Goal: Book appointment/travel/reservation

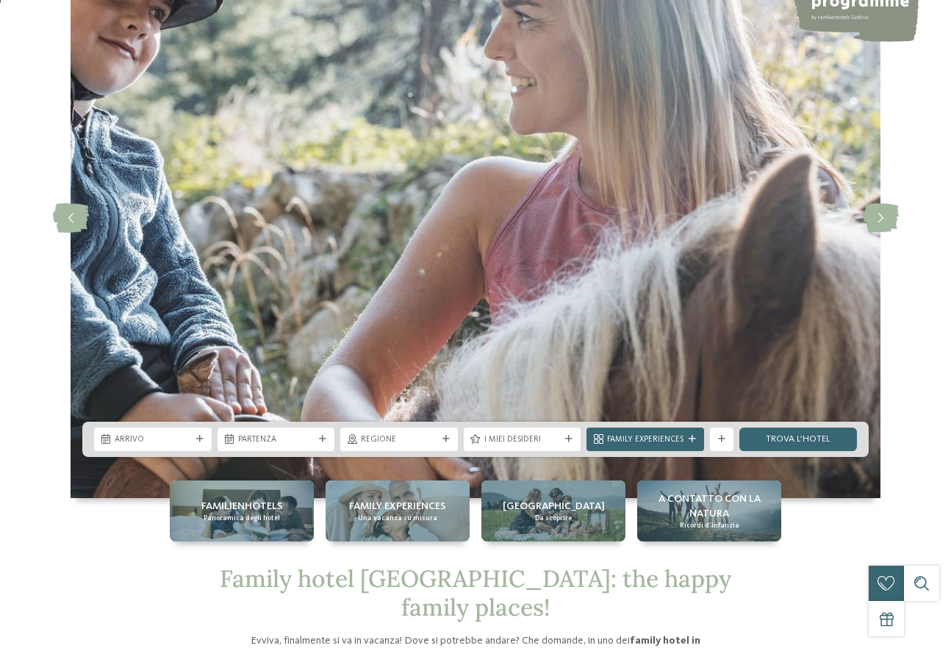
scroll to position [294, 0]
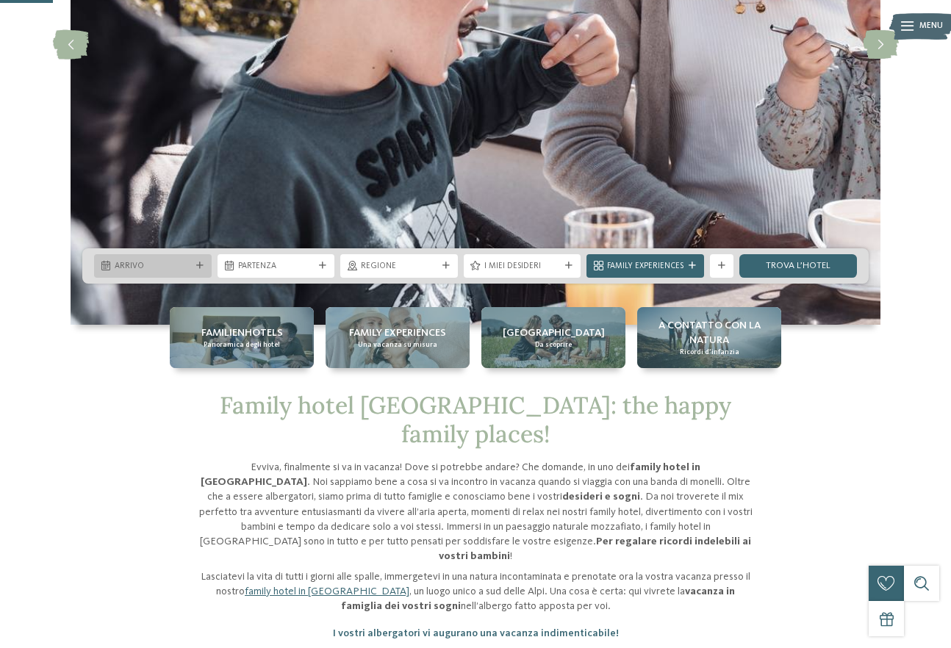
click at [197, 263] on icon at bounding box center [199, 265] width 7 height 7
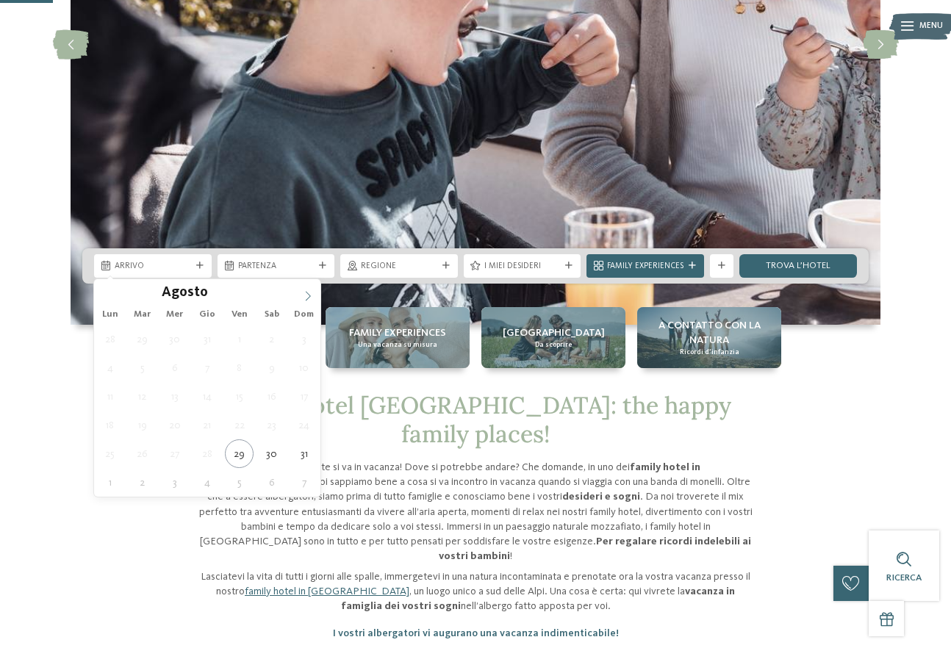
click at [307, 298] on icon at bounding box center [308, 296] width 10 height 10
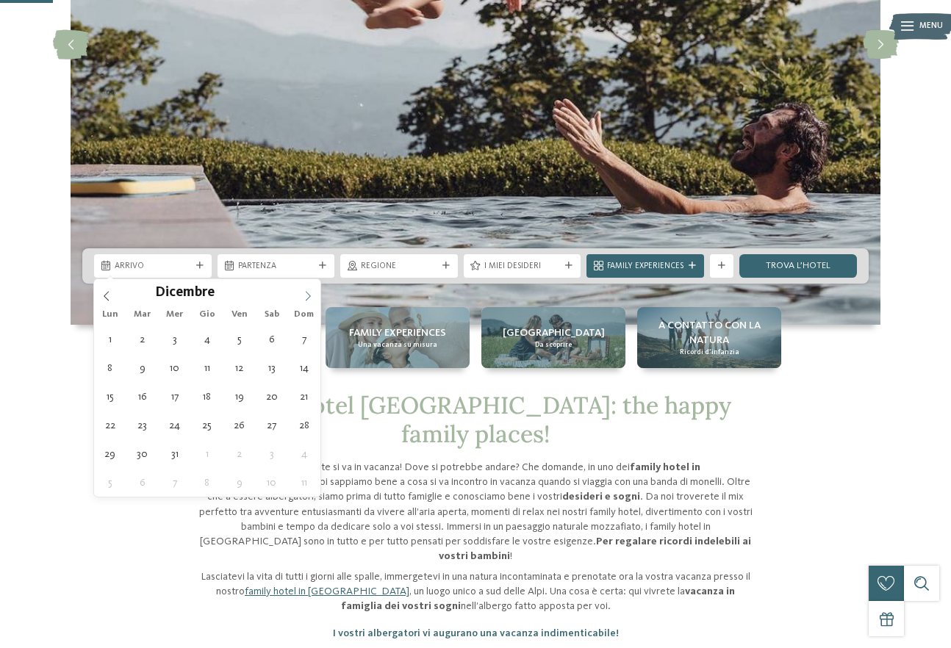
type input "****"
click at [304, 292] on icon at bounding box center [308, 296] width 10 height 10
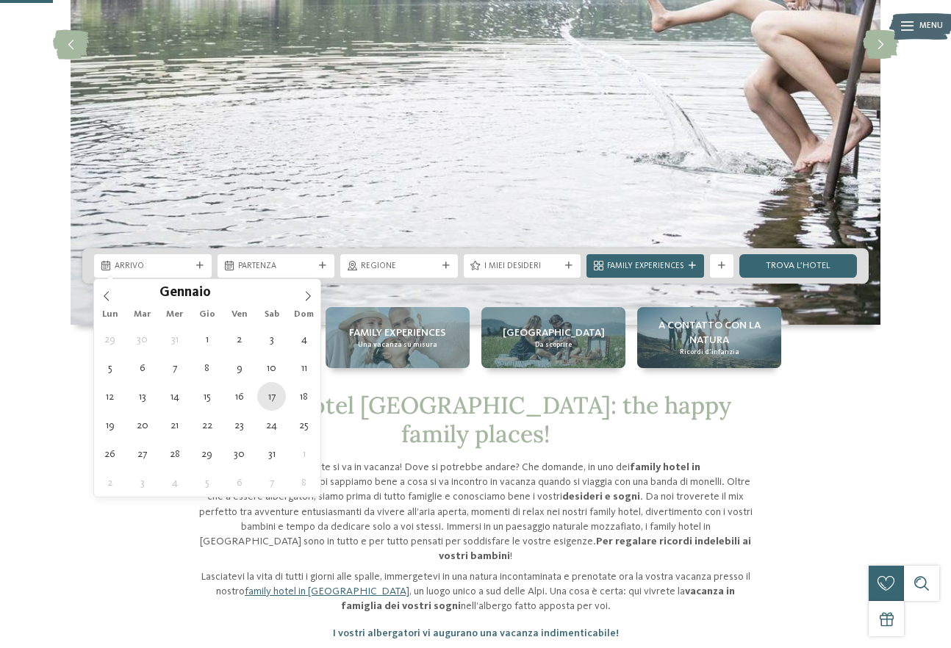
type div "17.01.2026"
type input "****"
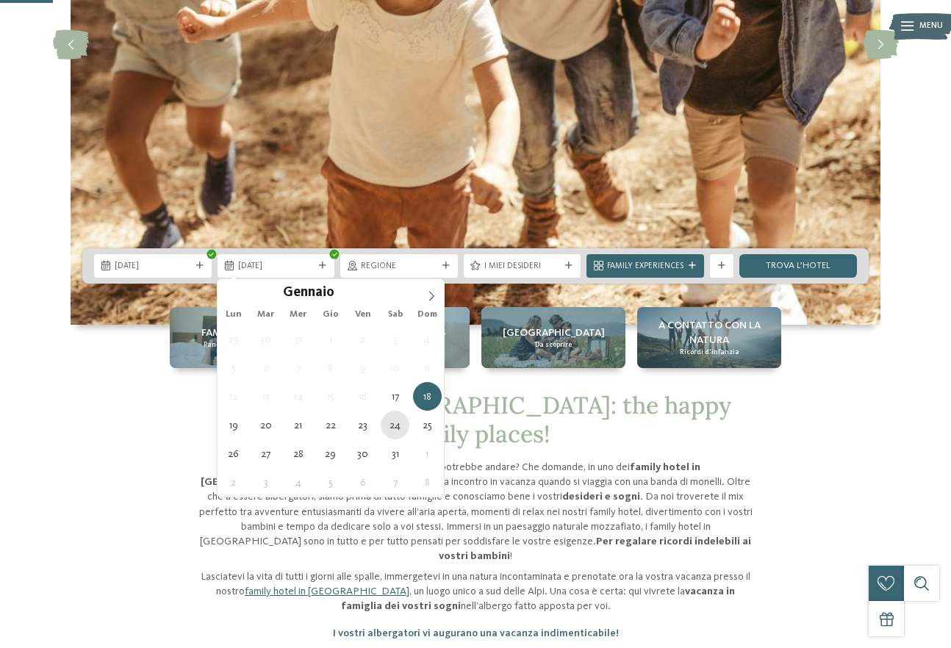
type div "24.01.2026"
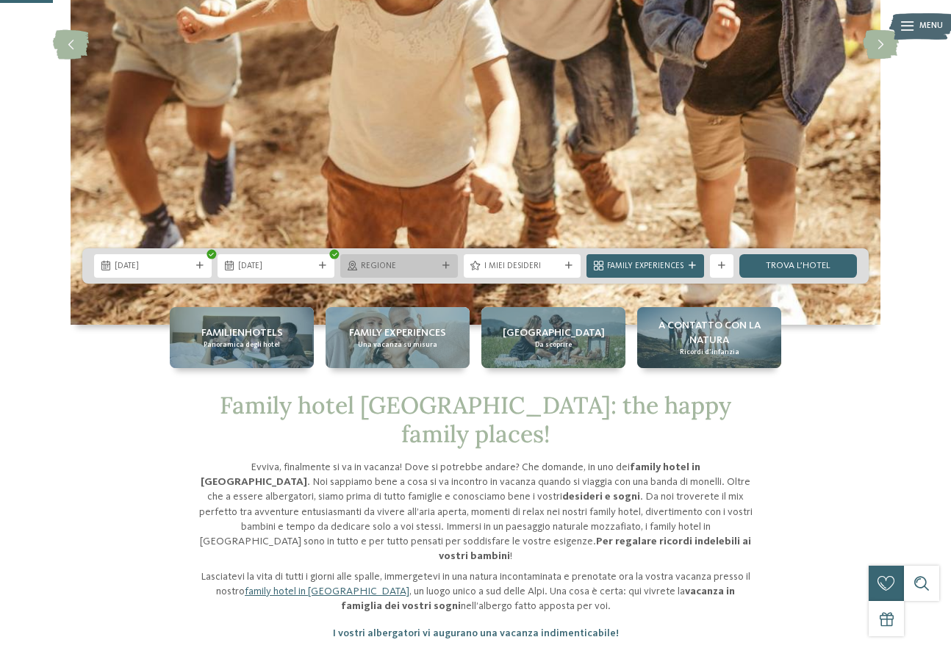
click at [445, 267] on icon at bounding box center [445, 265] width 7 height 7
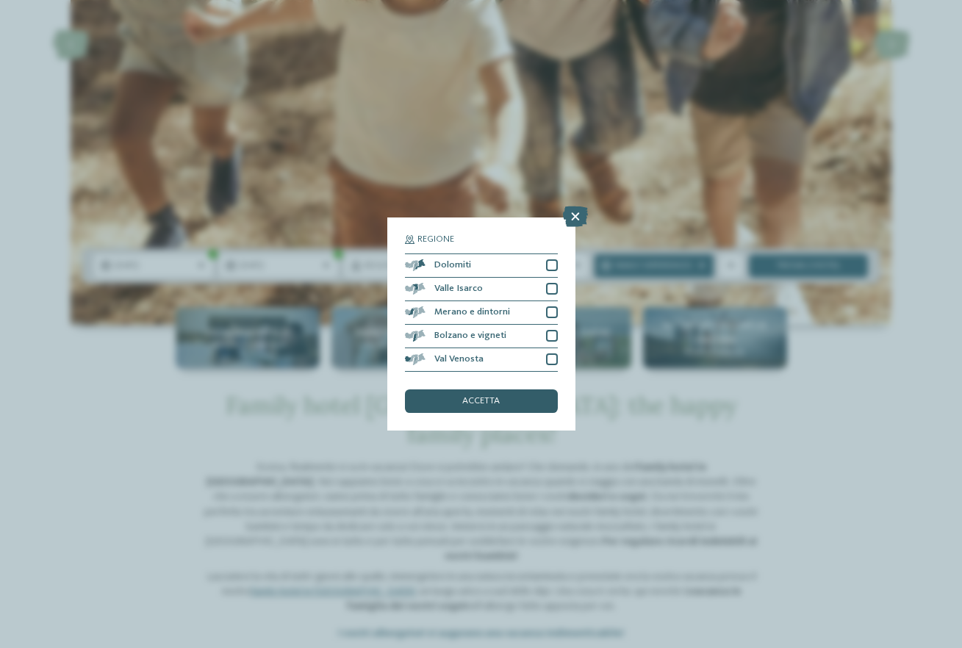
click at [490, 403] on span "accetta" at bounding box center [480, 402] width 37 height 10
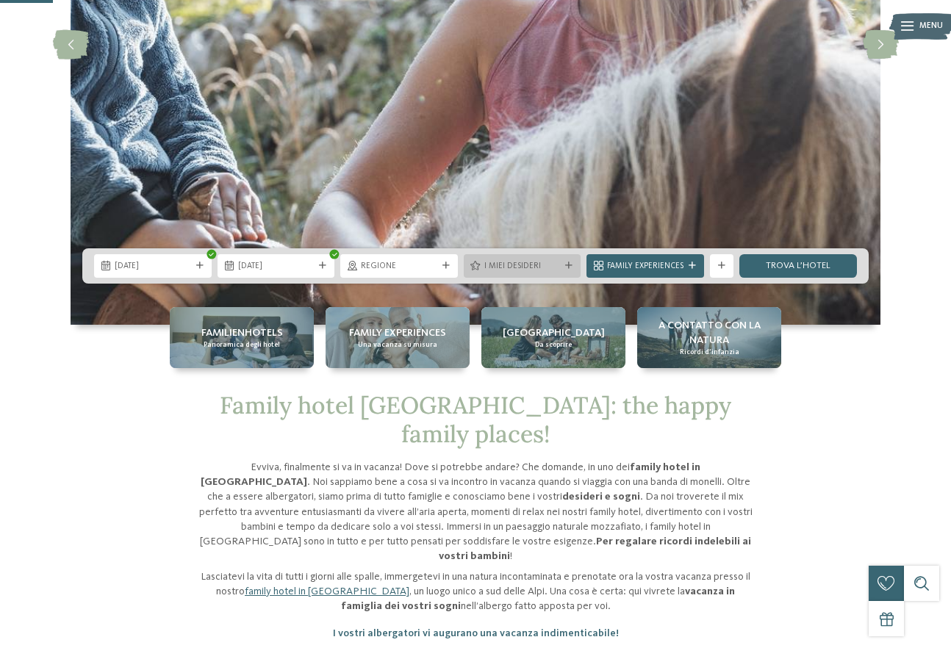
click at [554, 257] on div "I miei desideri" at bounding box center [523, 266] width 118 height 24
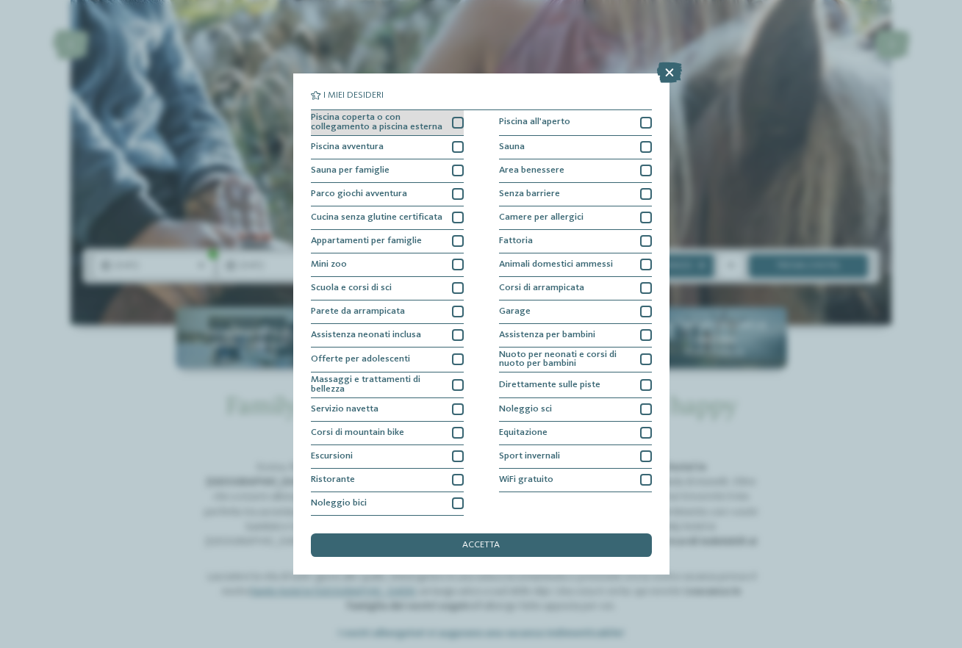
click at [455, 121] on div at bounding box center [458, 123] width 12 height 12
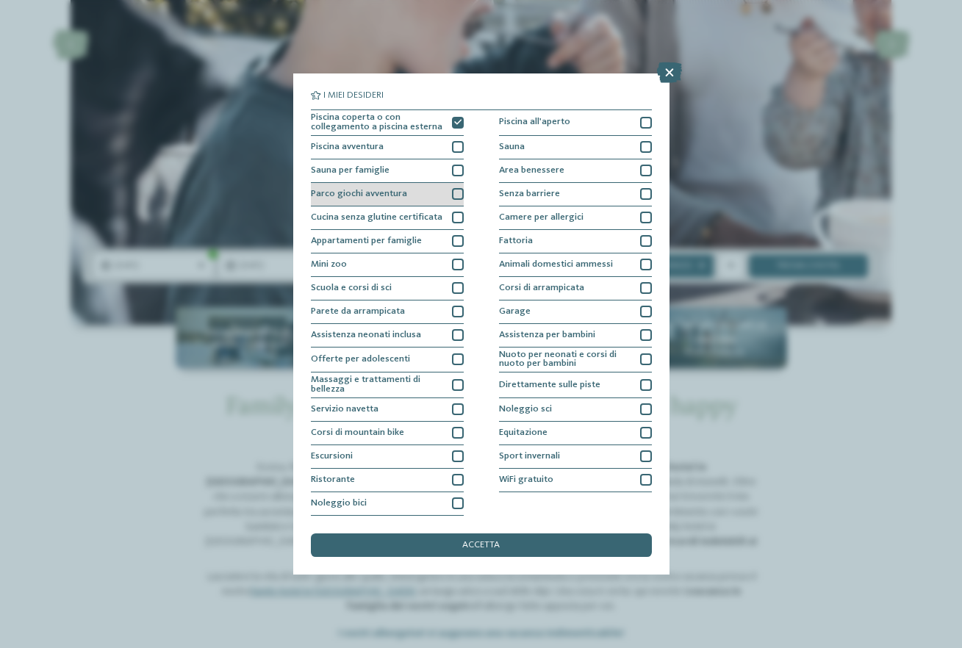
click at [452, 193] on div at bounding box center [458, 194] width 12 height 12
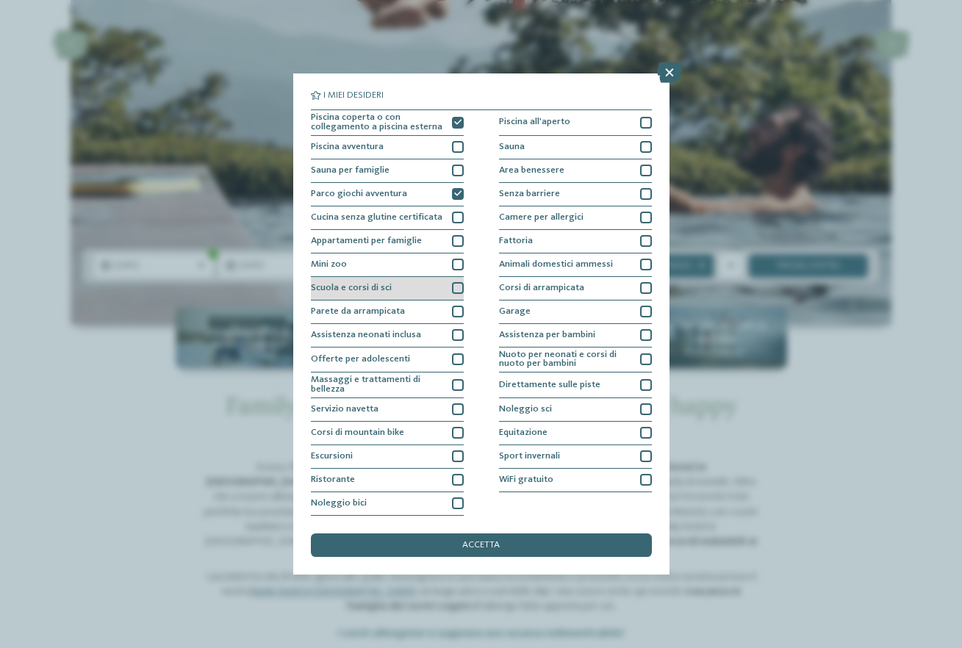
click at [454, 284] on div at bounding box center [458, 288] width 12 height 12
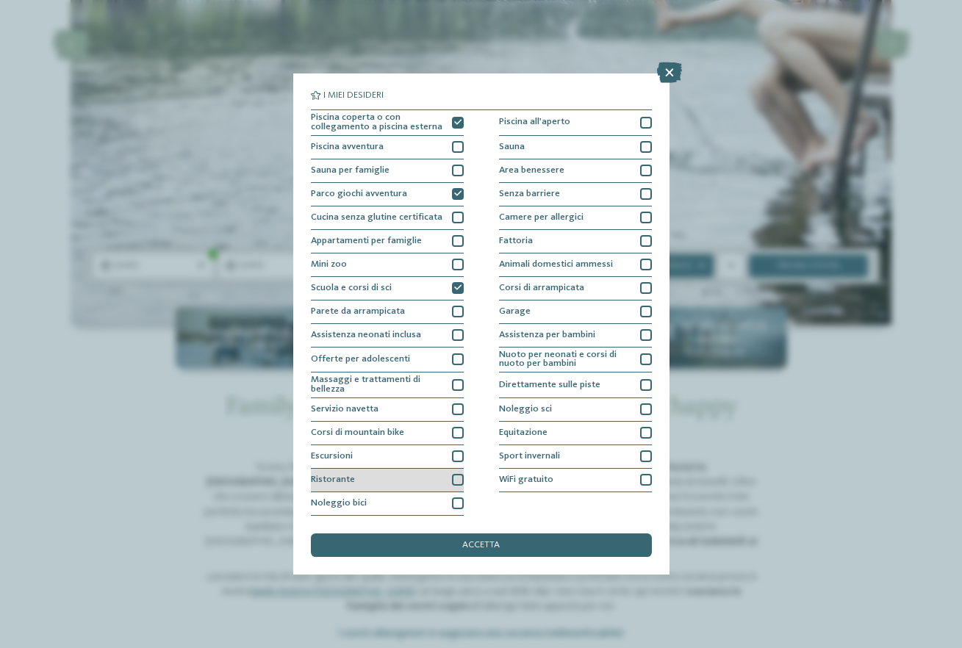
click at [457, 481] on div at bounding box center [458, 480] width 12 height 12
click at [644, 480] on div at bounding box center [646, 480] width 12 height 12
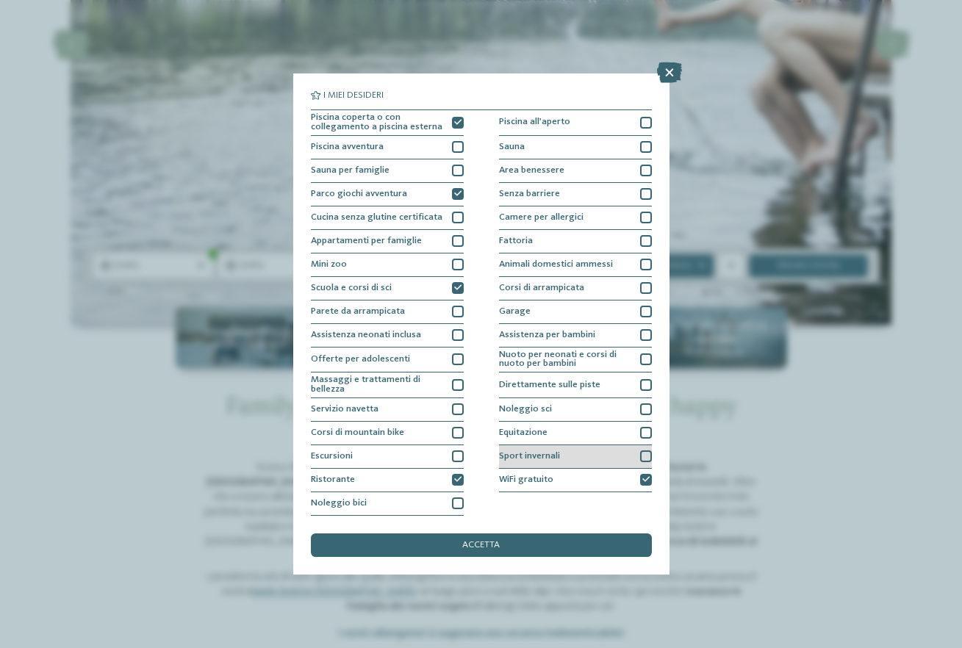
click at [647, 451] on div at bounding box center [646, 457] width 12 height 12
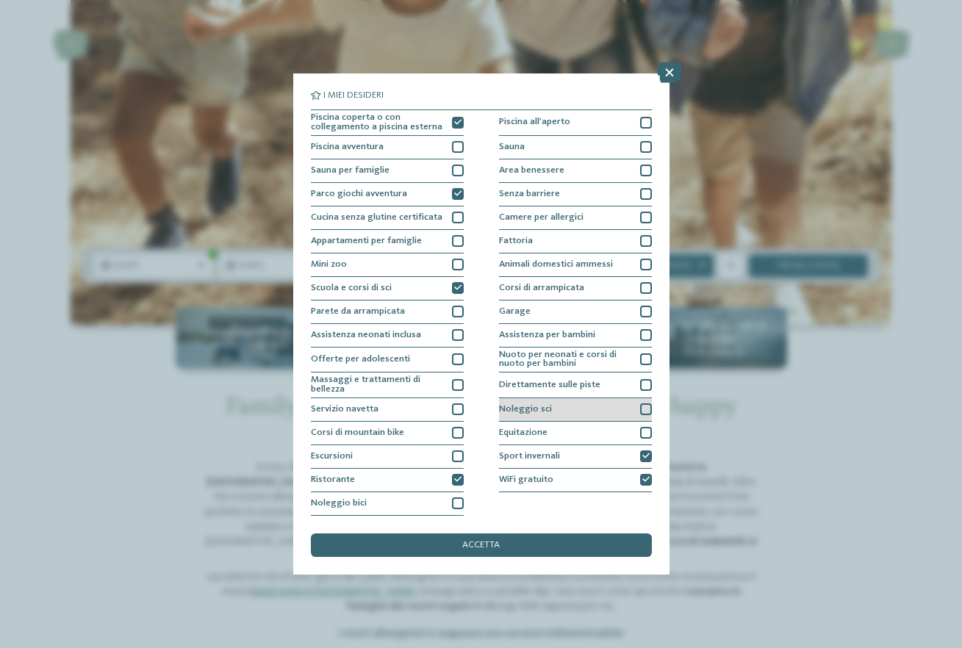
click at [644, 406] on div at bounding box center [646, 410] width 12 height 12
click at [647, 384] on div at bounding box center [646, 385] width 12 height 12
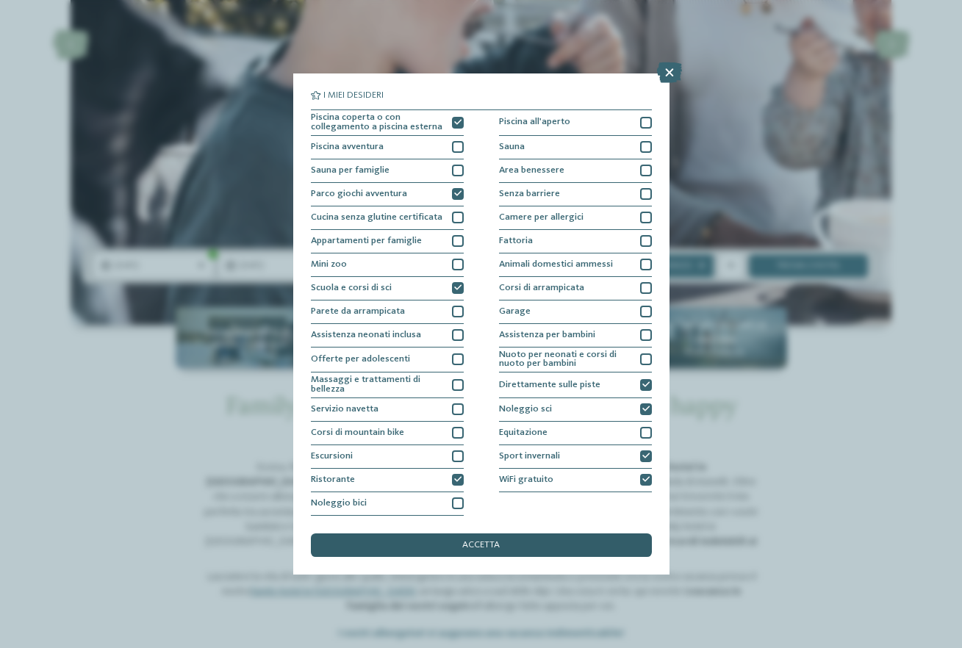
click at [492, 551] on div "accetta" at bounding box center [481, 546] width 341 height 24
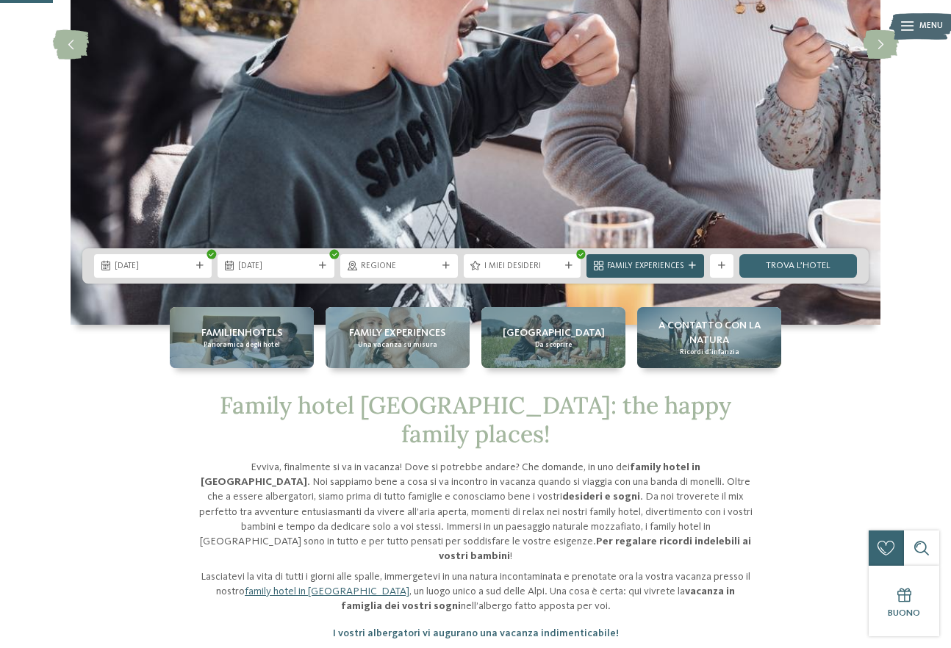
click at [689, 265] on icon at bounding box center [692, 265] width 7 height 7
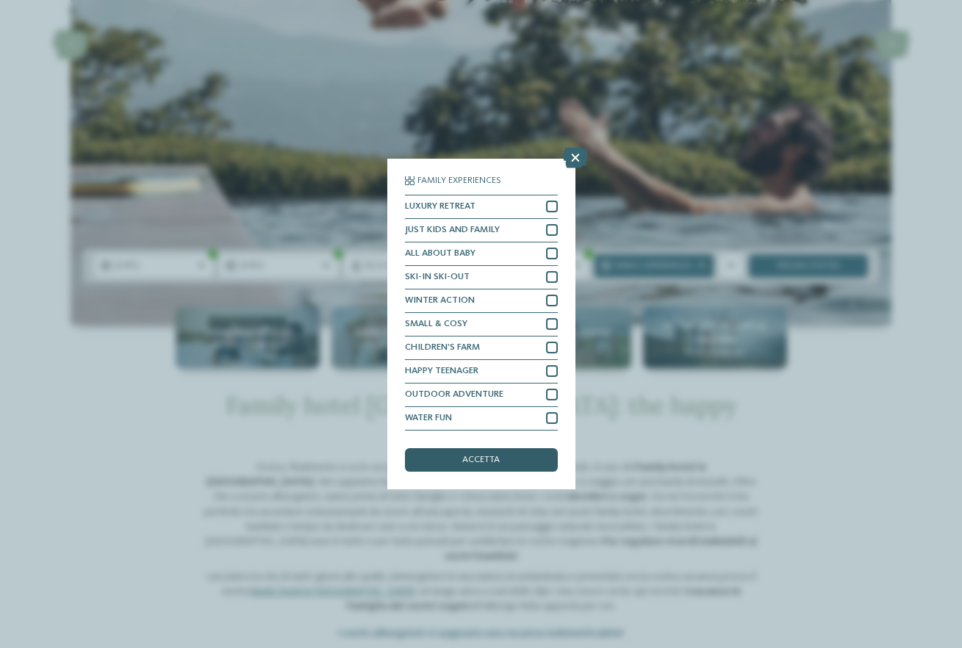
click at [469, 461] on span "accetta" at bounding box center [480, 461] width 37 height 10
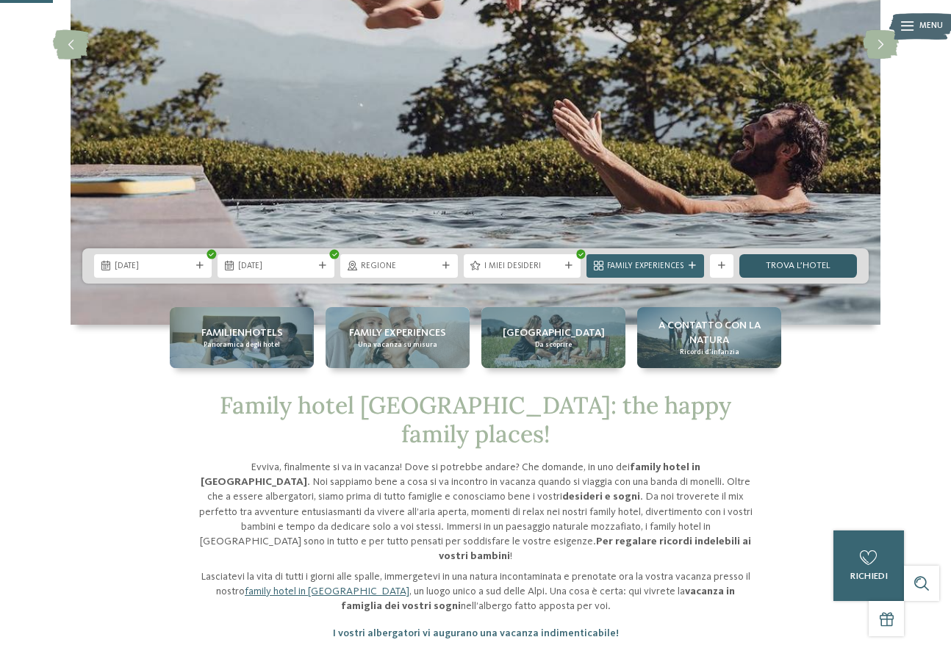
click at [831, 256] on link "trova l’hotel" at bounding box center [798, 266] width 118 height 24
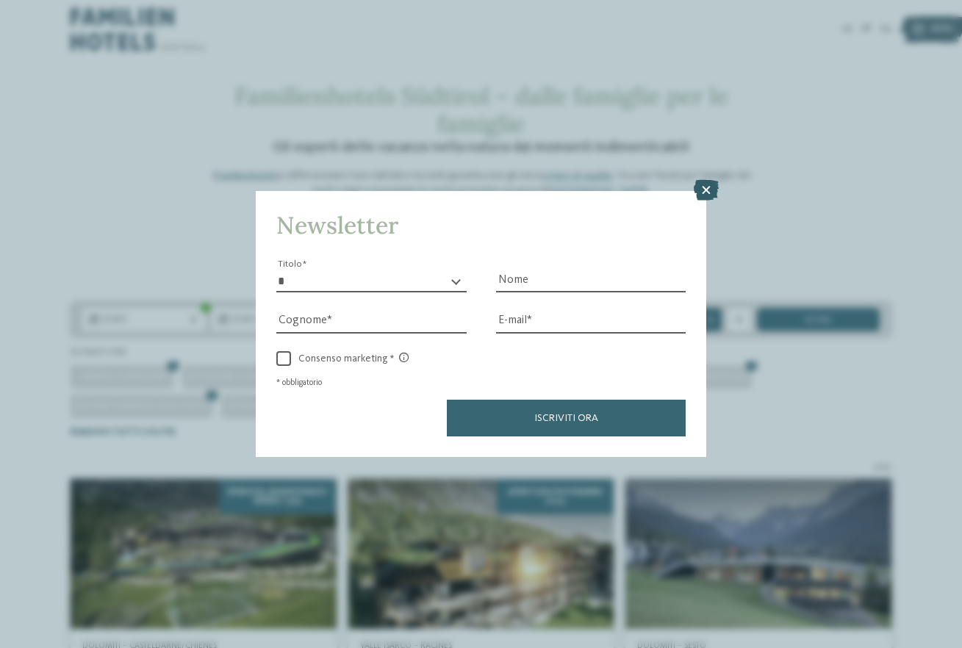
click at [713, 188] on icon at bounding box center [706, 190] width 25 height 21
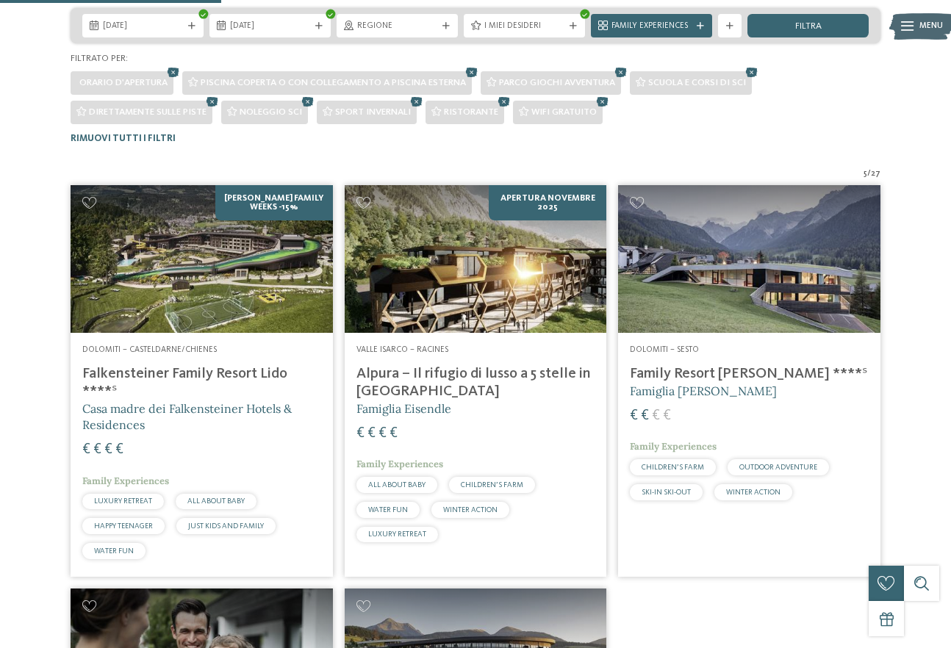
scroll to position [367, 0]
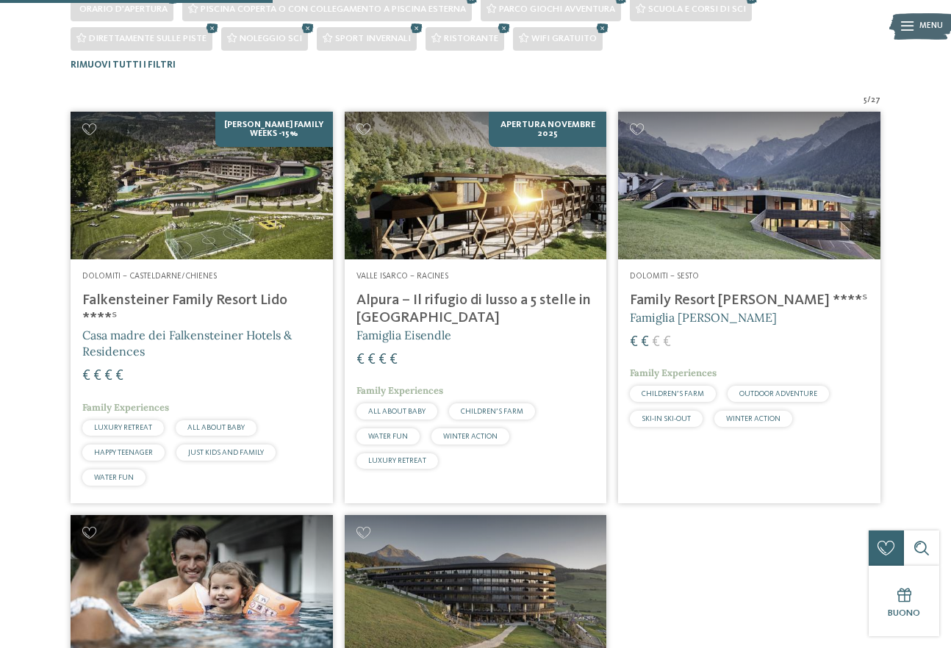
click at [688, 301] on h4 "Family Resort [PERSON_NAME] ****ˢ" at bounding box center [749, 301] width 239 height 18
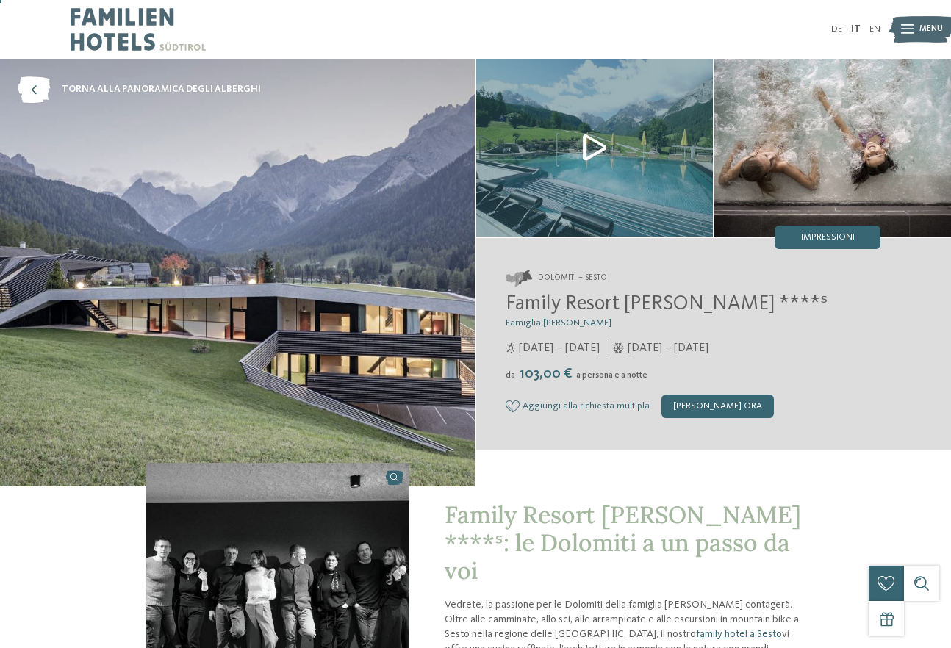
scroll to position [73, 0]
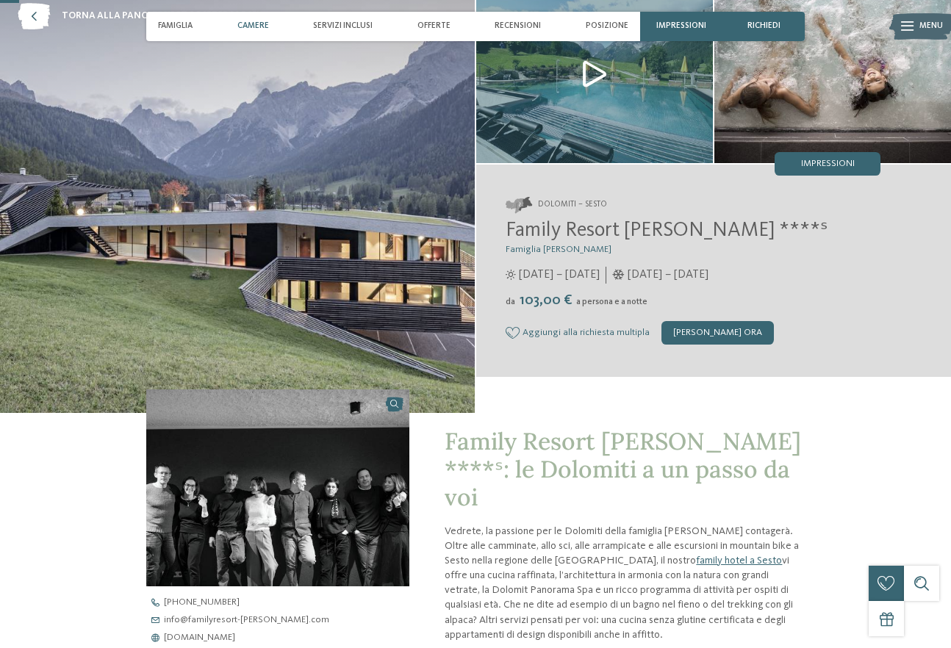
click at [265, 30] on span "Camere" at bounding box center [253, 26] width 32 height 10
click at [254, 21] on span "Camere" at bounding box center [253, 26] width 32 height 10
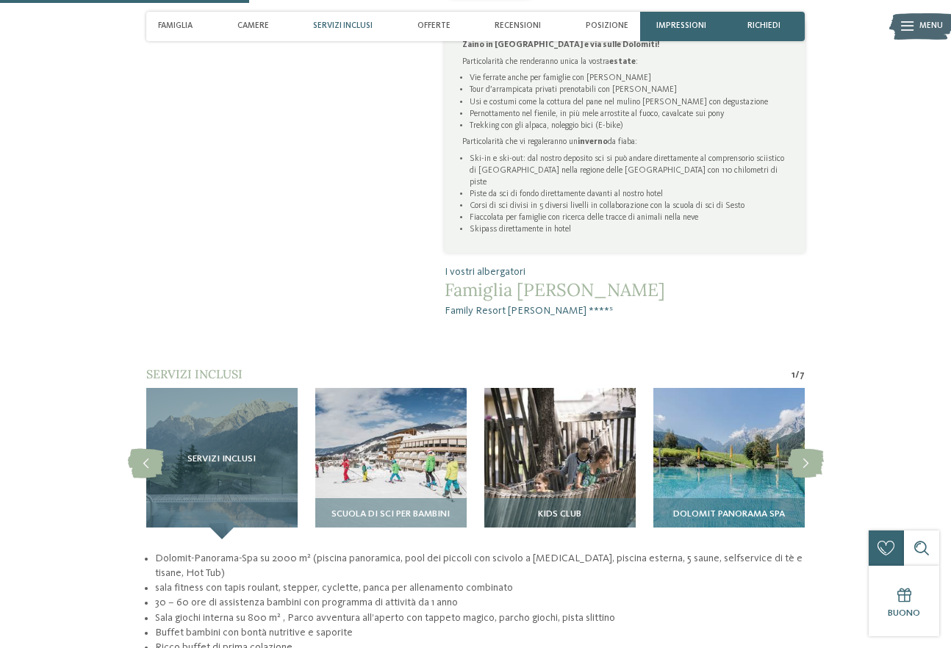
scroll to position [955, 0]
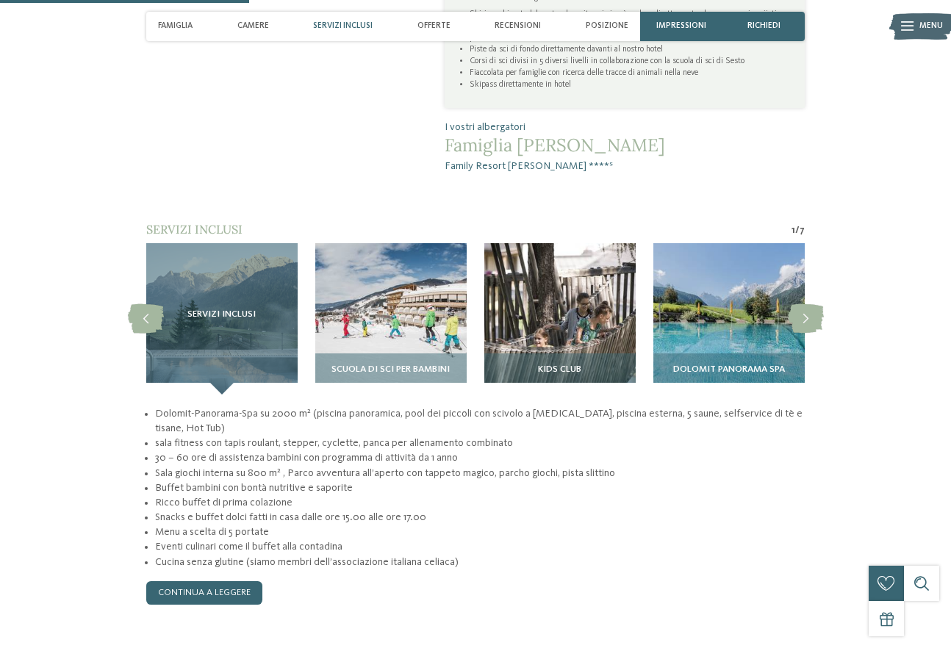
click at [584, 525] on li "Menu a scelta di 5 portate" at bounding box center [480, 532] width 650 height 15
click at [231, 581] on link "continua a leggere" at bounding box center [204, 593] width 116 height 24
click at [412, 354] on div "Scuola di sci per bambini" at bounding box center [390, 374] width 151 height 41
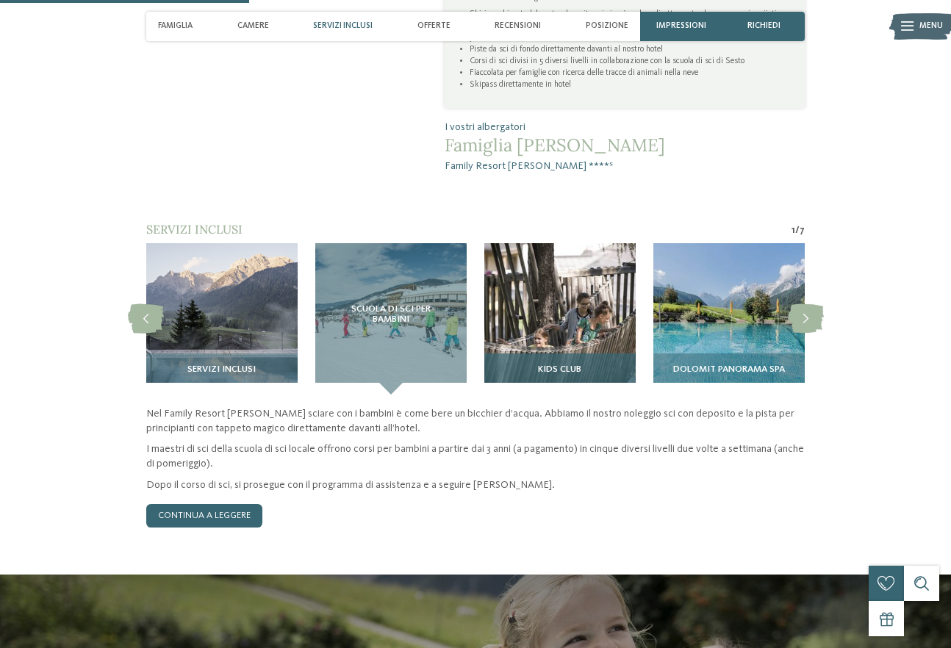
click at [555, 295] on img at bounding box center [559, 318] width 151 height 151
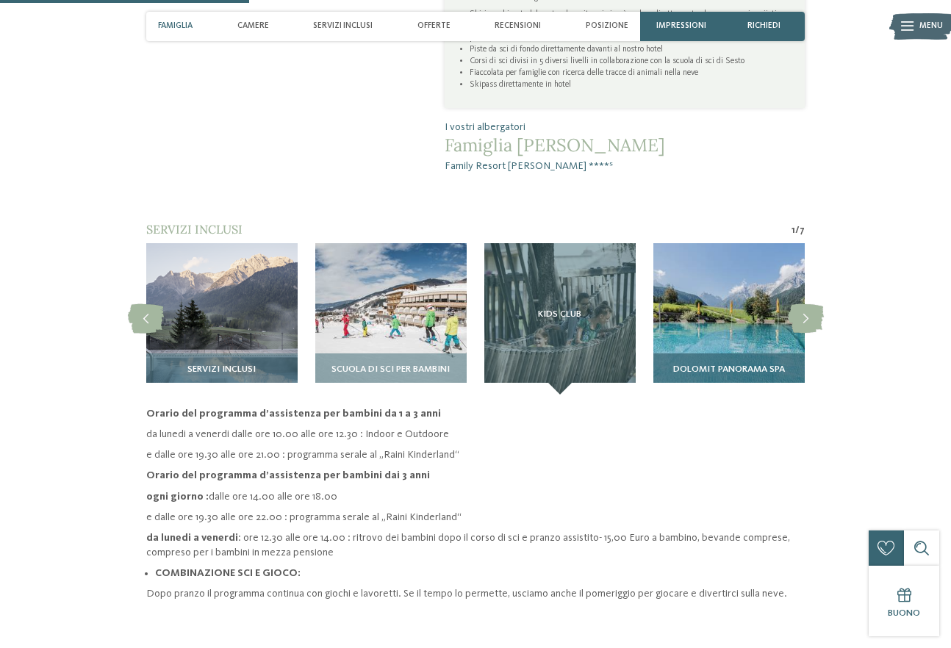
click at [739, 294] on img at bounding box center [728, 318] width 151 height 151
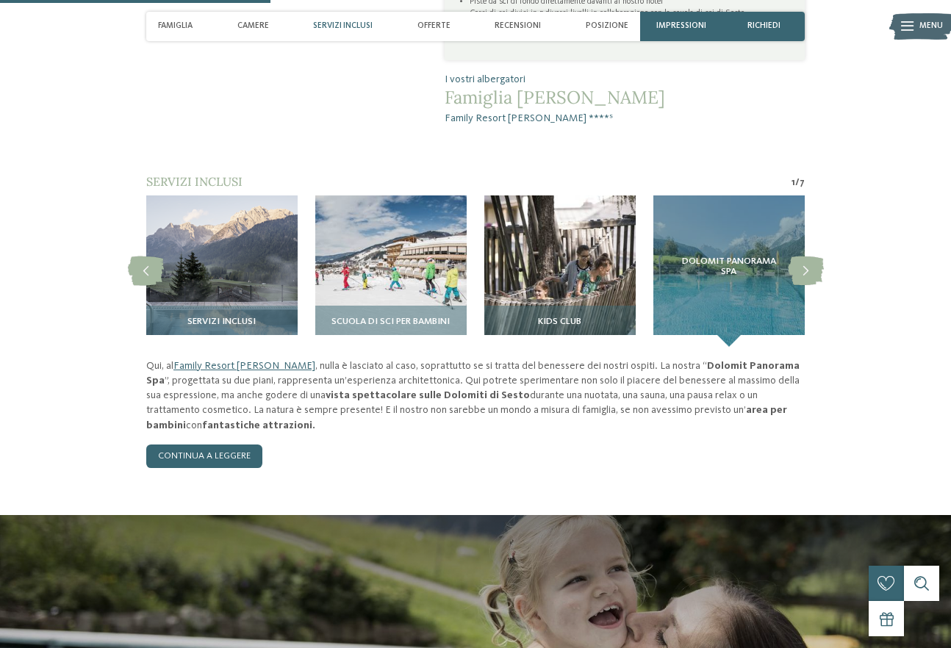
scroll to position [1029, 0]
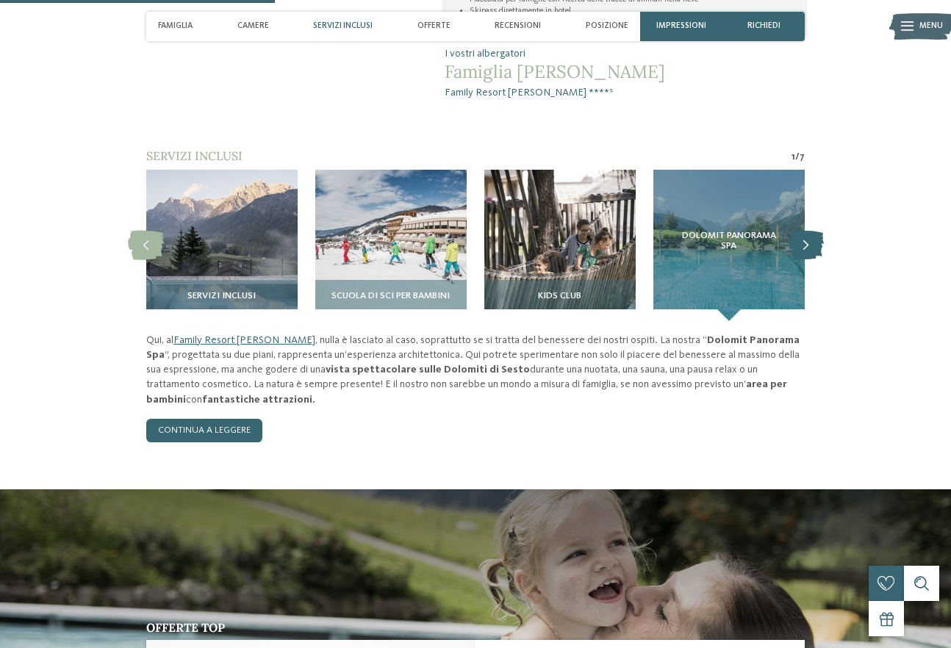
click at [814, 231] on icon at bounding box center [806, 245] width 36 height 29
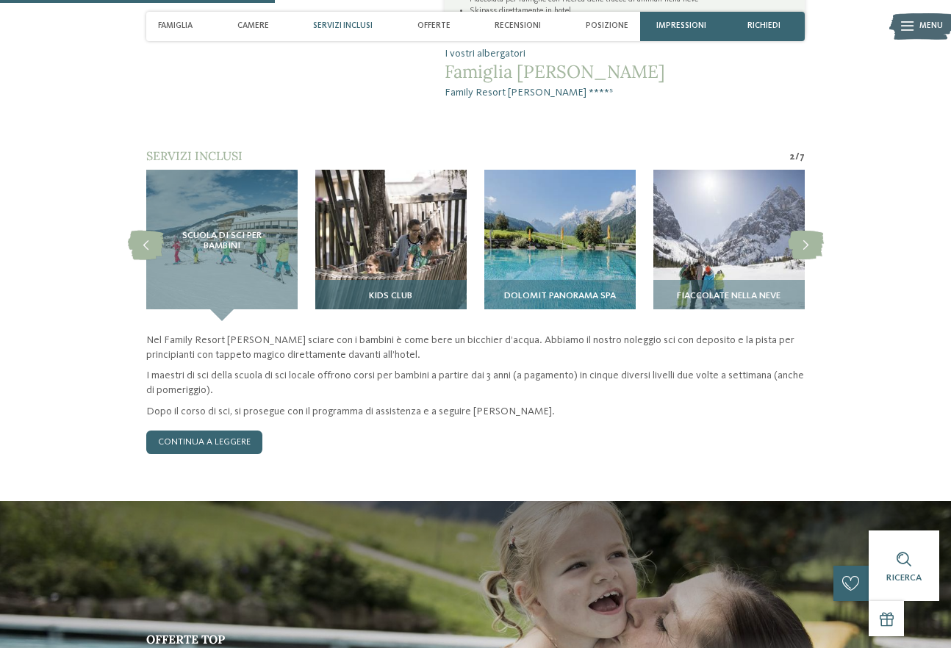
click at [435, 234] on img at bounding box center [390, 245] width 151 height 151
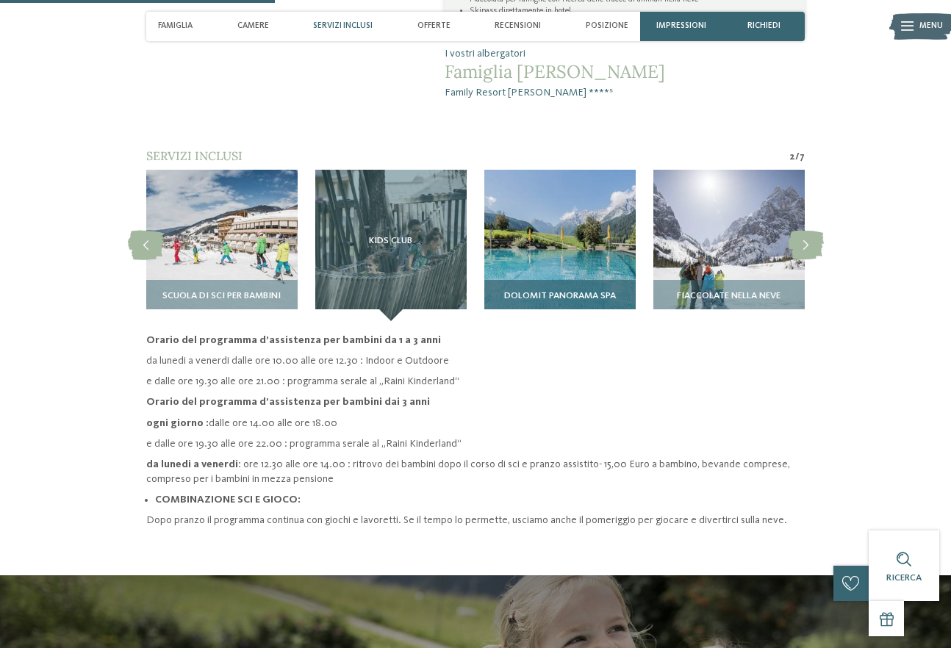
click at [528, 232] on img at bounding box center [559, 245] width 151 height 151
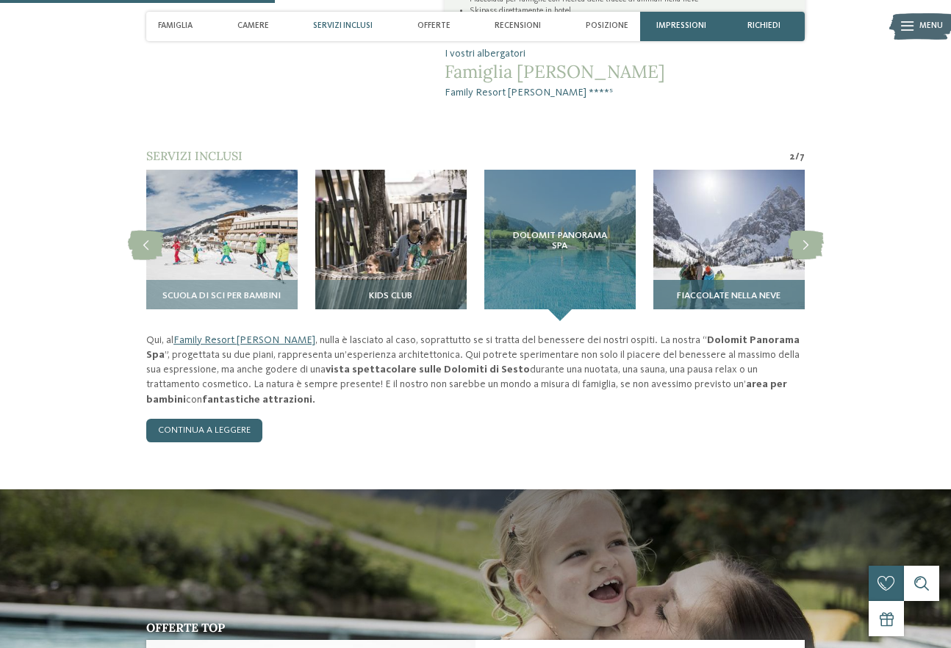
click at [709, 234] on img at bounding box center [728, 245] width 151 height 151
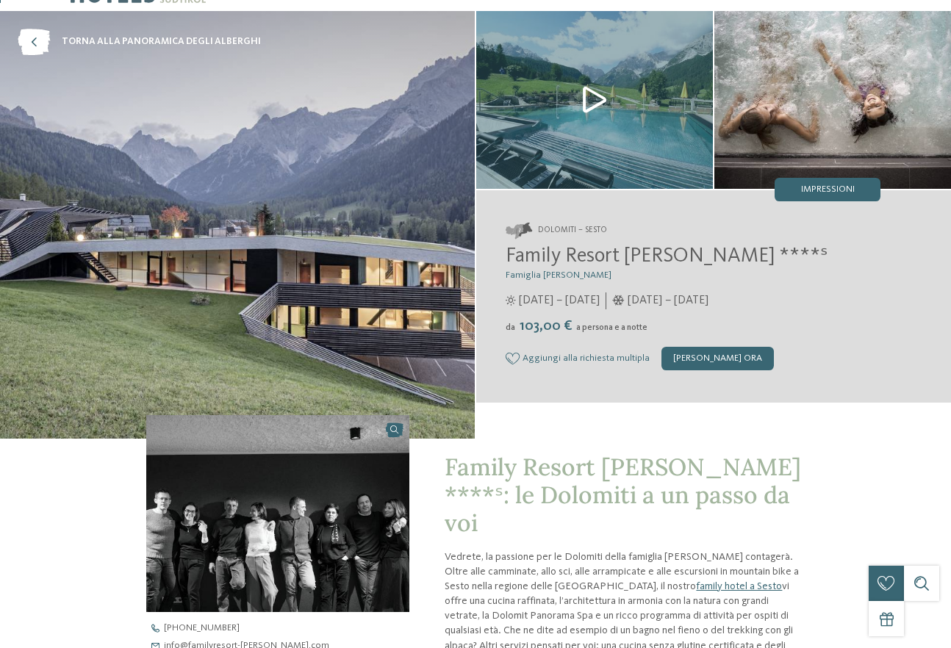
scroll to position [0, 0]
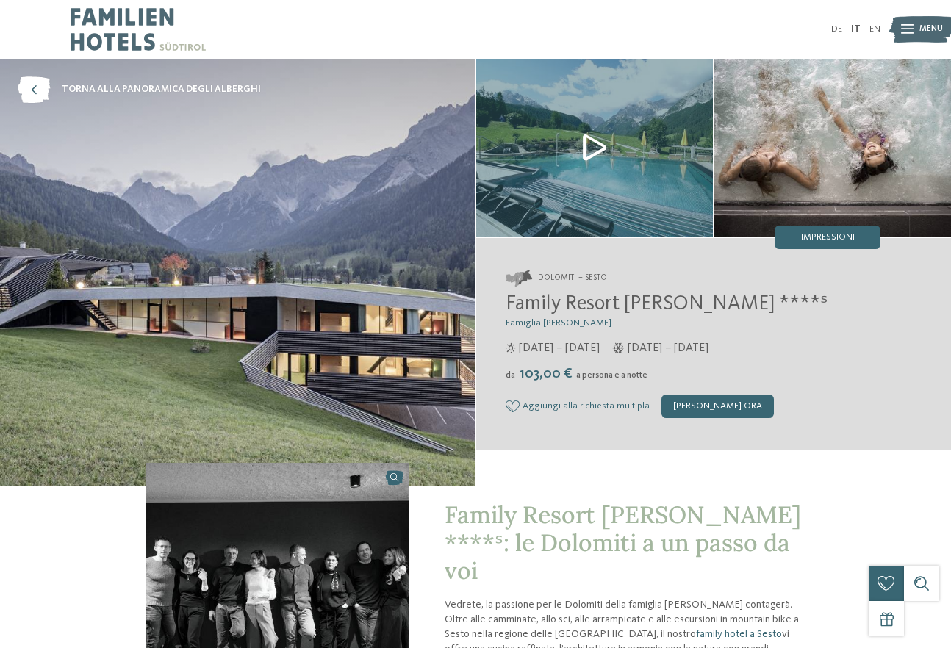
click at [587, 144] on img at bounding box center [594, 148] width 237 height 178
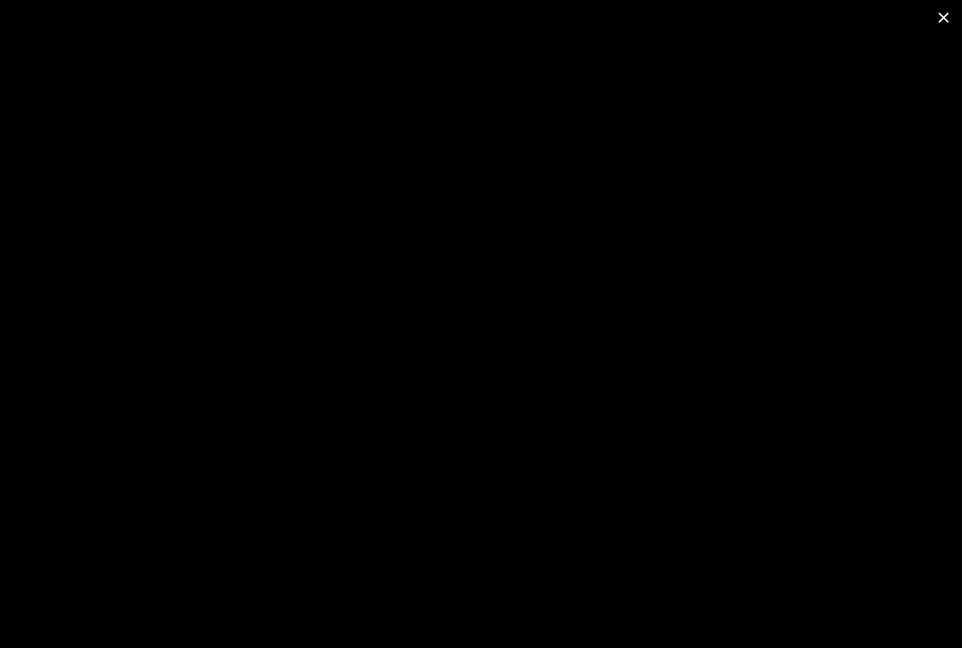
click at [946, 16] on span at bounding box center [943, 17] width 37 height 35
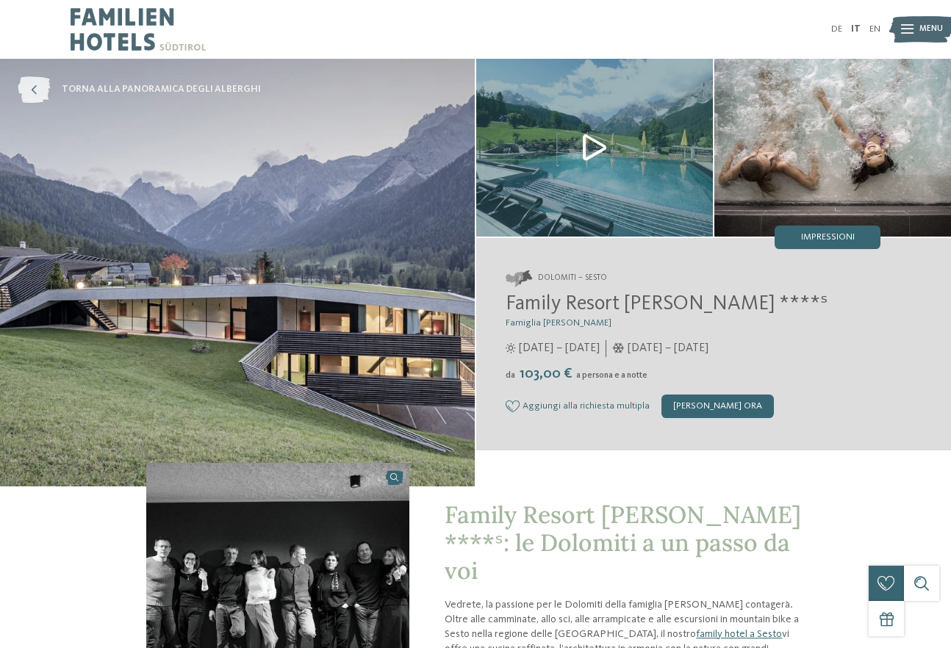
click at [190, 90] on span "torna alla panoramica degli alberghi" at bounding box center [161, 89] width 199 height 13
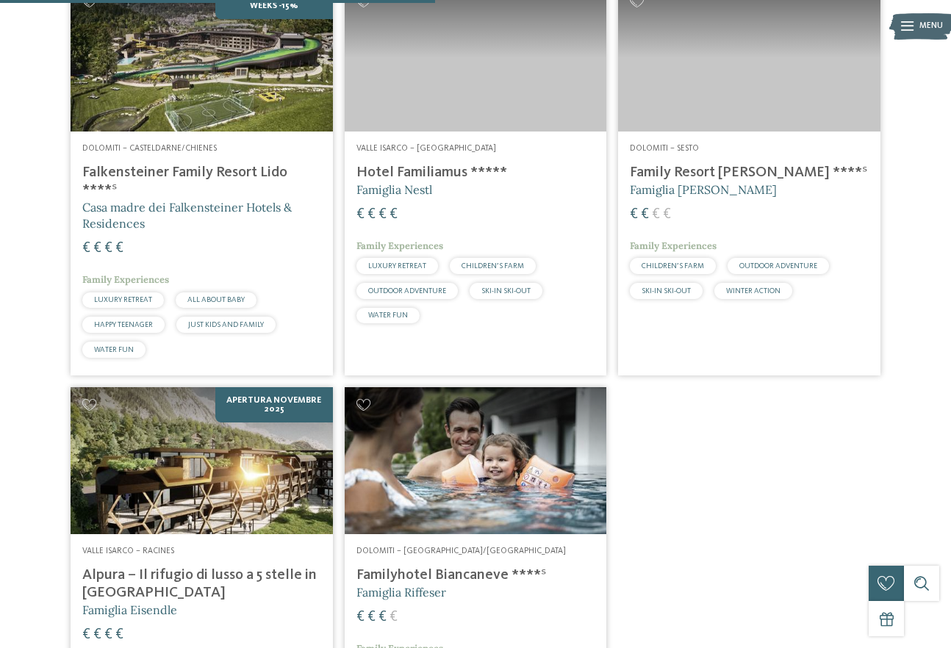
scroll to position [613, 0]
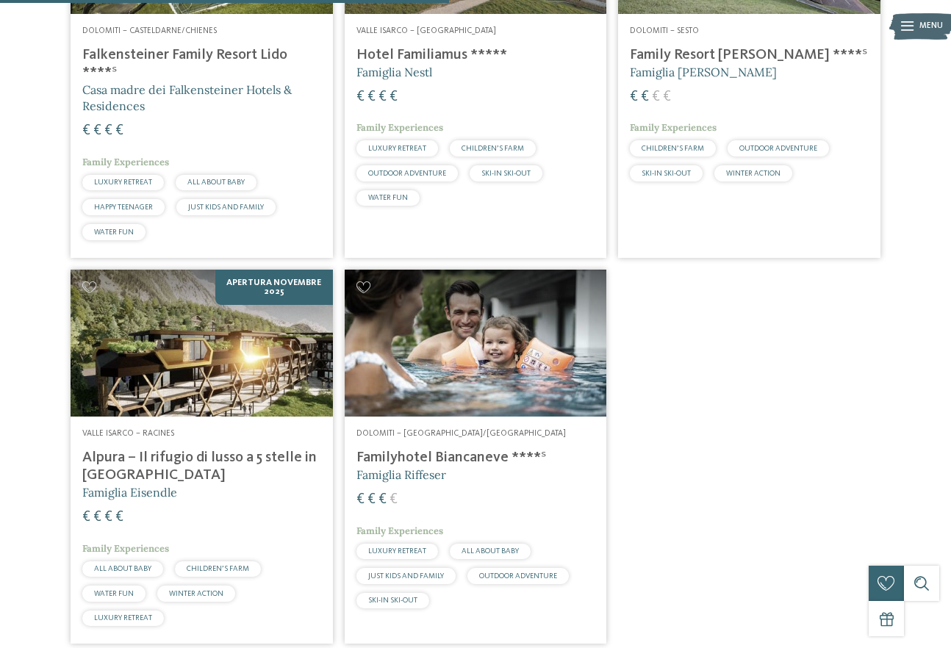
click at [464, 449] on h4 "Familyhotel Biancaneve ****ˢ" at bounding box center [475, 458] width 239 height 18
click at [719, 64] on h5 "Famiglia [PERSON_NAME]" at bounding box center [749, 72] width 239 height 16
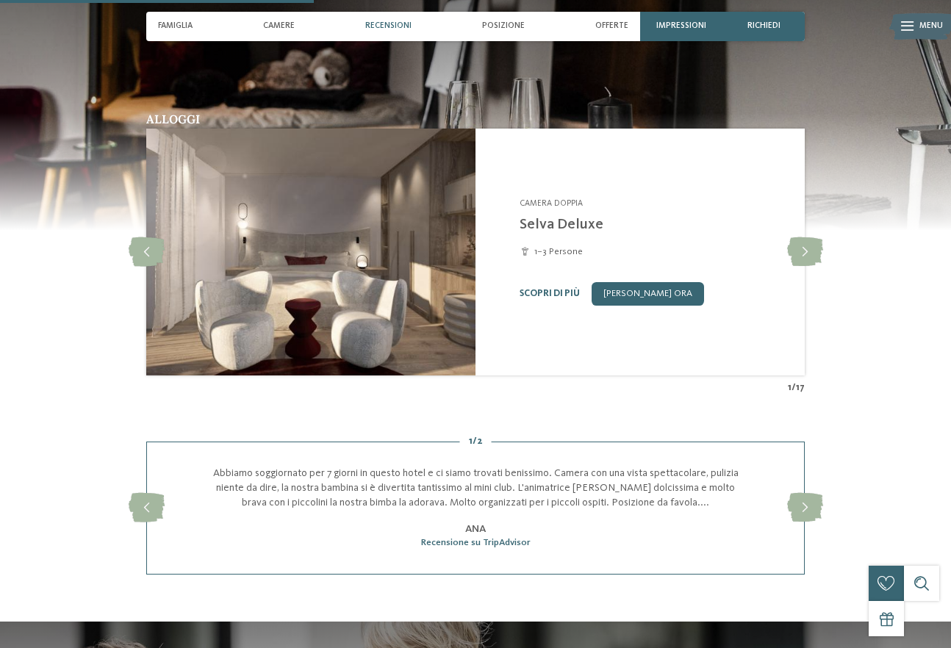
scroll to position [1029, 0]
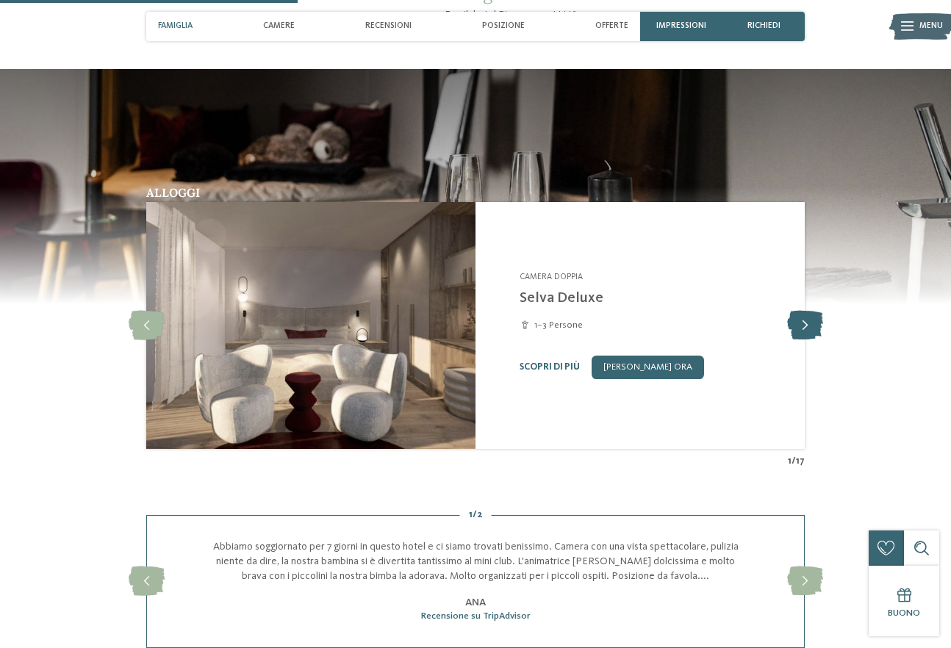
click at [808, 321] on icon at bounding box center [805, 325] width 36 height 29
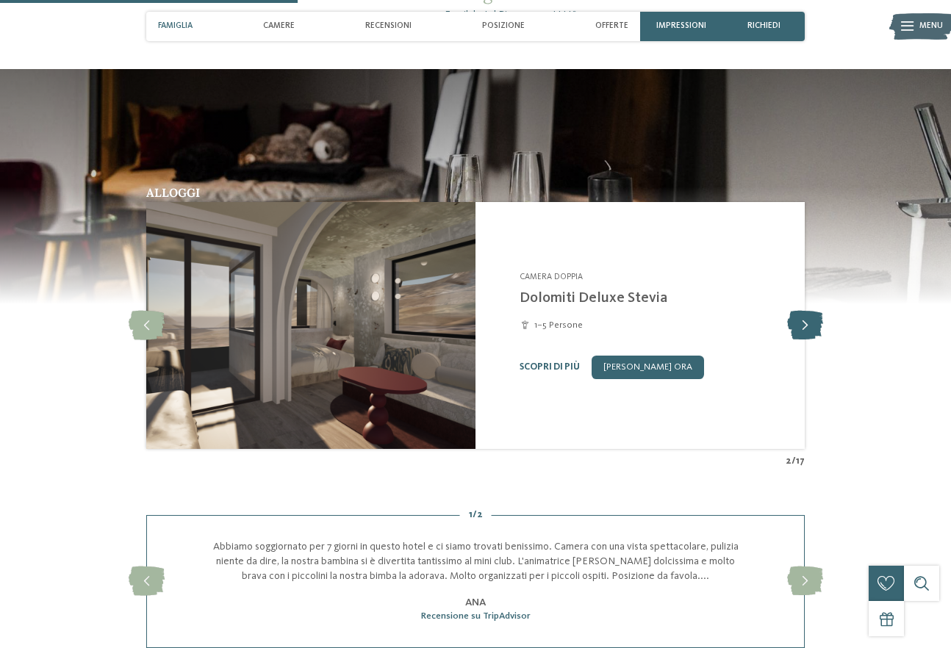
click at [808, 321] on icon at bounding box center [805, 325] width 36 height 29
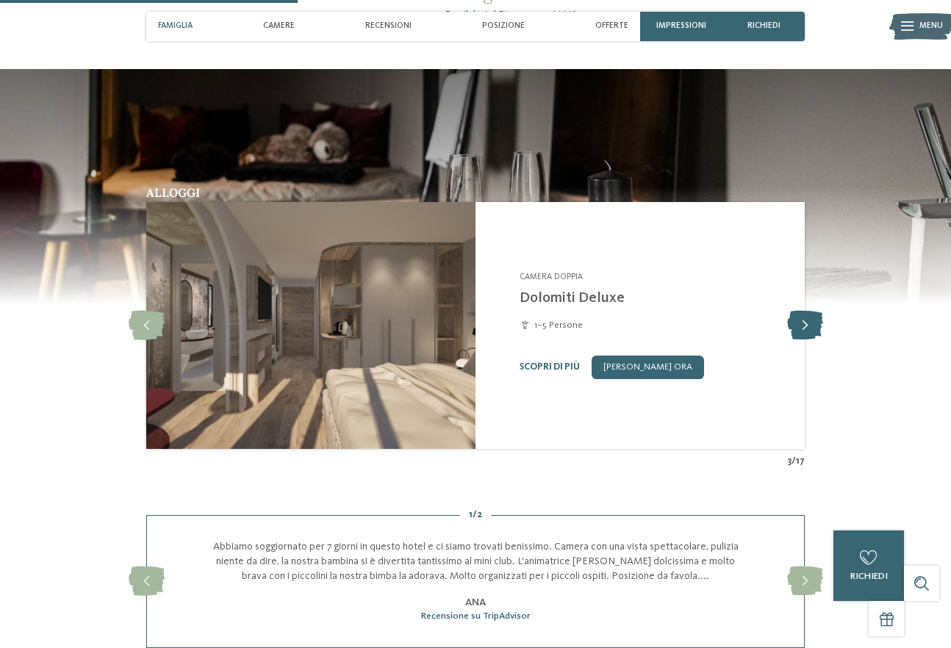
click at [808, 321] on icon at bounding box center [805, 325] width 36 height 29
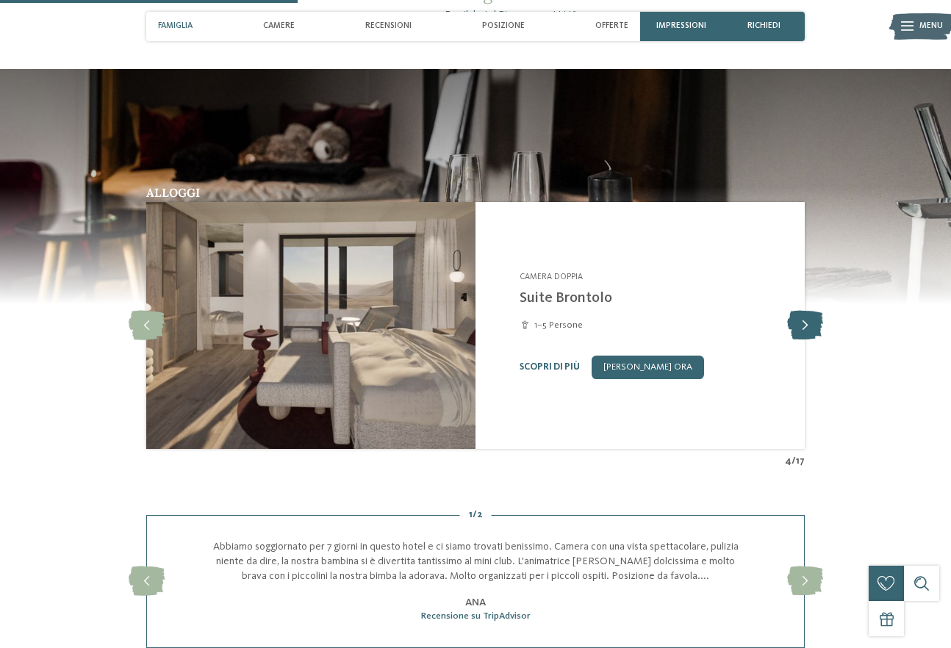
click at [808, 321] on icon at bounding box center [805, 325] width 36 height 29
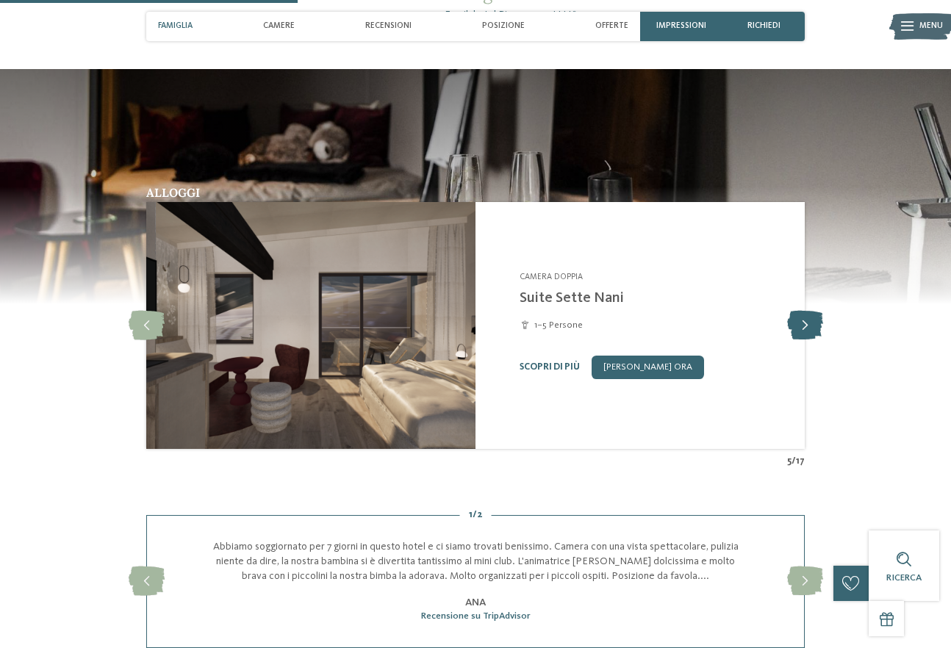
click at [808, 321] on icon at bounding box center [805, 325] width 36 height 29
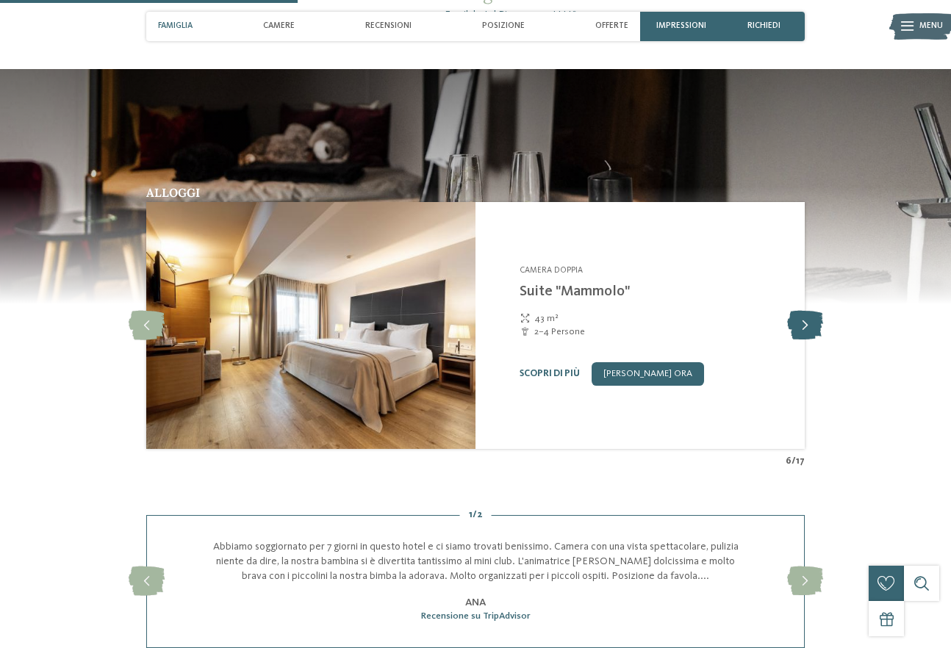
click at [808, 321] on icon at bounding box center [805, 325] width 36 height 29
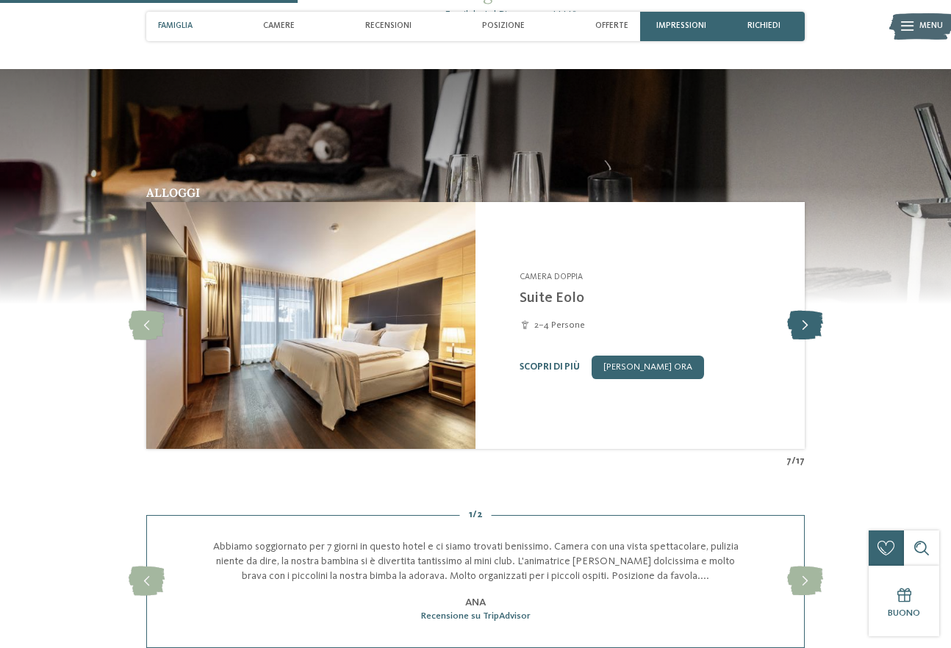
click at [808, 321] on icon at bounding box center [805, 325] width 36 height 29
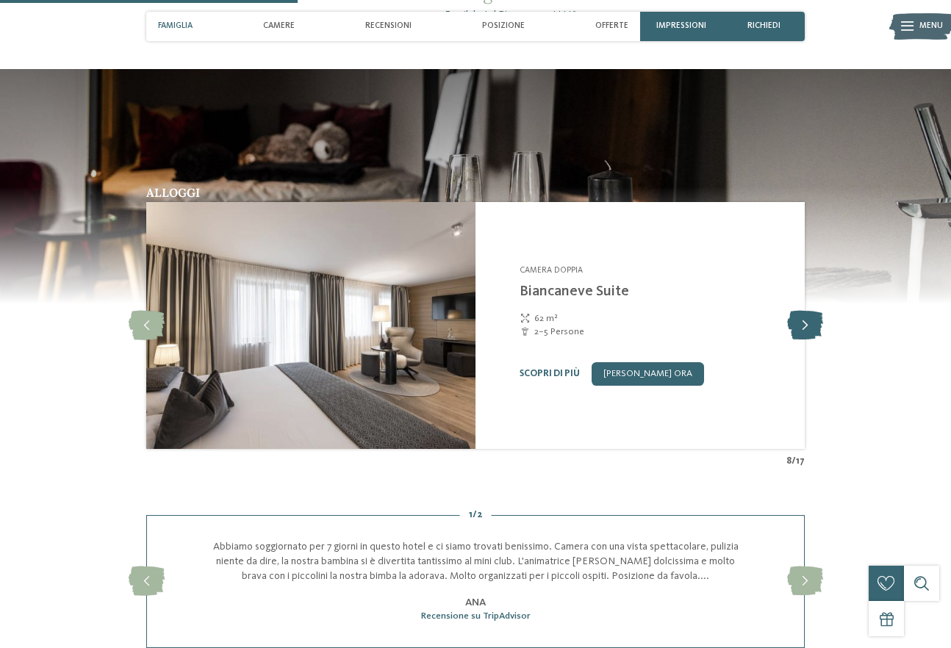
click at [808, 321] on icon at bounding box center [805, 325] width 36 height 29
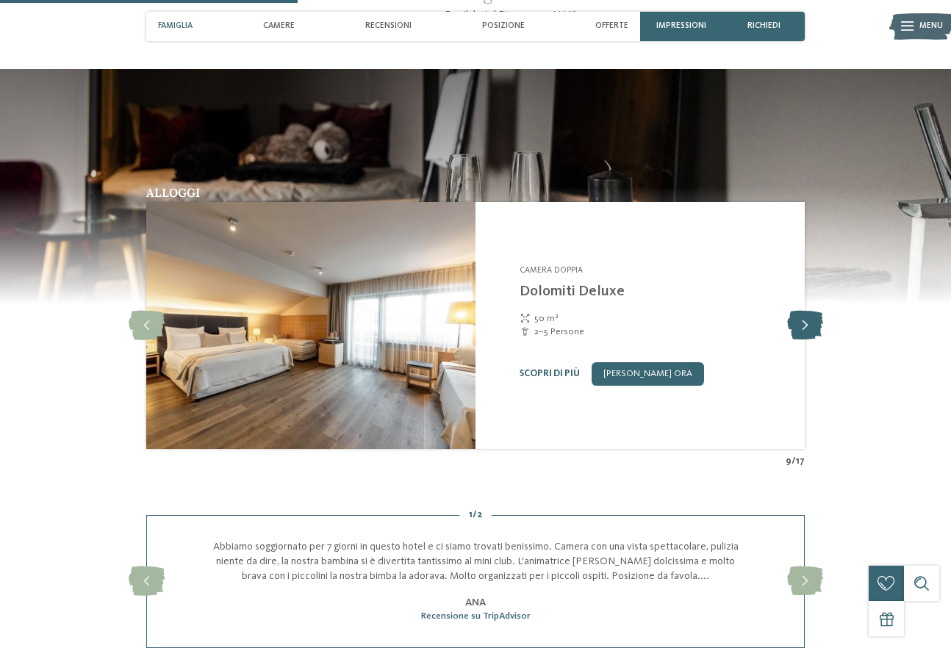
click at [808, 321] on icon at bounding box center [805, 325] width 36 height 29
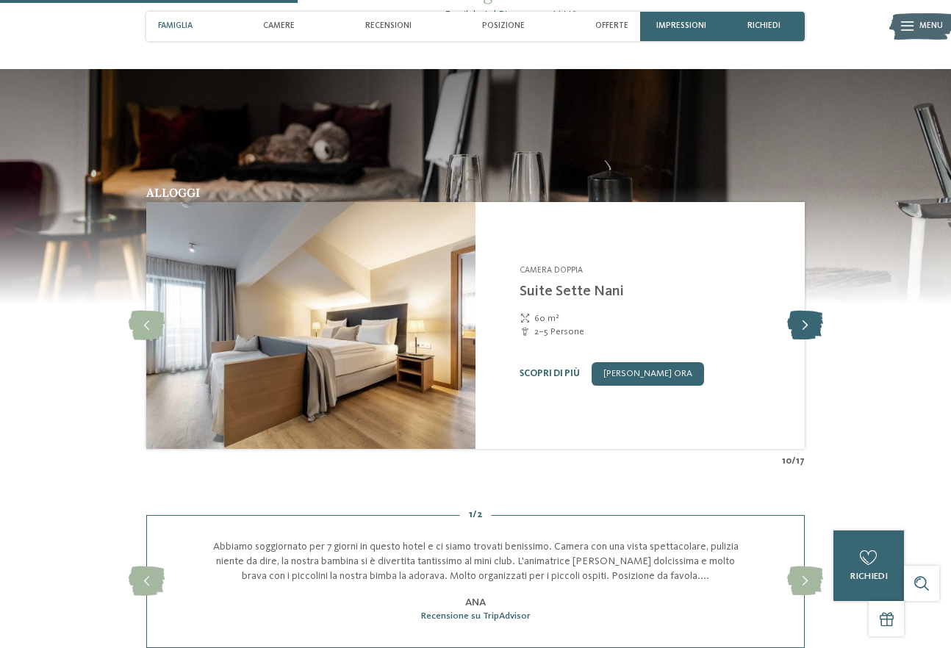
click at [808, 321] on icon at bounding box center [805, 325] width 36 height 29
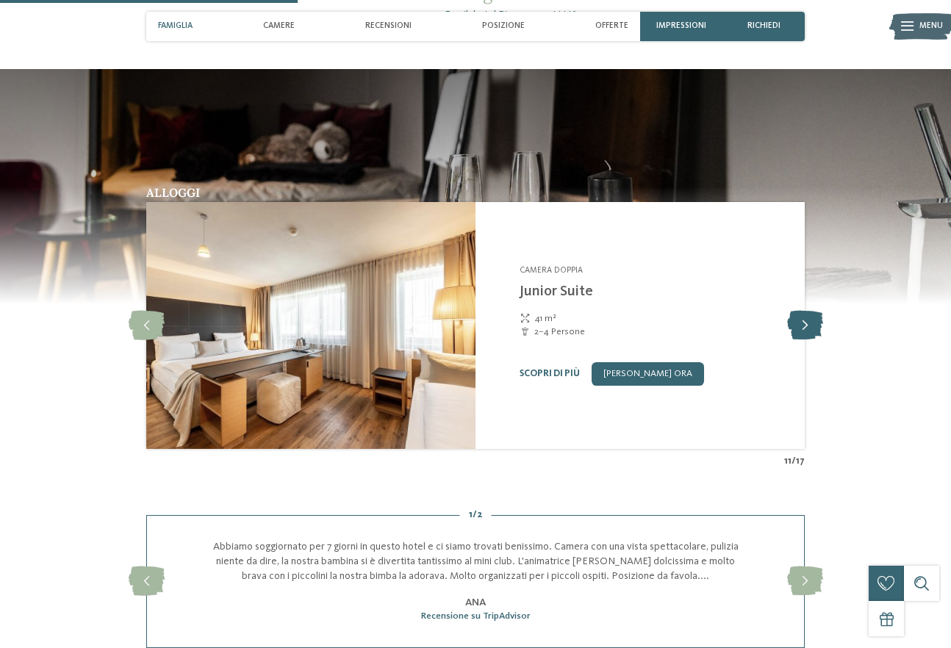
click at [808, 321] on icon at bounding box center [805, 325] width 36 height 29
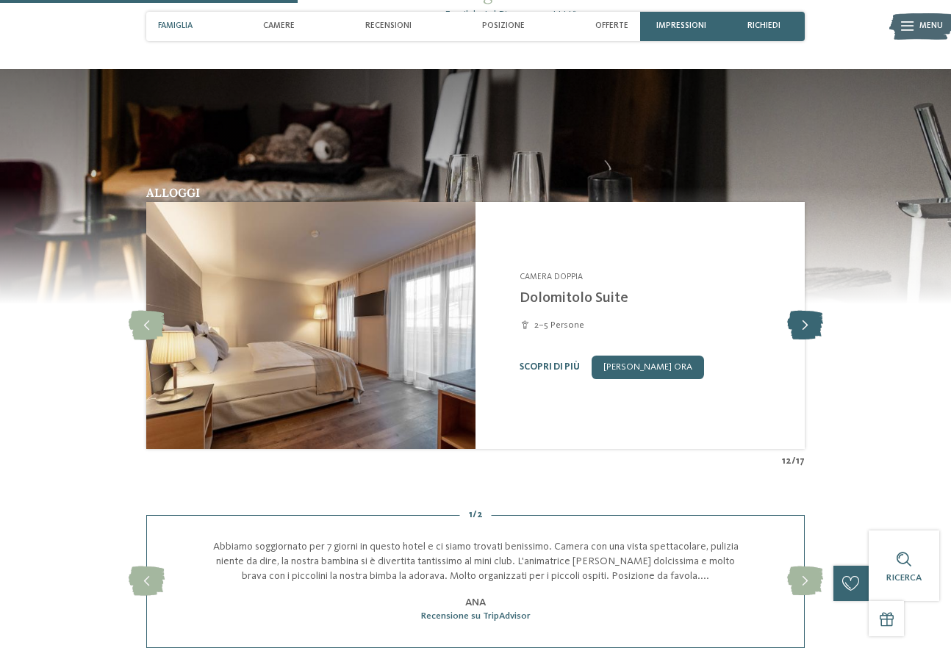
click at [808, 321] on icon at bounding box center [805, 325] width 36 height 29
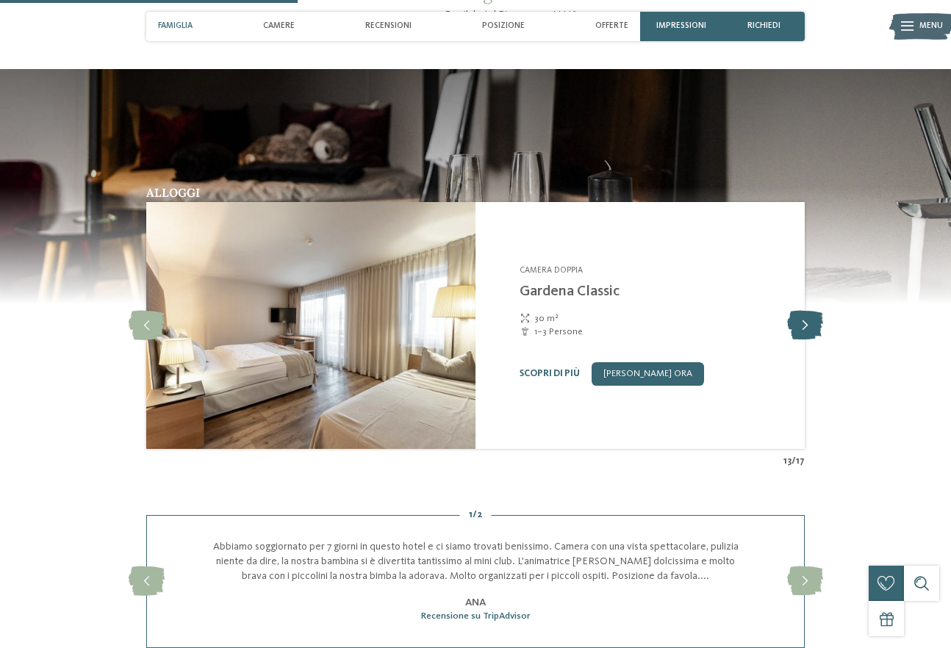
click at [808, 321] on icon at bounding box center [805, 325] width 36 height 29
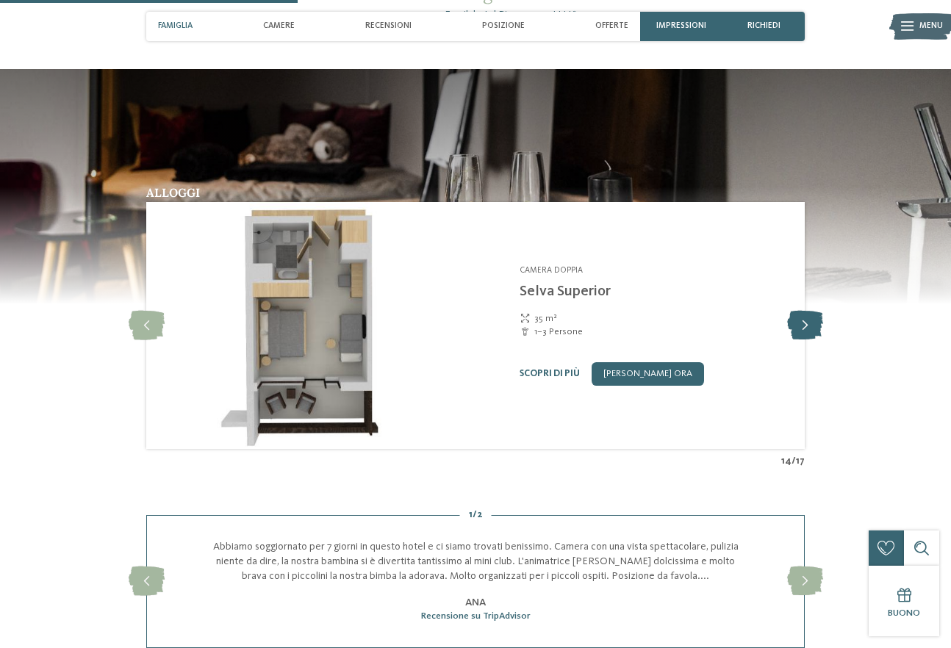
click at [808, 321] on icon at bounding box center [805, 325] width 36 height 29
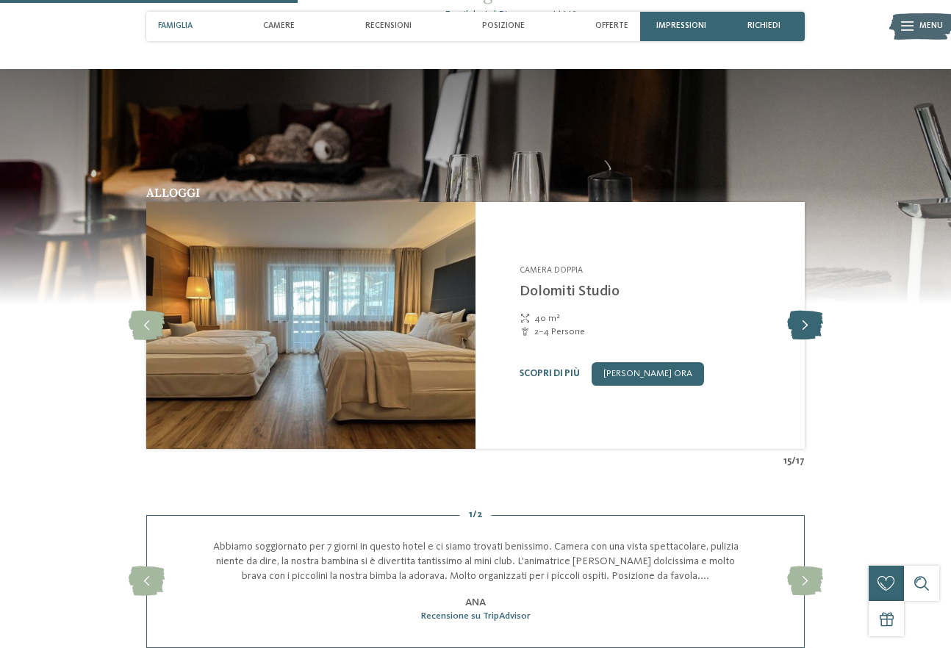
click at [808, 321] on icon at bounding box center [805, 325] width 36 height 29
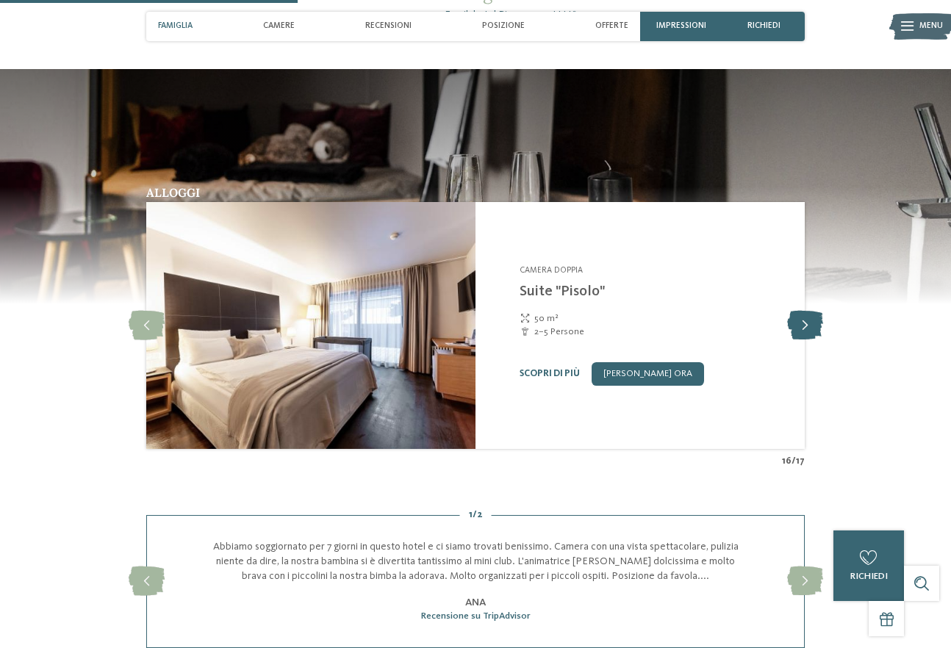
click at [808, 321] on icon at bounding box center [805, 325] width 36 height 29
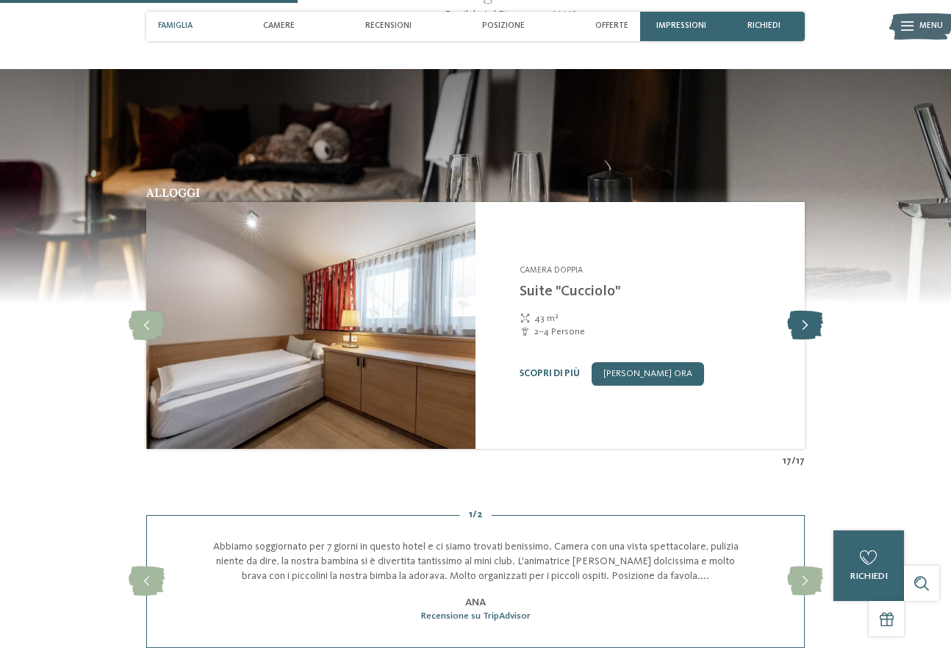
click at [808, 321] on icon at bounding box center [805, 325] width 36 height 29
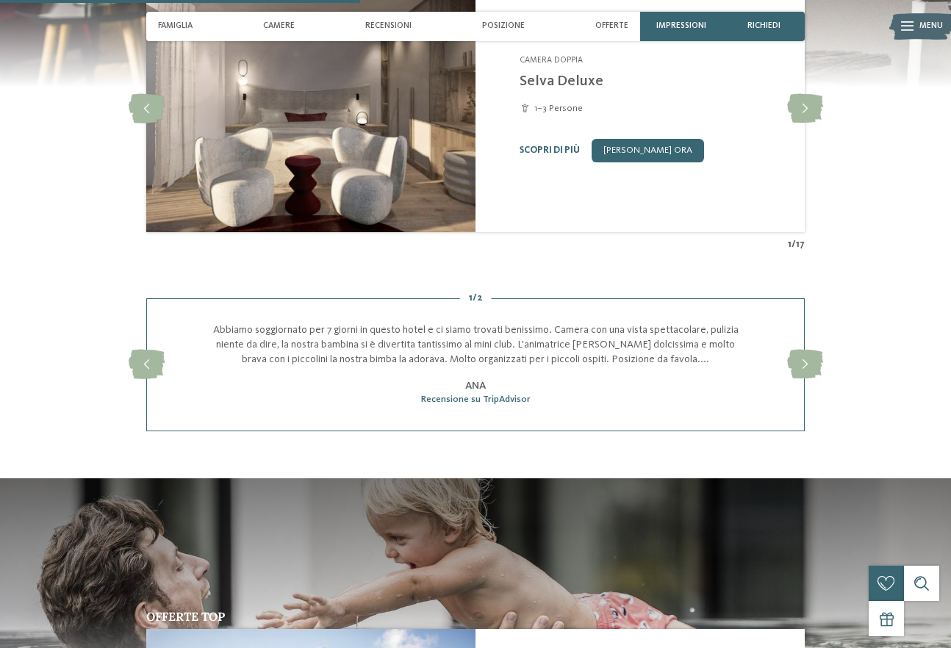
scroll to position [1249, 0]
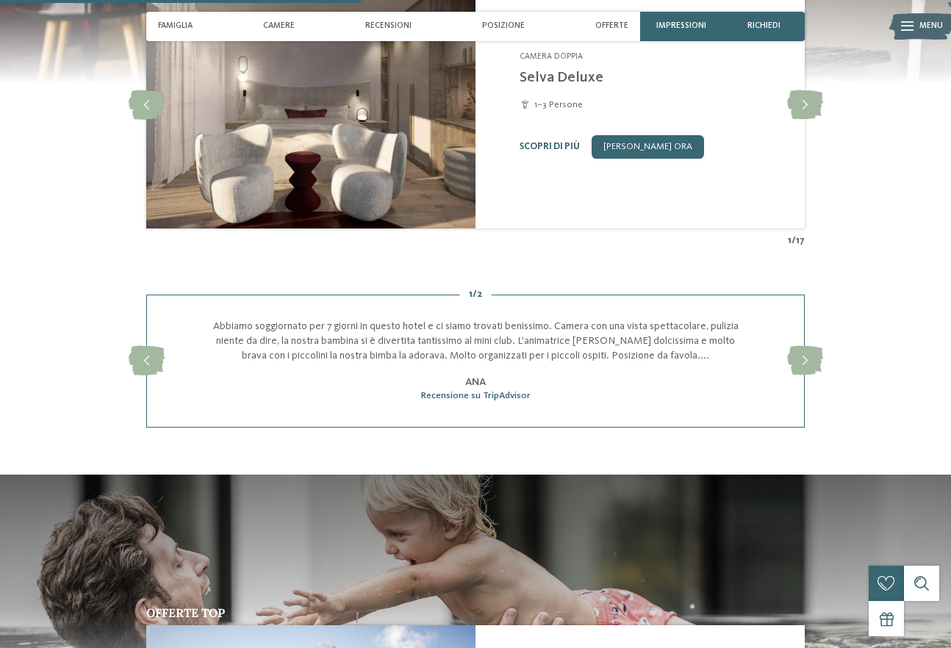
click at [663, 358] on p "Abbiamo soggiornato per 7 giorni in questo hotel e ci siamo trovati benissimo. …" at bounding box center [475, 341] width 539 height 44
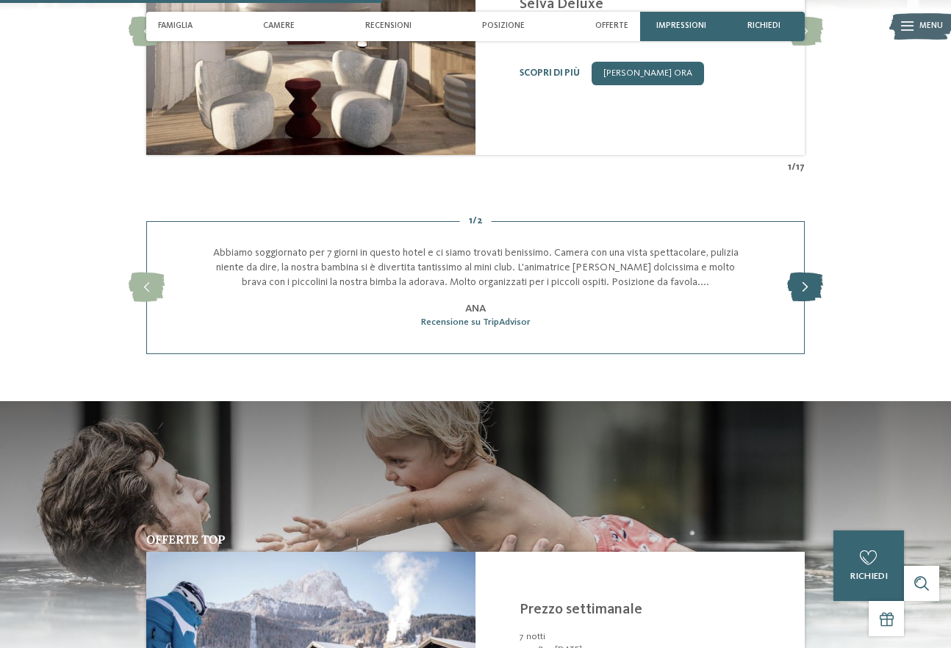
click at [814, 290] on icon at bounding box center [805, 287] width 36 height 29
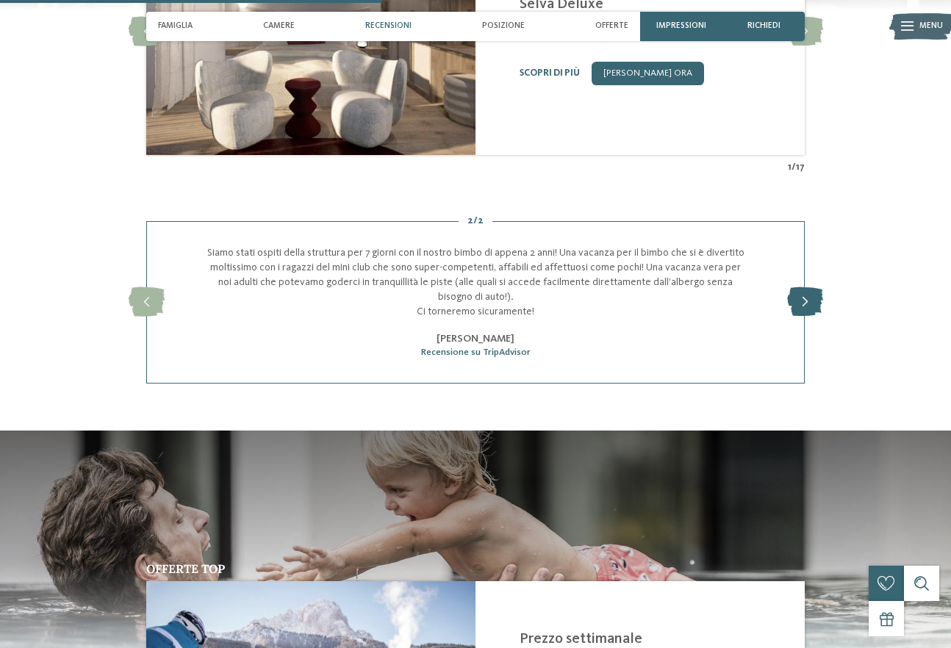
click at [811, 301] on icon at bounding box center [805, 301] width 36 height 29
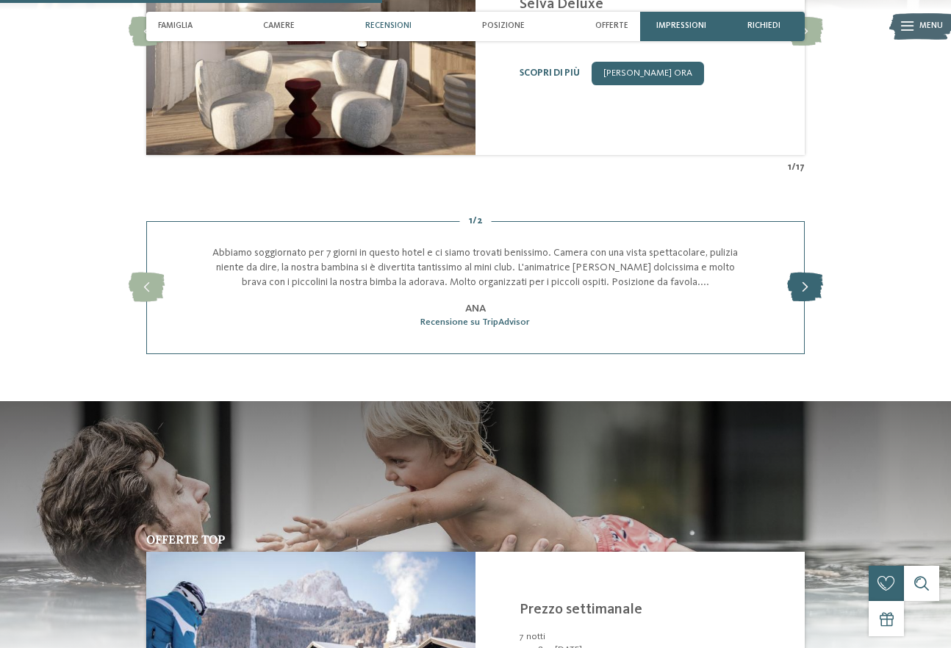
click at [811, 301] on icon at bounding box center [805, 287] width 36 height 29
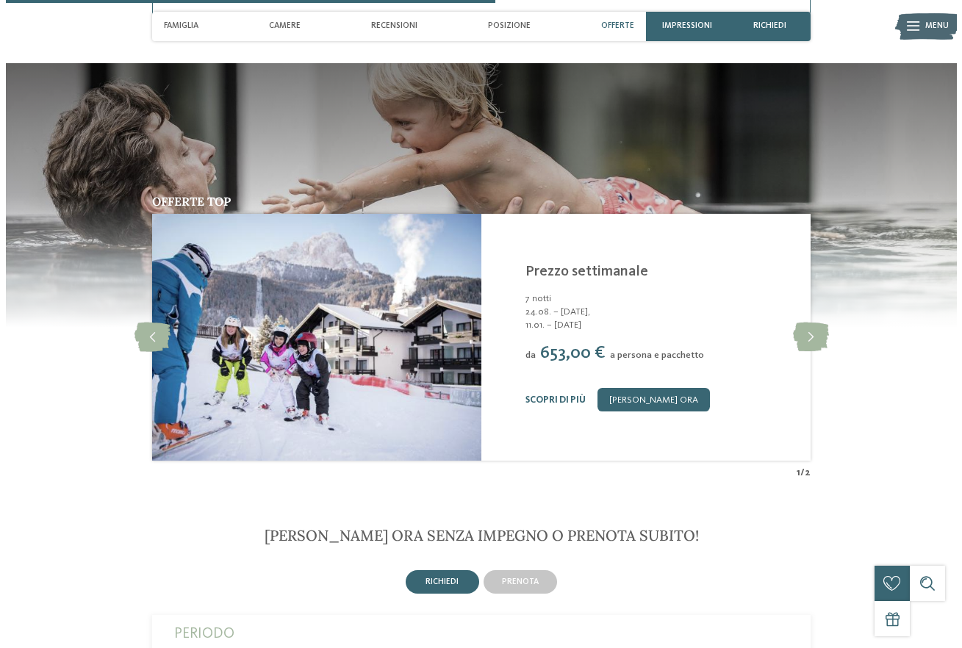
scroll to position [1764, 0]
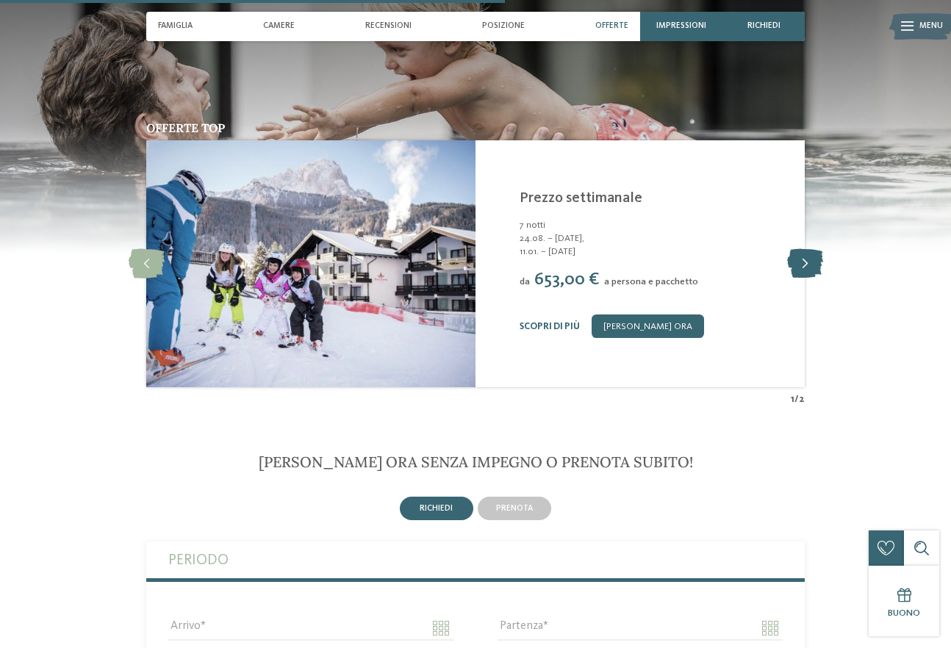
click at [794, 268] on icon at bounding box center [805, 263] width 36 height 29
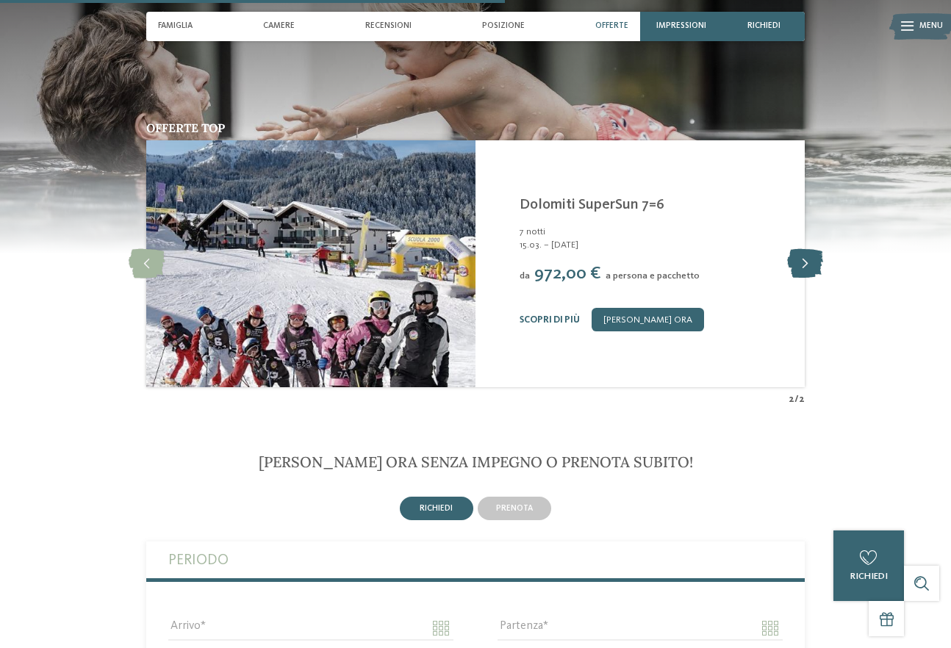
click at [797, 268] on icon at bounding box center [805, 263] width 36 height 29
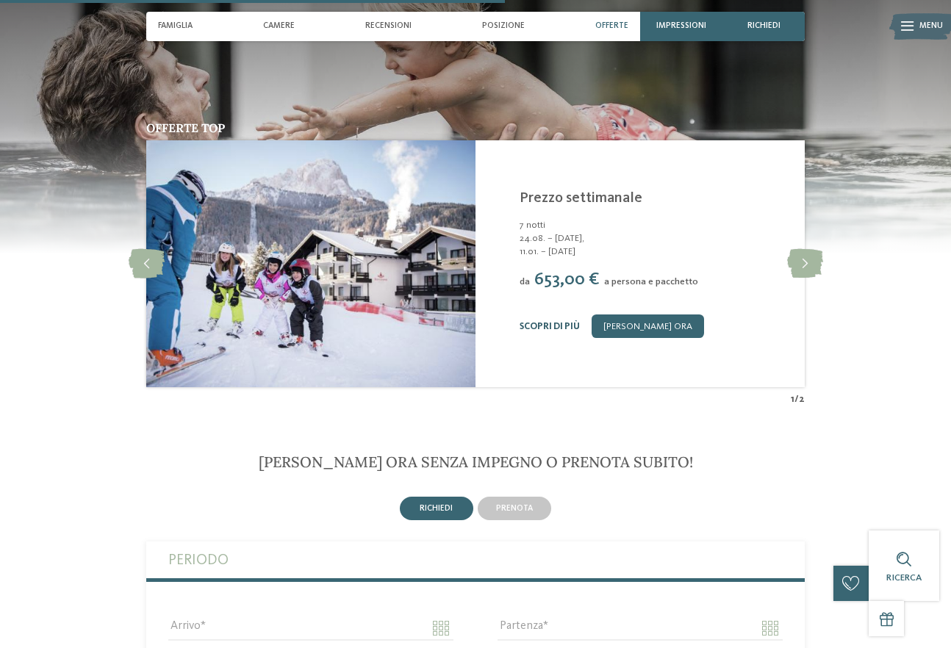
click at [543, 324] on link "Scopri di più" at bounding box center [550, 327] width 60 height 10
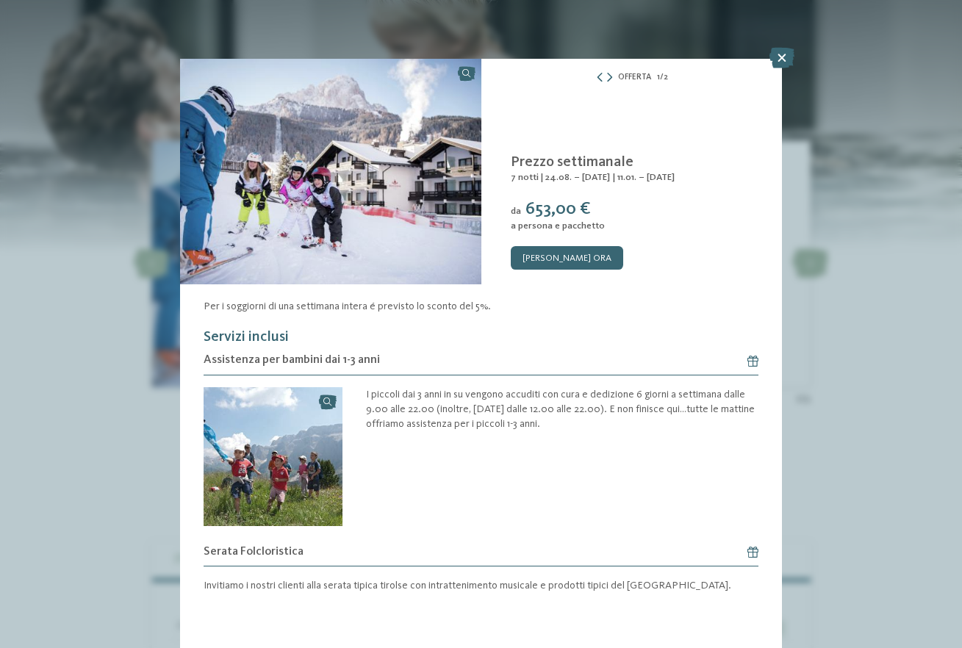
scroll to position [2, 0]
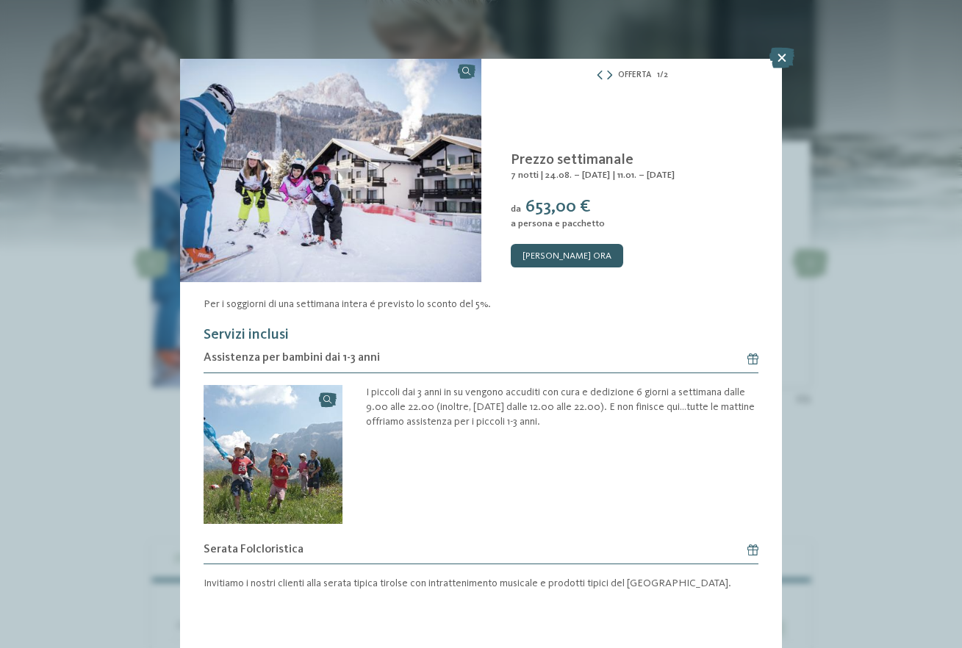
click at [596, 251] on link "[PERSON_NAME] ora" at bounding box center [567, 256] width 112 height 24
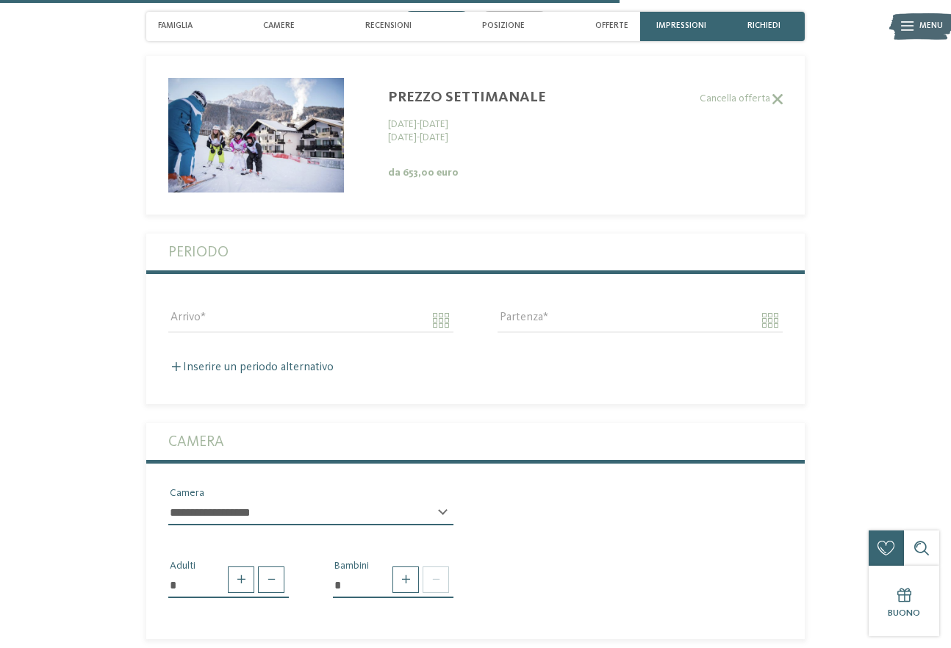
scroll to position [2398, 0]
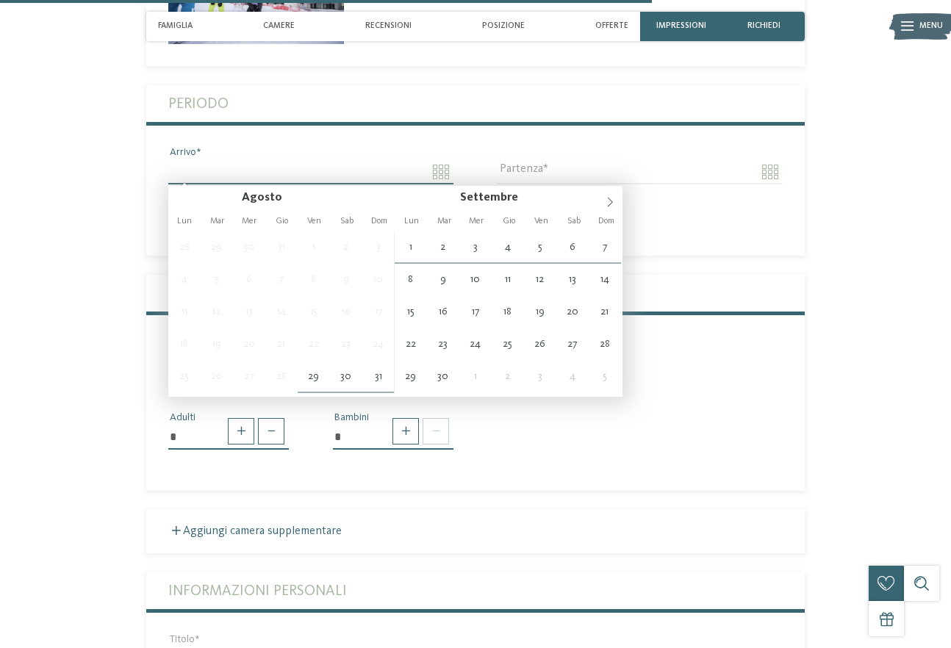
click at [439, 171] on input "Arrivo" at bounding box center [310, 171] width 285 height 25
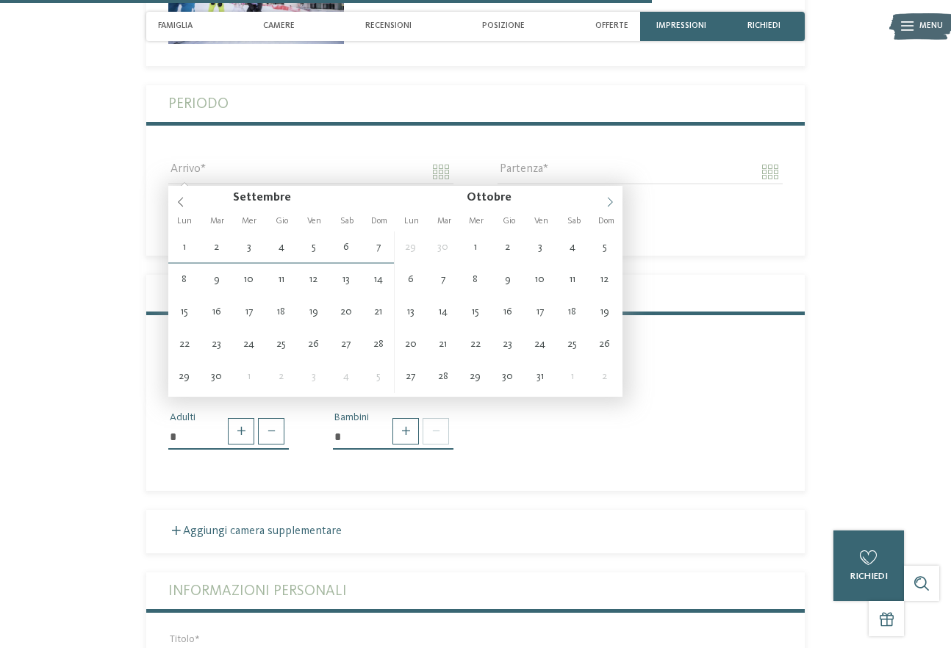
click at [610, 204] on icon at bounding box center [610, 202] width 10 height 10
type input "****"
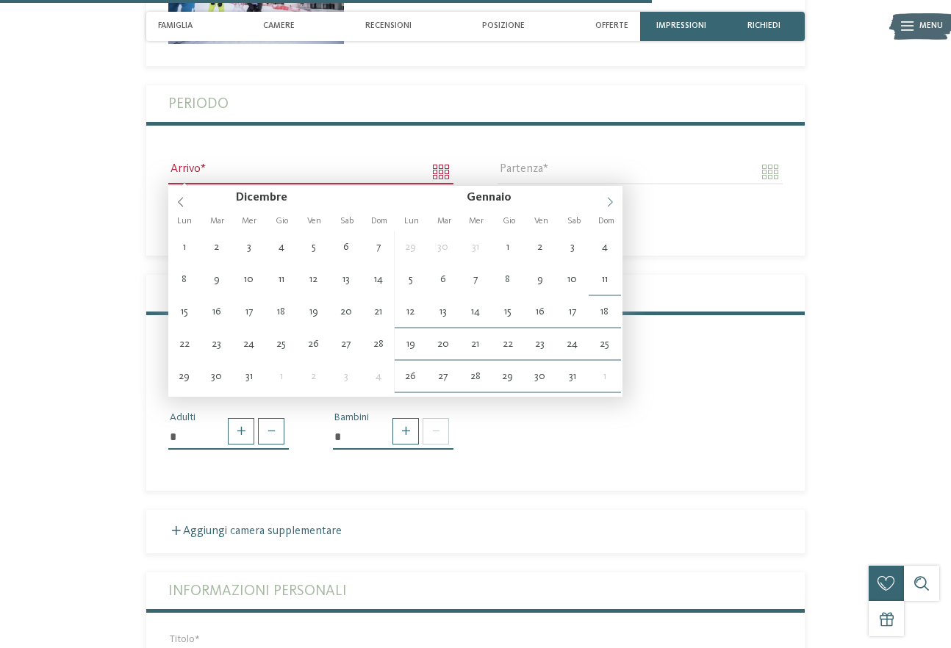
click at [610, 204] on icon at bounding box center [610, 202] width 10 height 10
type input "**********"
type input "****"
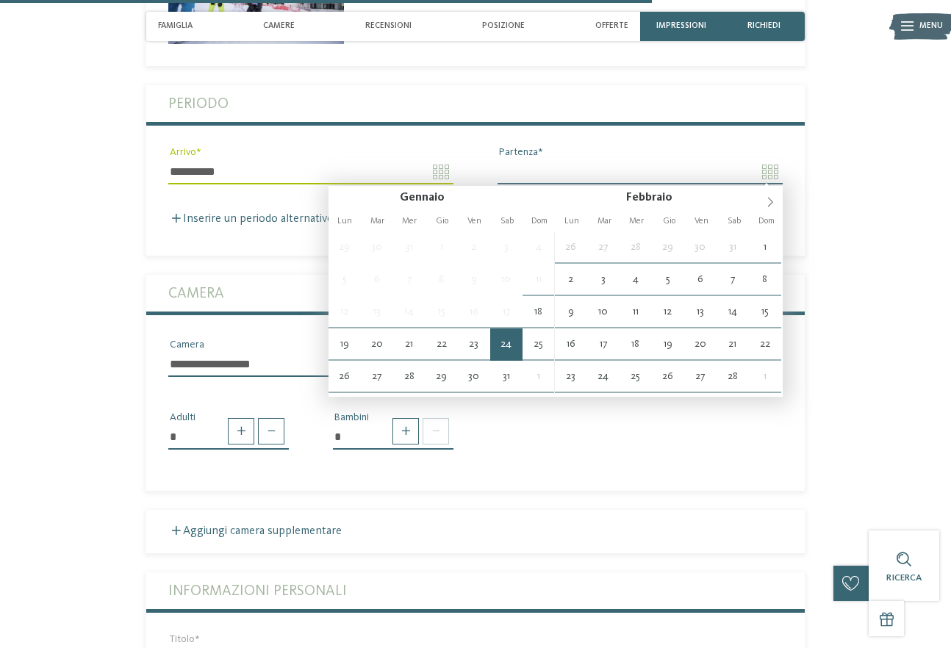
type input "**********"
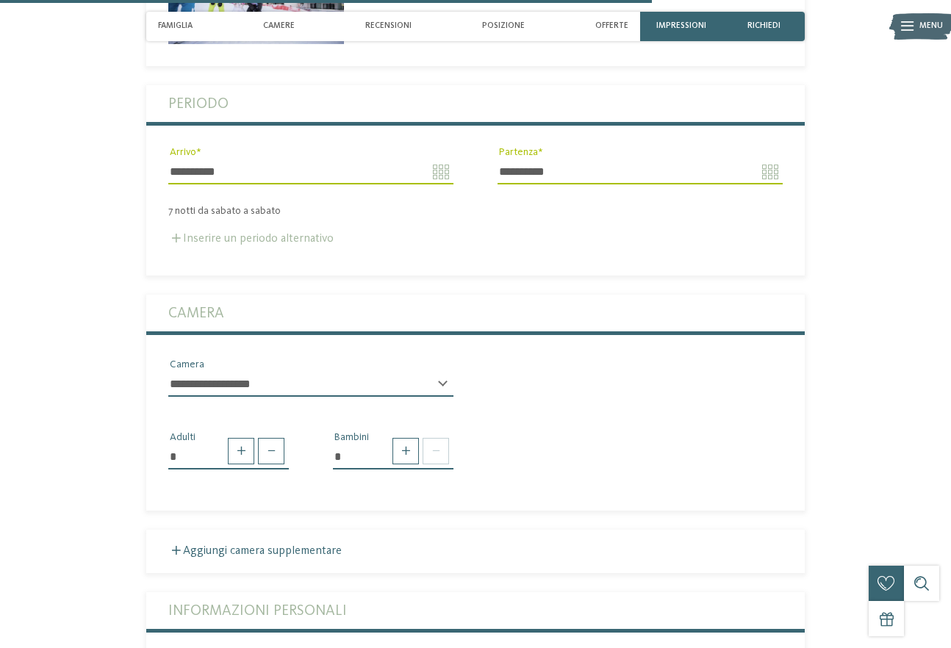
click at [190, 240] on label "Inserire un periodo alternativo" at bounding box center [250, 239] width 165 height 12
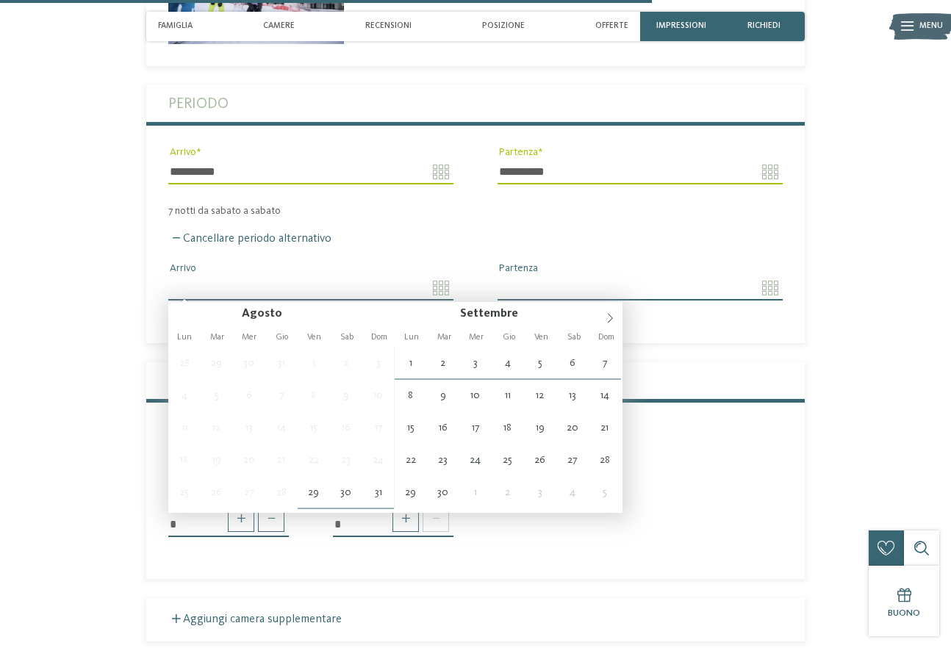
click at [436, 286] on input "Arrivo" at bounding box center [310, 288] width 285 height 25
click at [610, 318] on icon at bounding box center [610, 318] width 10 height 10
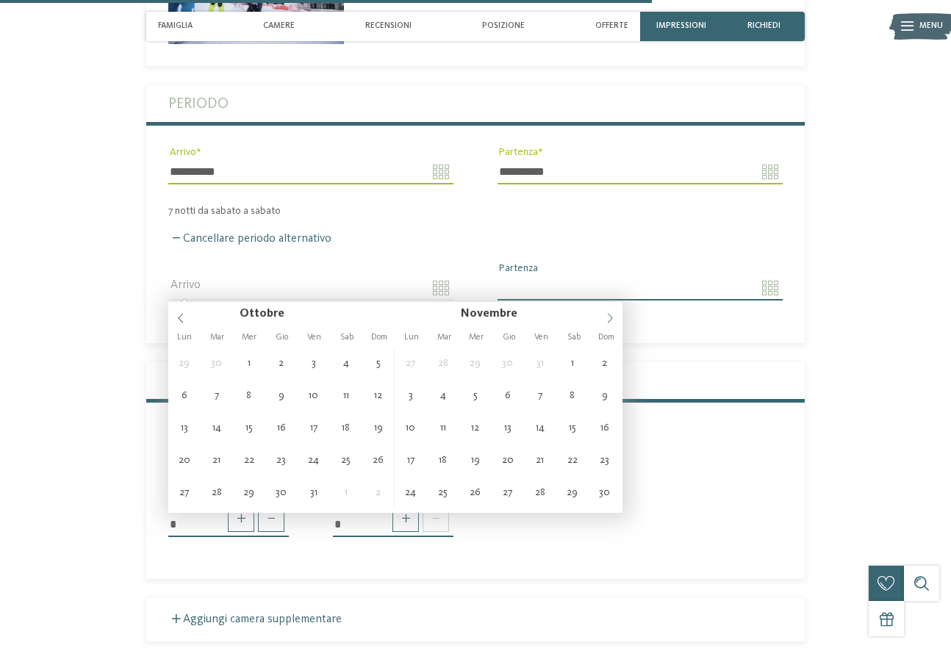
click at [610, 318] on icon at bounding box center [610, 318] width 10 height 10
type input "****"
click at [610, 318] on icon at bounding box center [610, 318] width 10 height 10
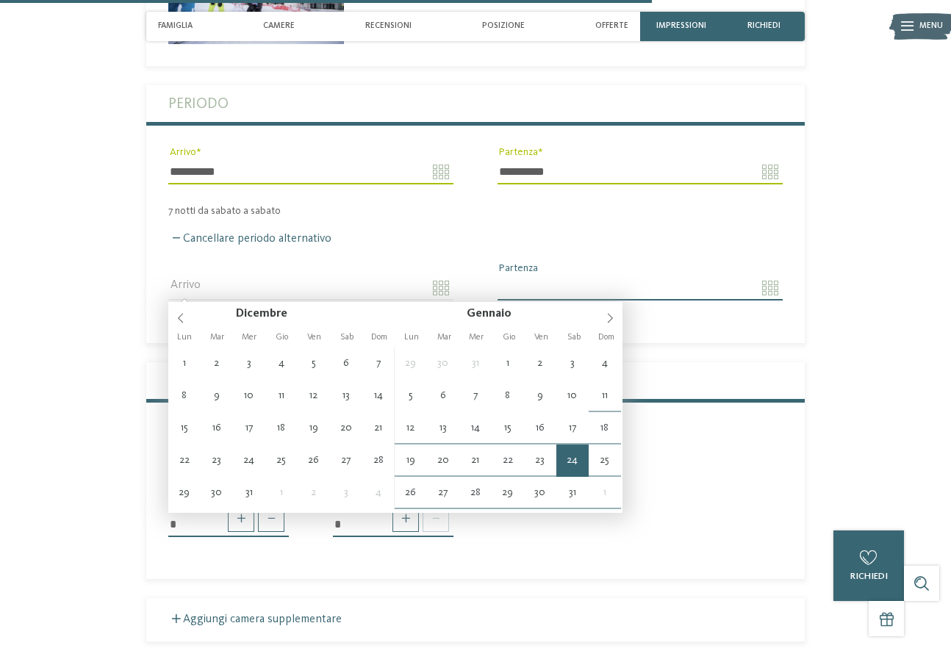
type input "**********"
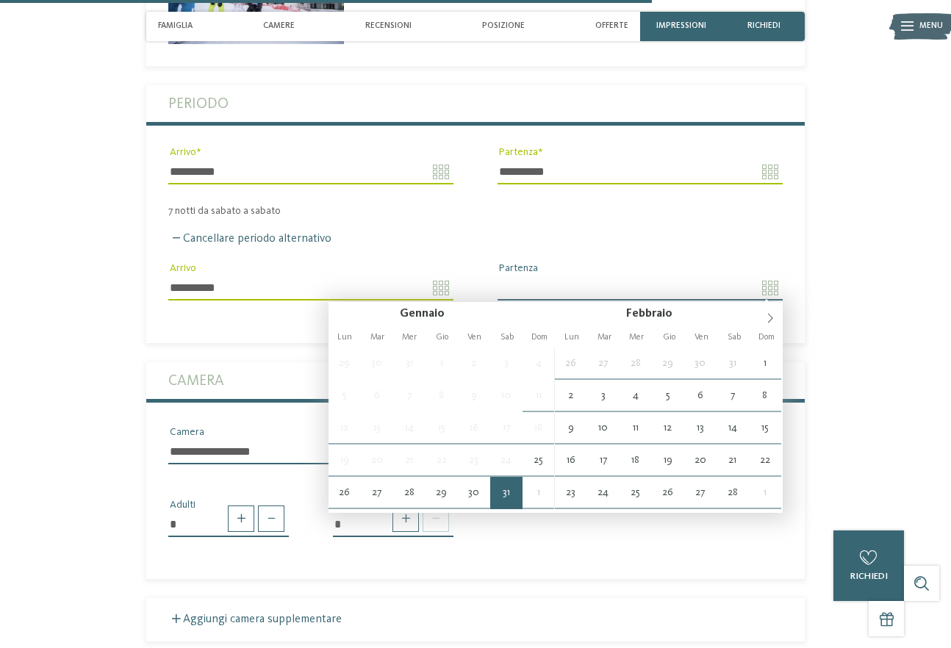
type input "**********"
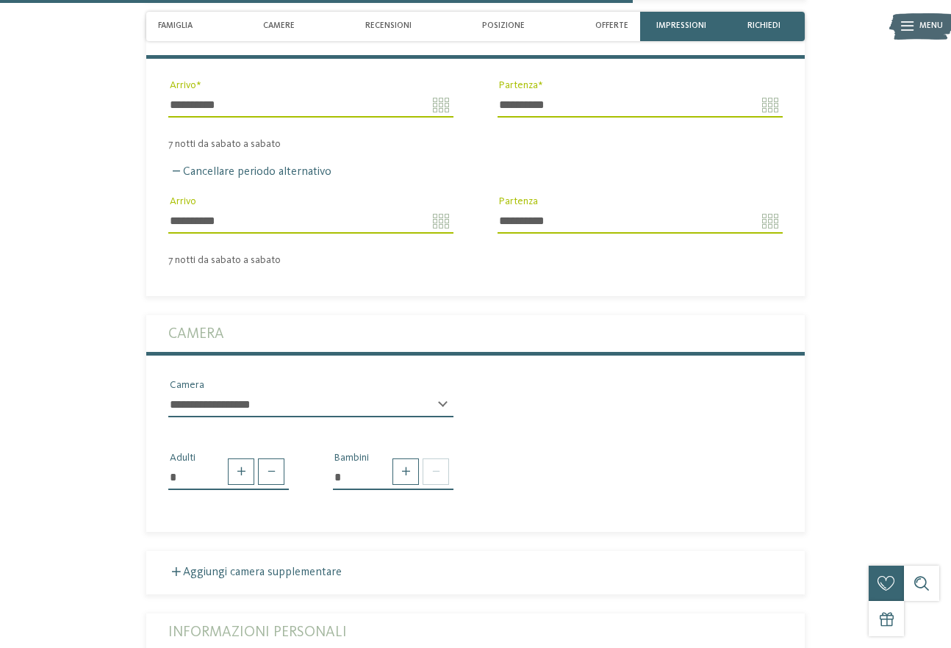
scroll to position [2545, 0]
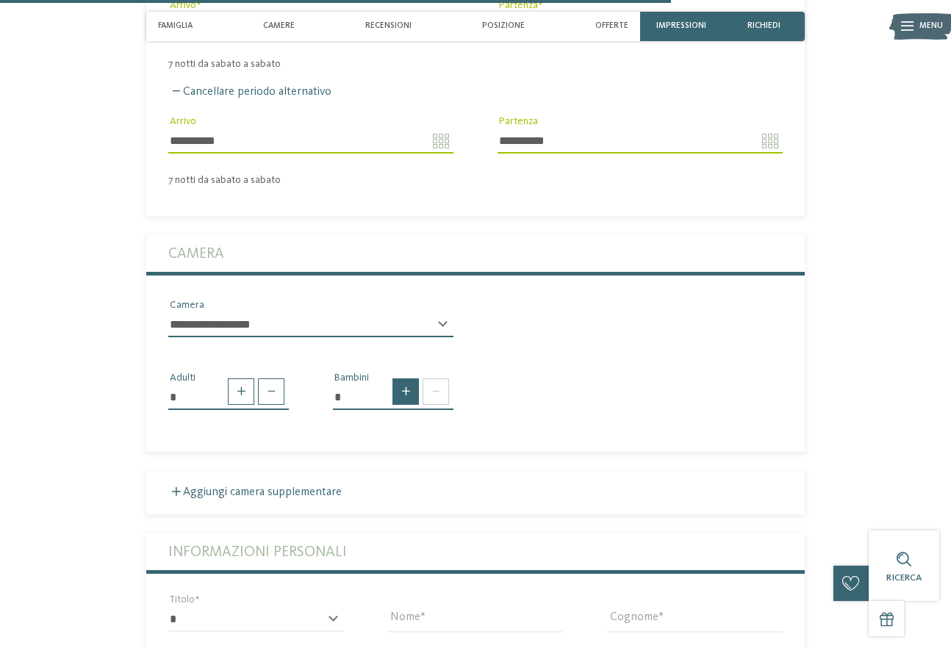
click at [406, 394] on span at bounding box center [405, 392] width 26 height 26
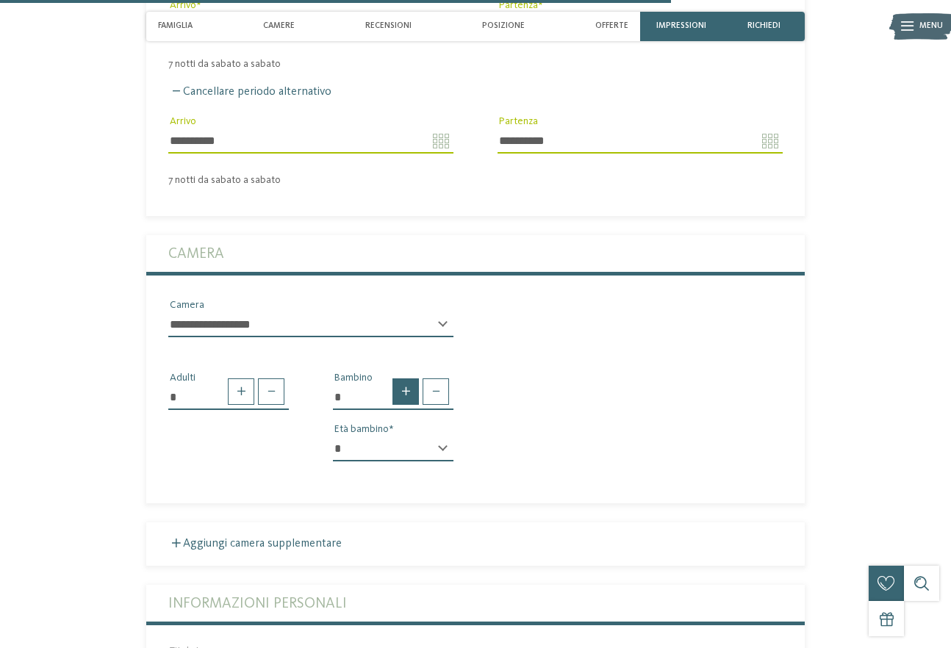
click at [406, 394] on span at bounding box center [405, 392] width 26 height 26
type input "*"
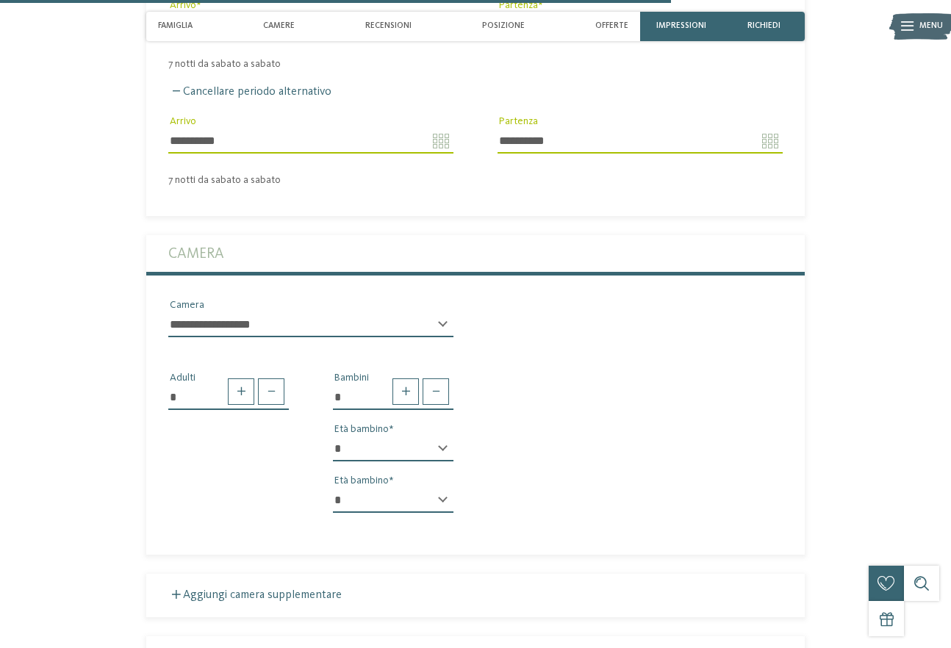
click at [451, 445] on select "* * * * * * * * * * * ** ** ** ** ** ** ** **" at bounding box center [393, 449] width 121 height 25
select select "*"
click at [333, 437] on select "* * * * * * * * * * * ** ** ** ** ** ** ** **" at bounding box center [393, 449] width 121 height 25
click at [448, 499] on select "* * * * * * * * * * * ** ** ** ** ** ** ** **" at bounding box center [393, 500] width 121 height 25
select select "*"
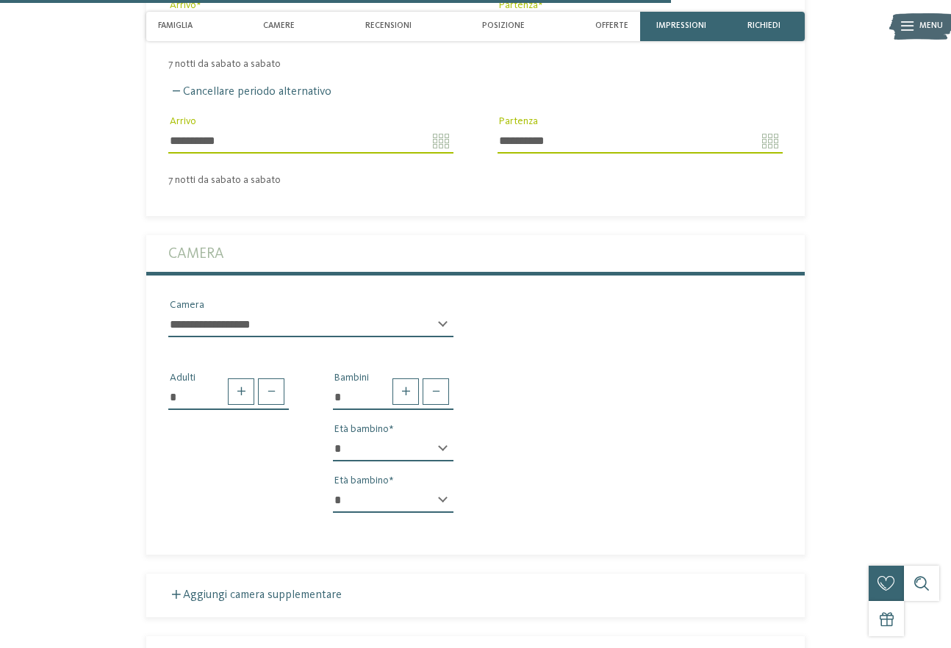
click at [333, 488] on select "* * * * * * * * * * * ** ** ** ** ** ** ** **" at bounding box center [393, 500] width 121 height 25
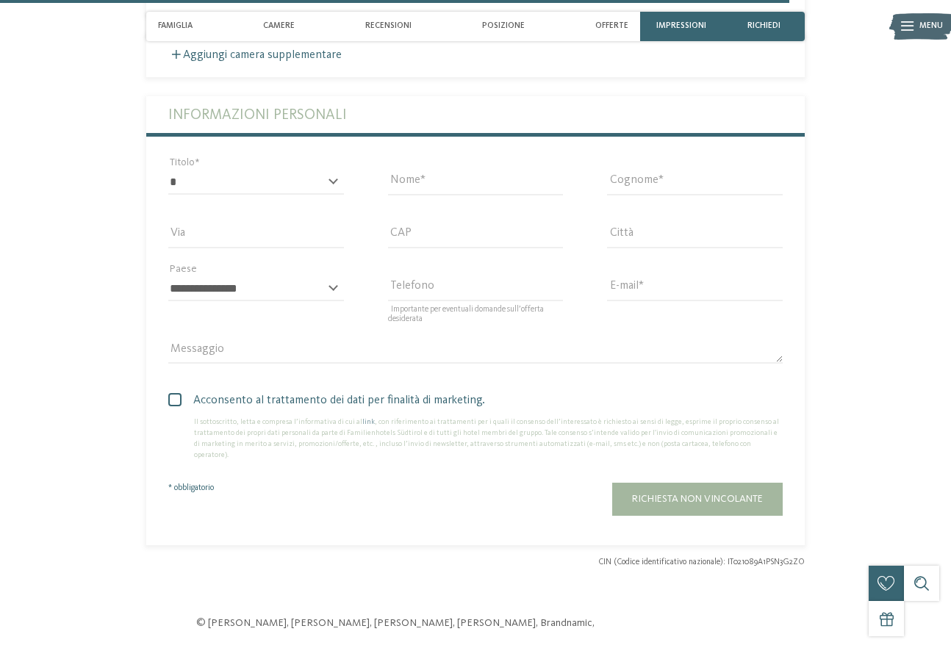
scroll to position [3060, 0]
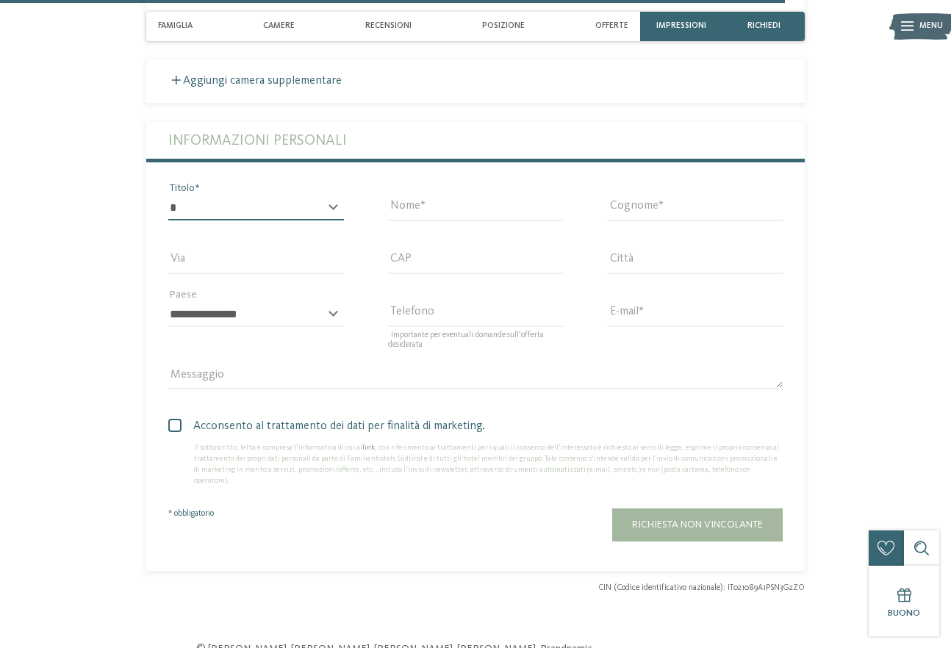
click at [323, 201] on select "* ****** ******* ******** ******" at bounding box center [256, 208] width 176 height 25
select select "*"
click at [168, 196] on select "* ****** ******* ******** ******" at bounding box center [256, 208] width 176 height 25
click at [420, 218] on input "Nome" at bounding box center [476, 208] width 176 height 25
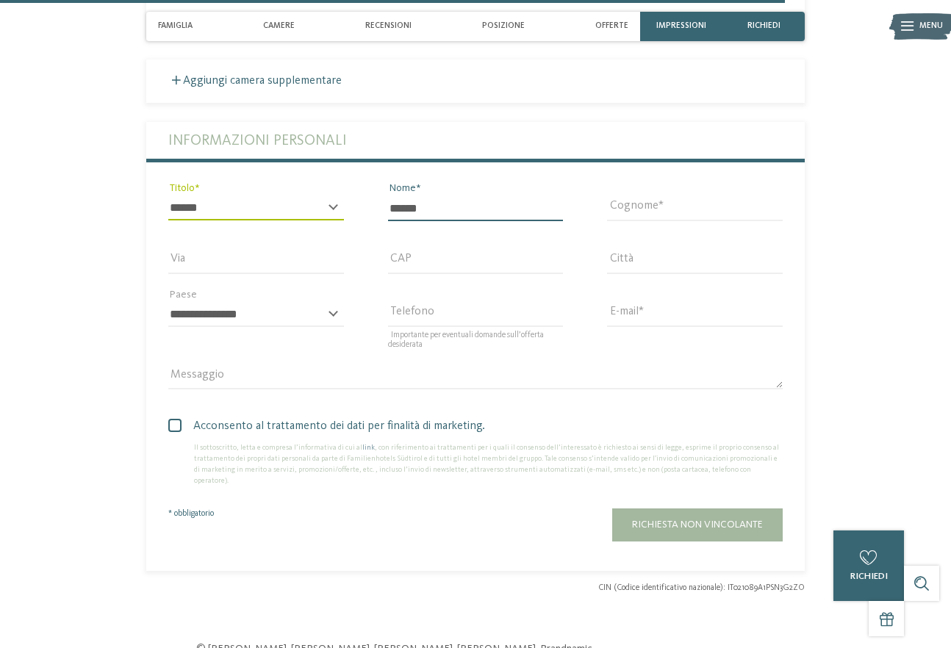
type input "******"
click at [639, 216] on input "Cognome" at bounding box center [695, 208] width 176 height 25
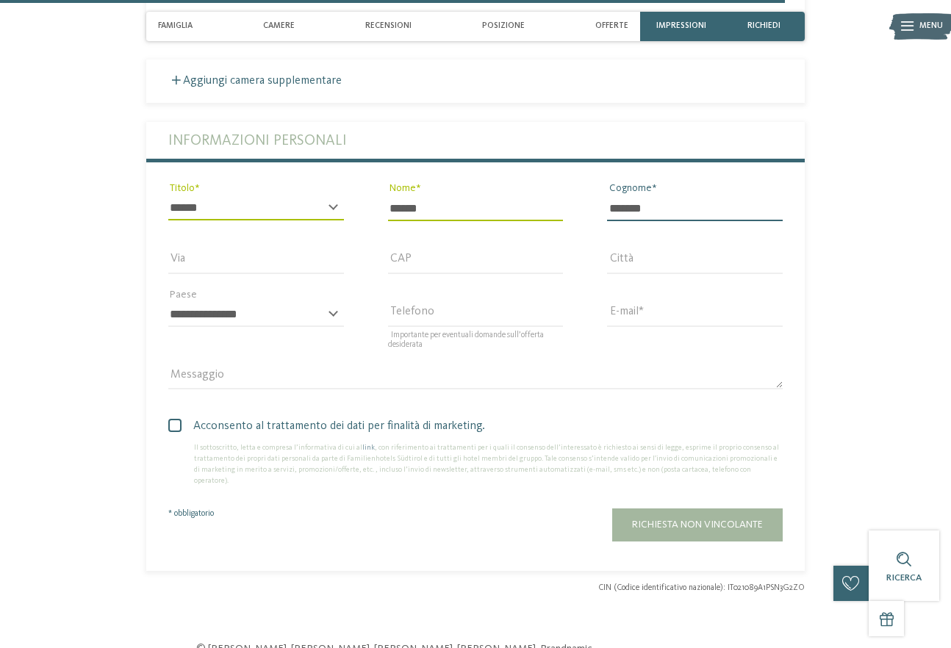
type input "*******"
click at [189, 260] on input "Via" at bounding box center [256, 261] width 176 height 25
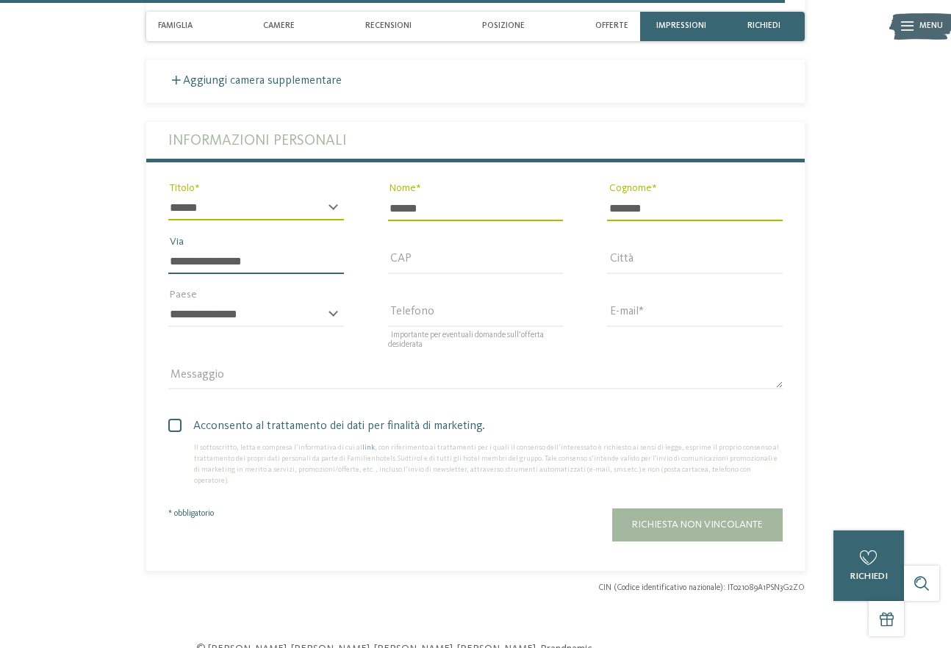
type input "**********"
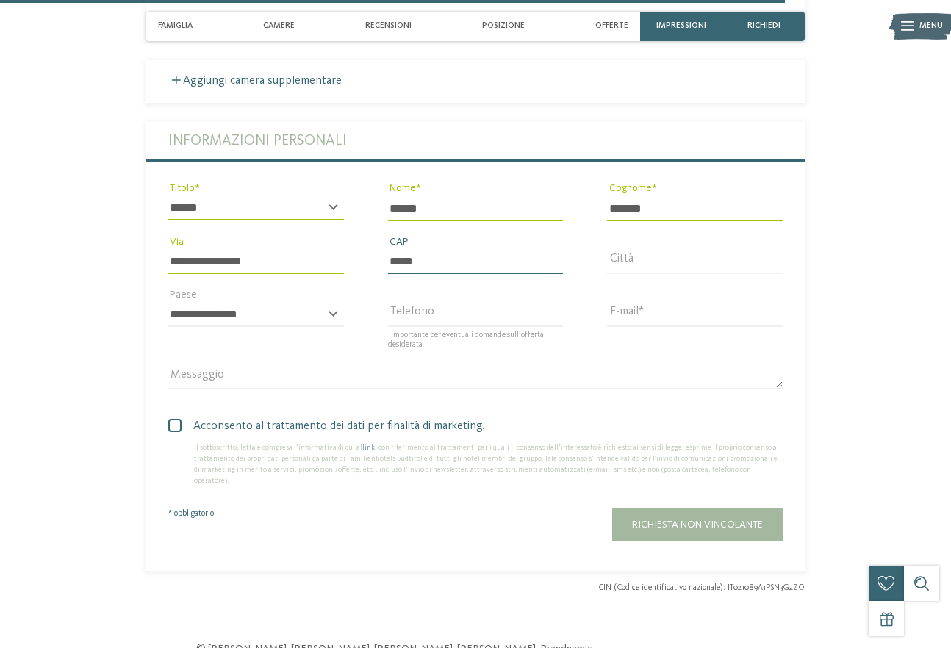
type input "*****"
click at [644, 257] on input "Città" at bounding box center [695, 261] width 176 height 25
type input "****"
click at [330, 315] on select "**********" at bounding box center [256, 314] width 176 height 25
select select "**"
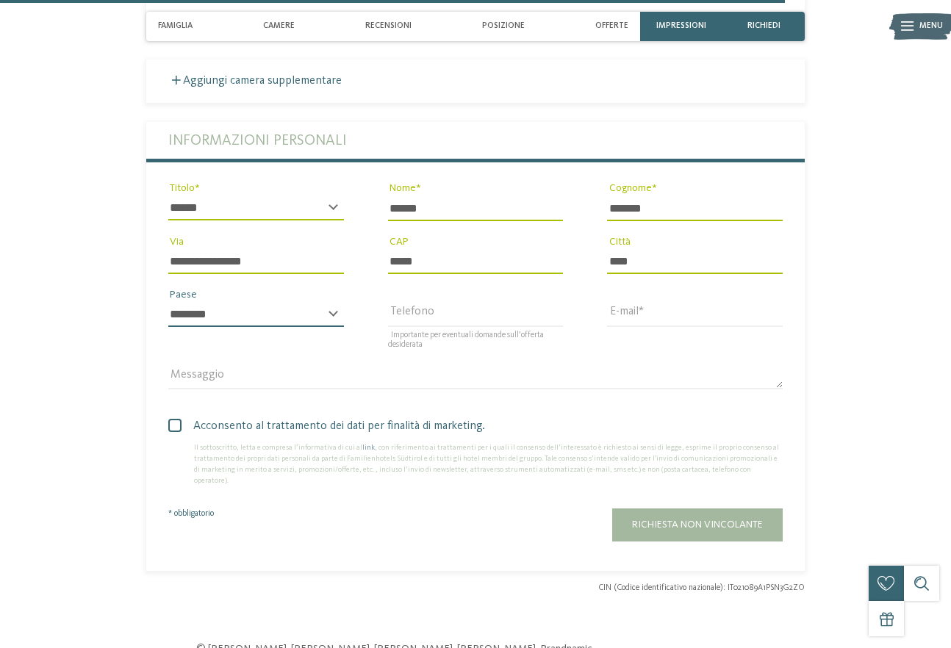
click at [168, 302] on select "**********" at bounding box center [256, 314] width 176 height 25
click at [463, 307] on input "Telefono" at bounding box center [476, 314] width 176 height 25
type input "**********"
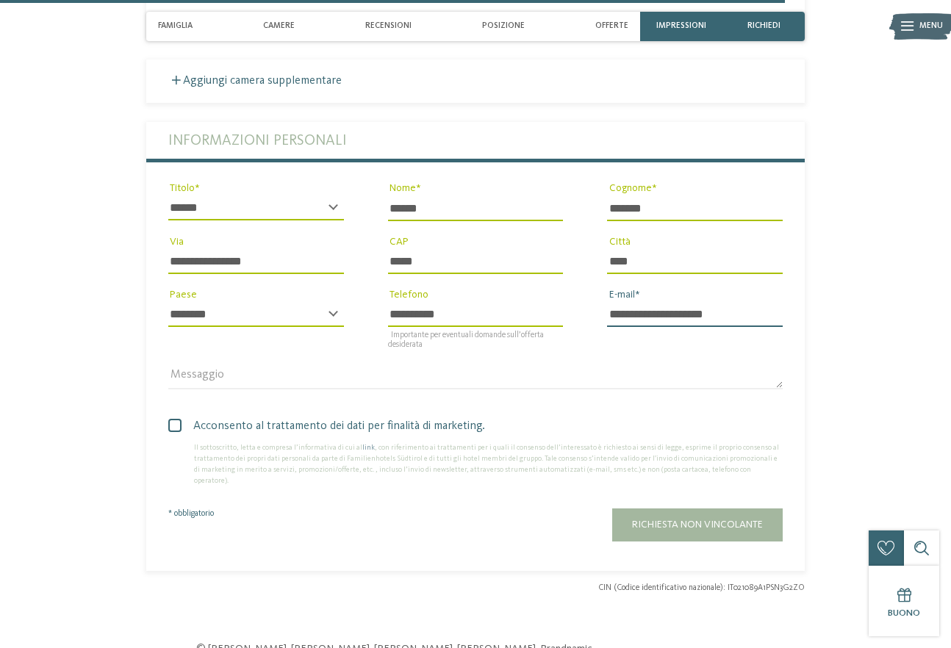
type input "**********"
click at [243, 390] on div "Messaggio" at bounding box center [475, 384] width 614 height 38
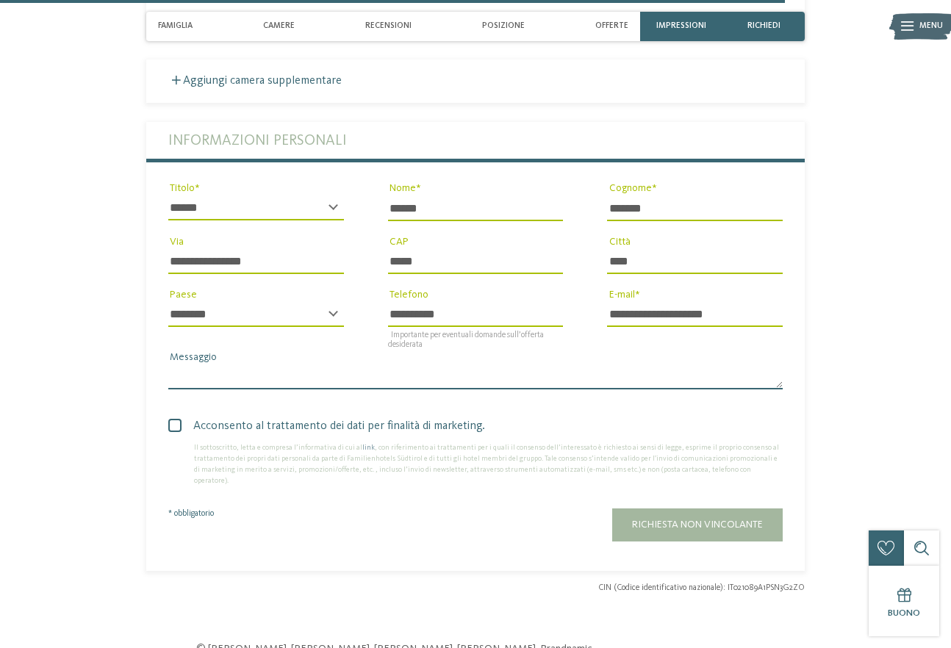
click at [251, 381] on textarea "Messaggio" at bounding box center [475, 377] width 614 height 25
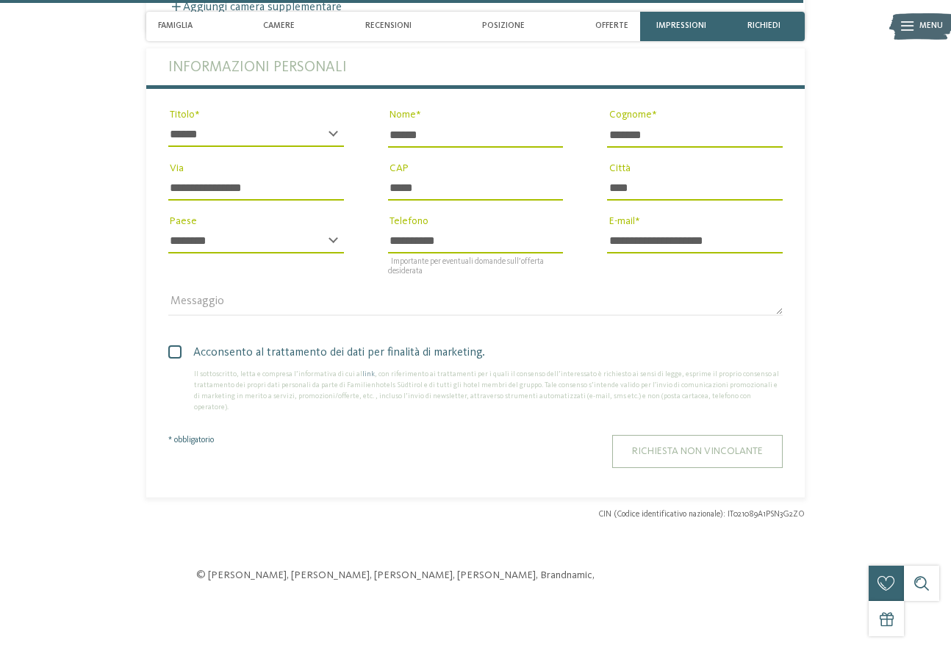
click at [662, 446] on span "Richiesta non vincolante" at bounding box center [697, 451] width 131 height 10
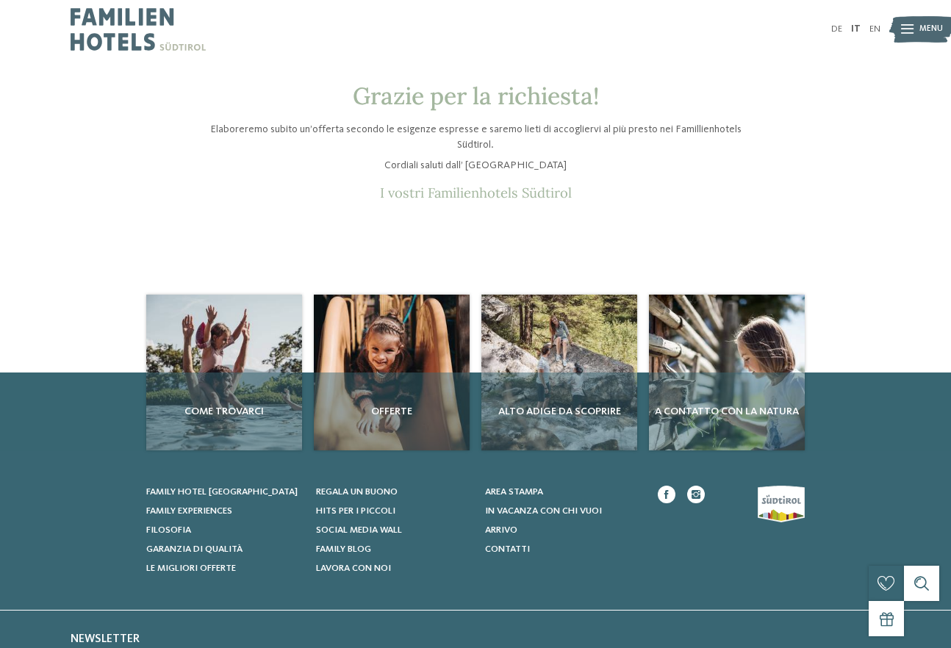
click at [925, 25] on span "Menu" at bounding box center [931, 30] width 24 height 12
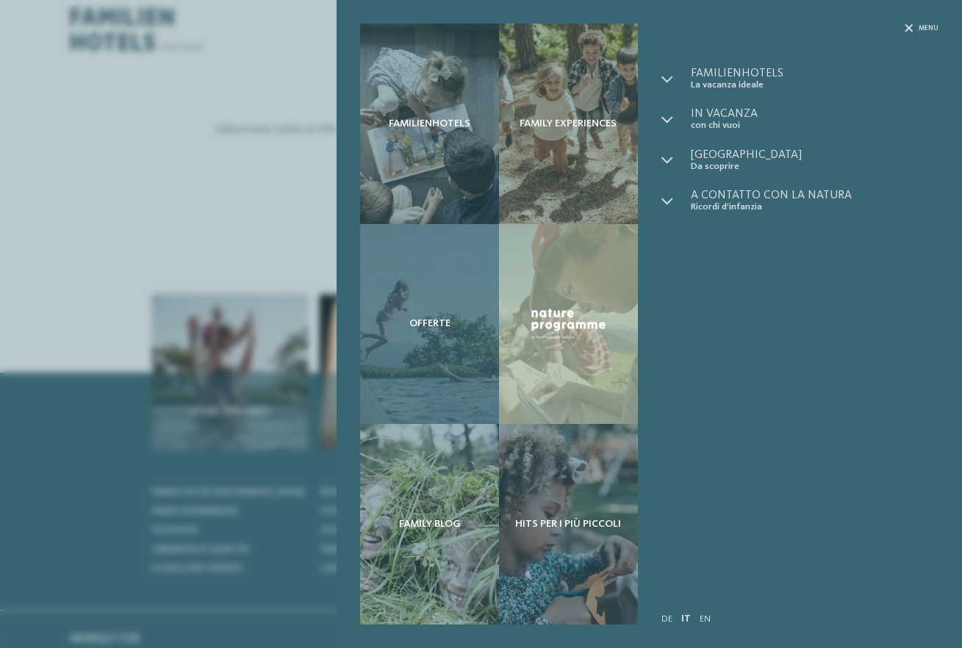
click at [429, 396] on div "Offerte" at bounding box center [429, 324] width 139 height 201
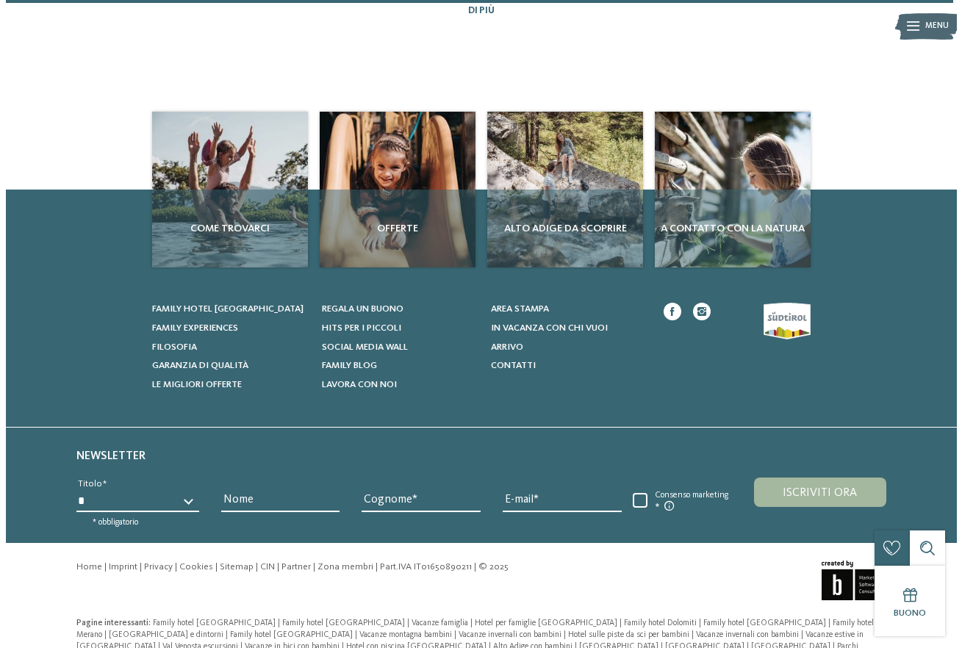
scroll to position [943, 0]
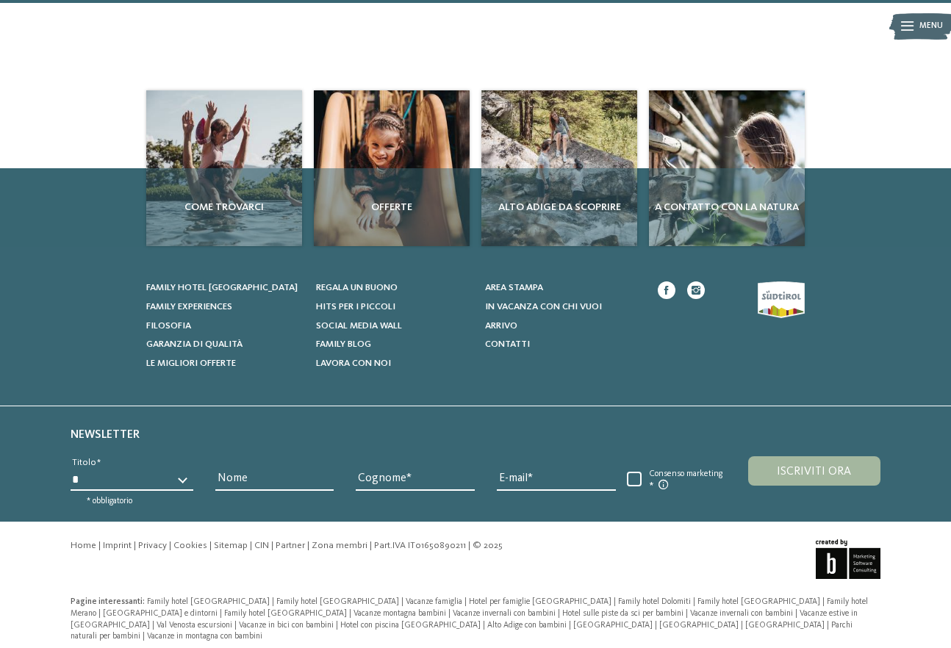
click at [911, 22] on icon at bounding box center [907, 27] width 12 height 10
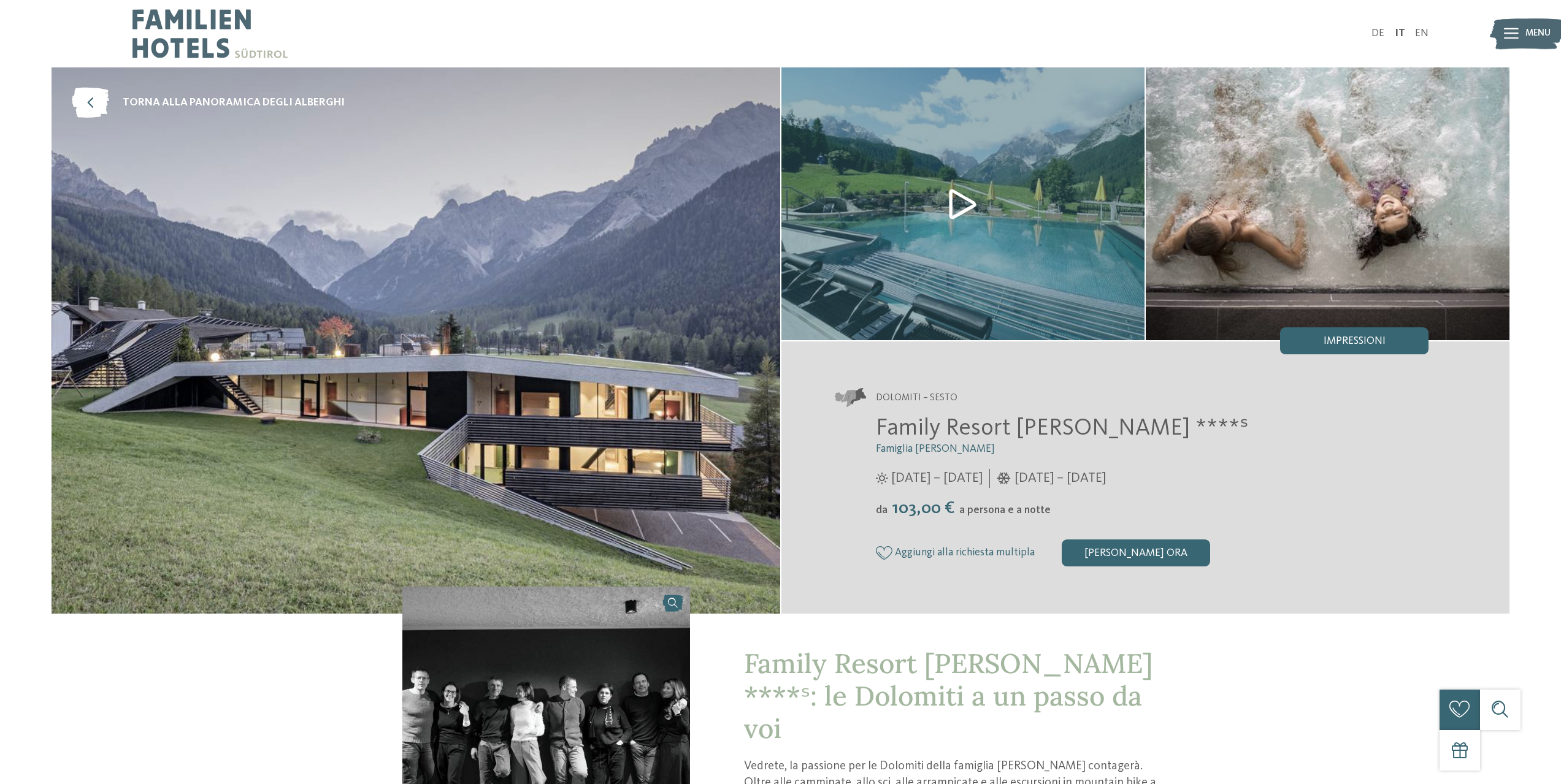
click at [793, 33] on img at bounding box center [1526, 33] width 74 height 38
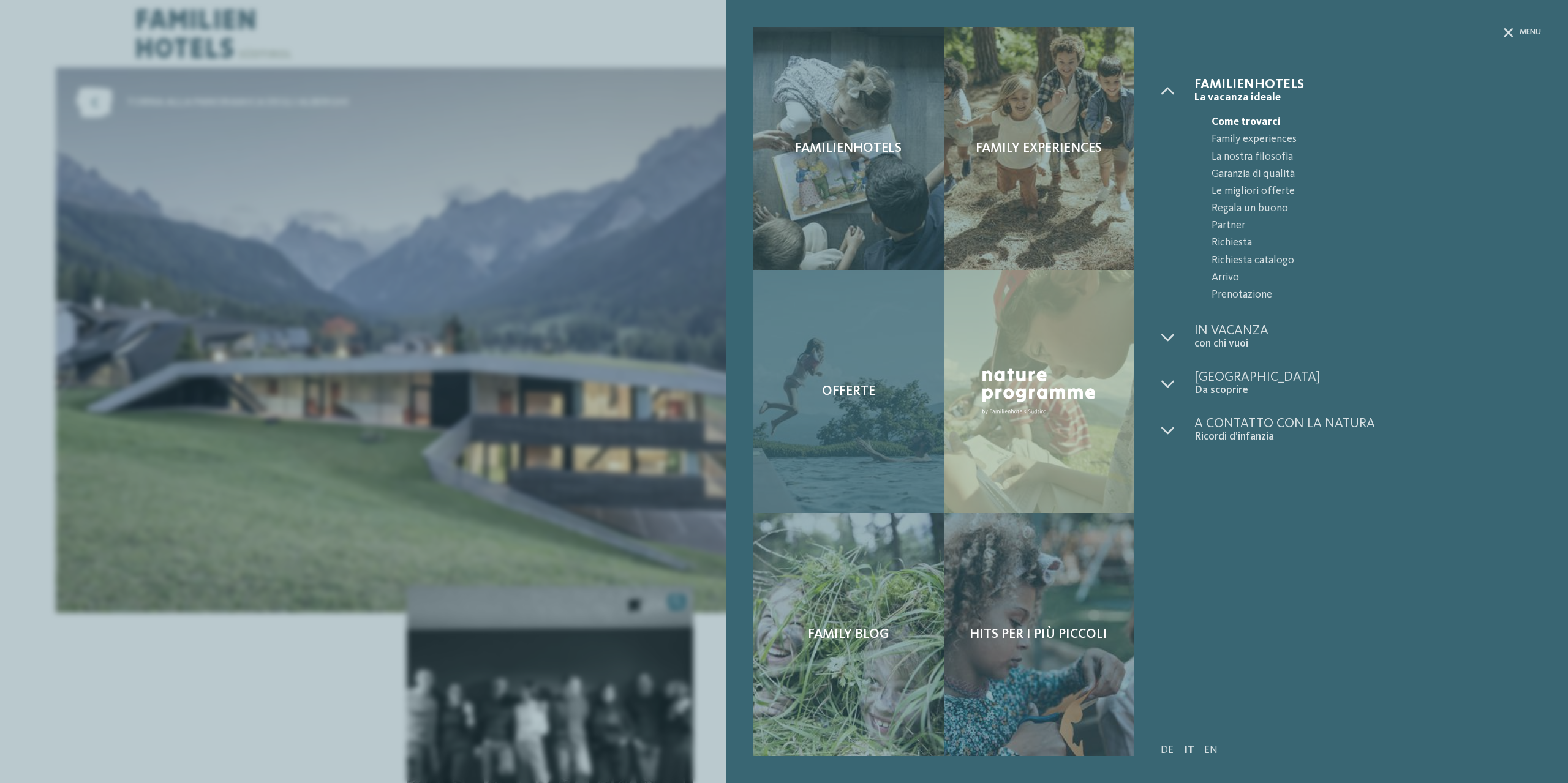
click at [791, 393] on span "Offerte" at bounding box center [848, 391] width 53 height 16
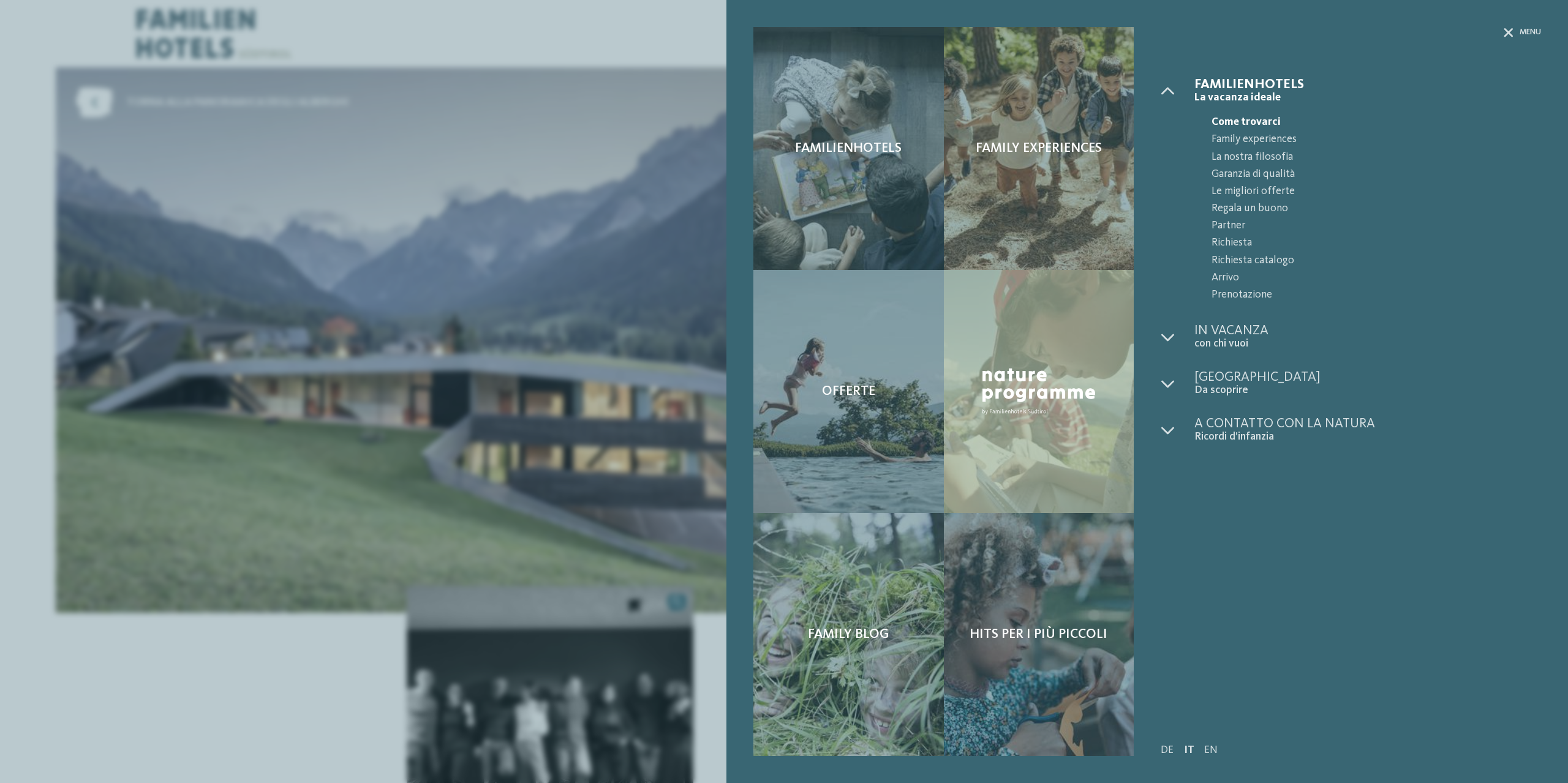
click at [305, 540] on div "Familienhotels Family experiences Offerte" at bounding box center [784, 392] width 1568 height 783
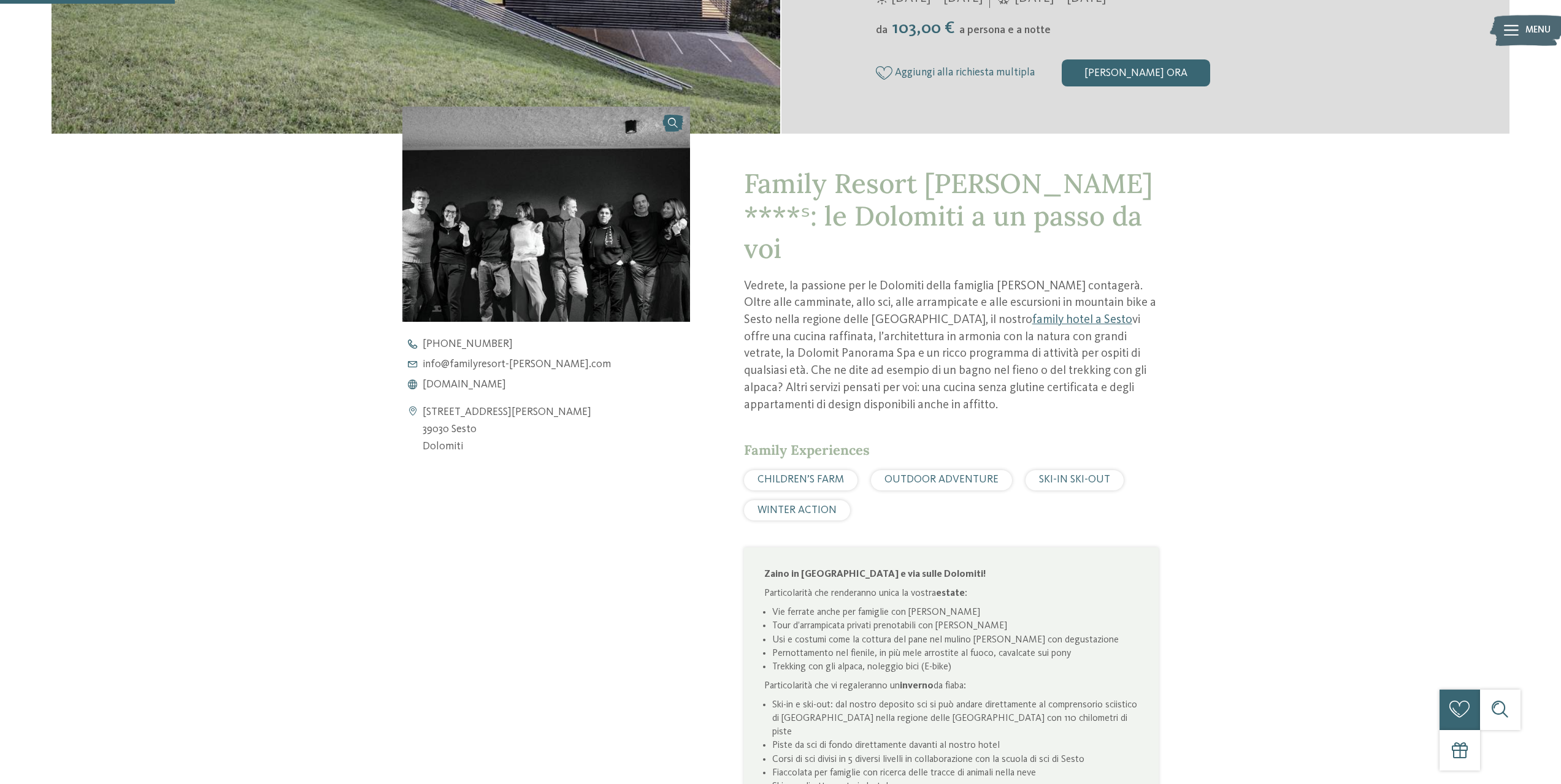
scroll to position [490, 0]
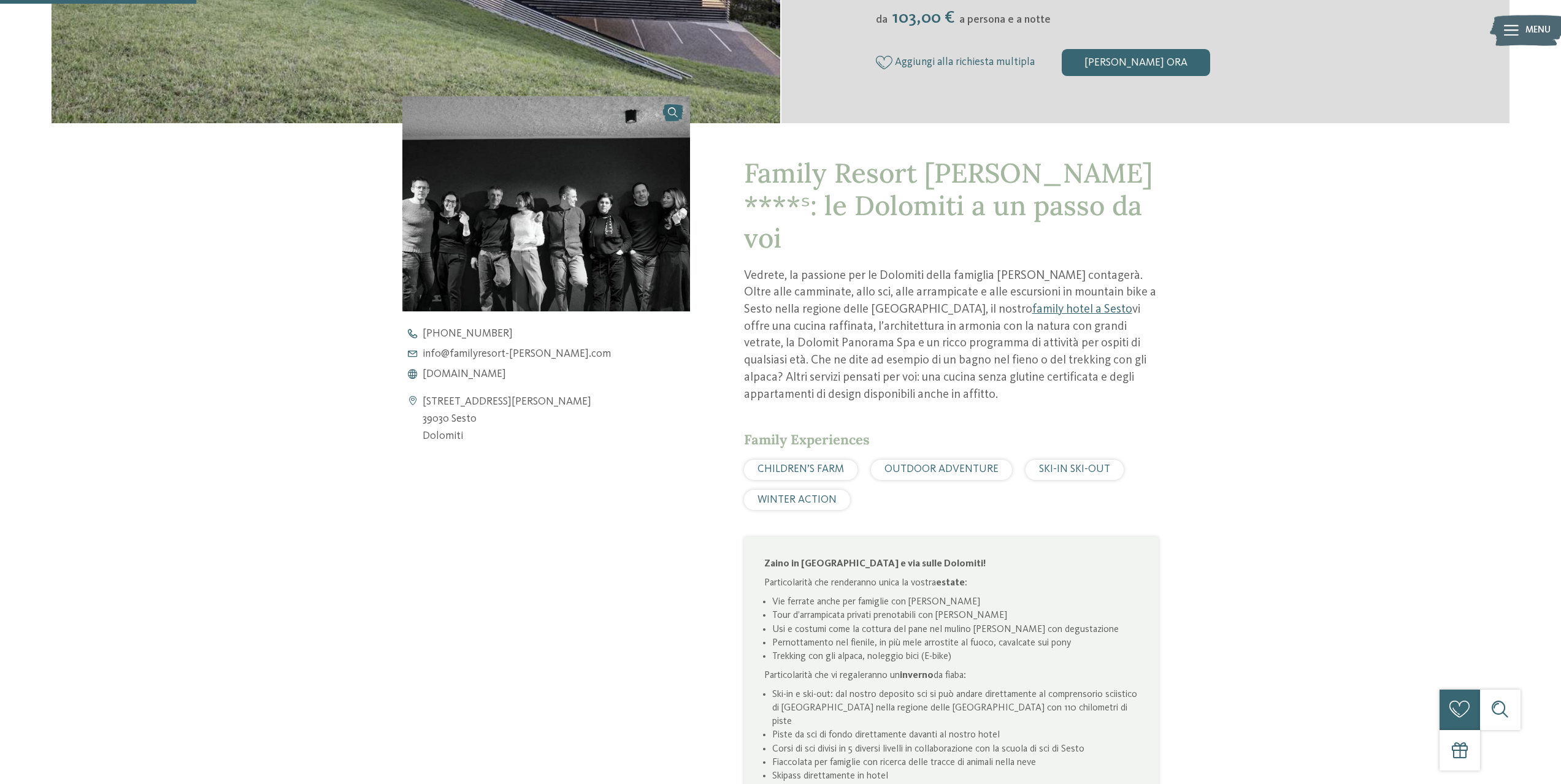
click at [512, 367] on div "+39 0474 710 366 info@ no-spam. familyresort-rainer. no-spam. com www.familyres…" at bounding box center [557, 354] width 310 height 52
click at [506, 375] on span "www.familyresort-rainer.com" at bounding box center [464, 374] width 83 height 11
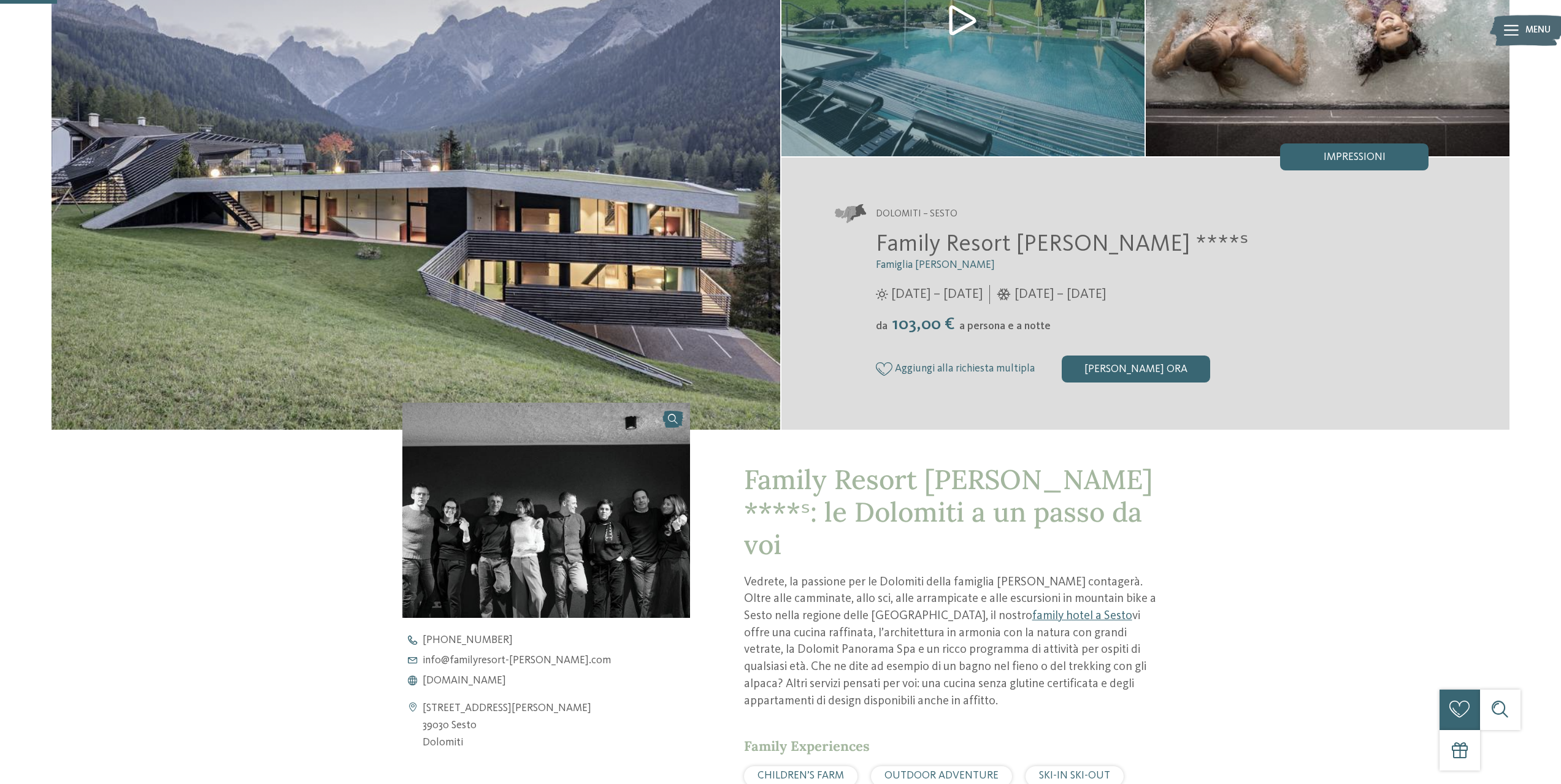
scroll to position [0, 0]
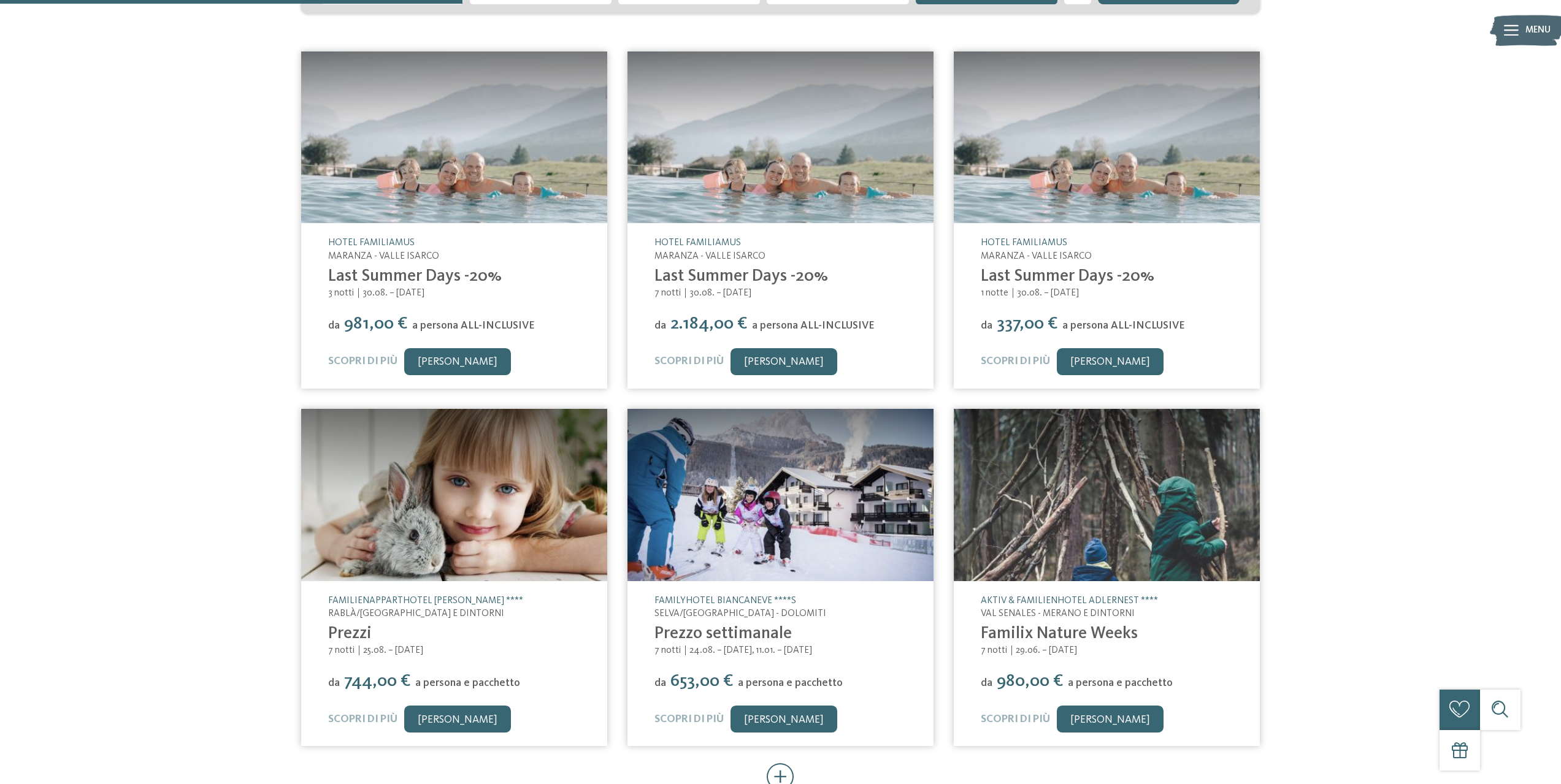
scroll to position [306, 0]
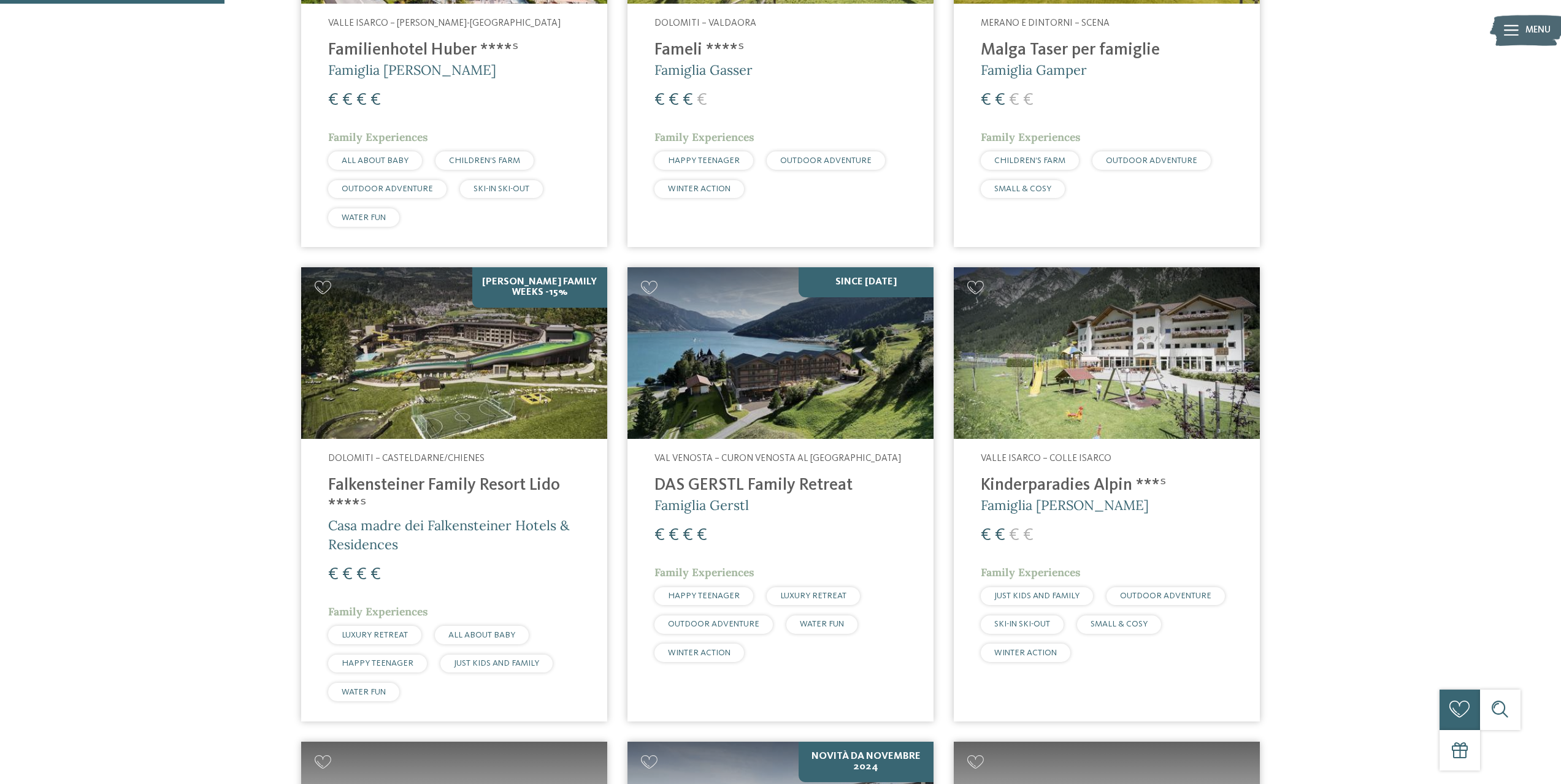
scroll to position [674, 0]
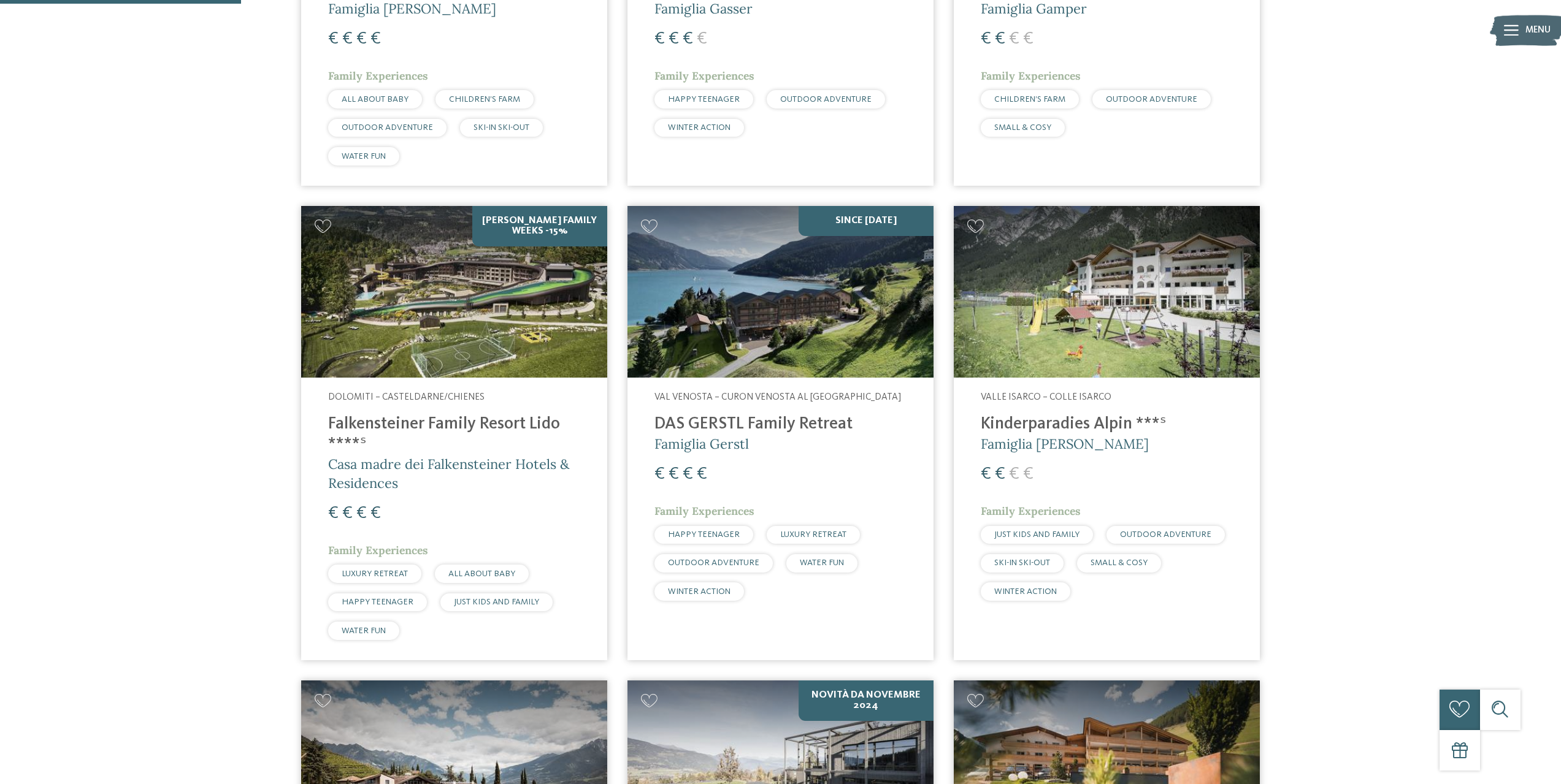
click at [460, 417] on h4 "Falkensteiner Family Resort Lido ****ˢ" at bounding box center [454, 435] width 252 height 41
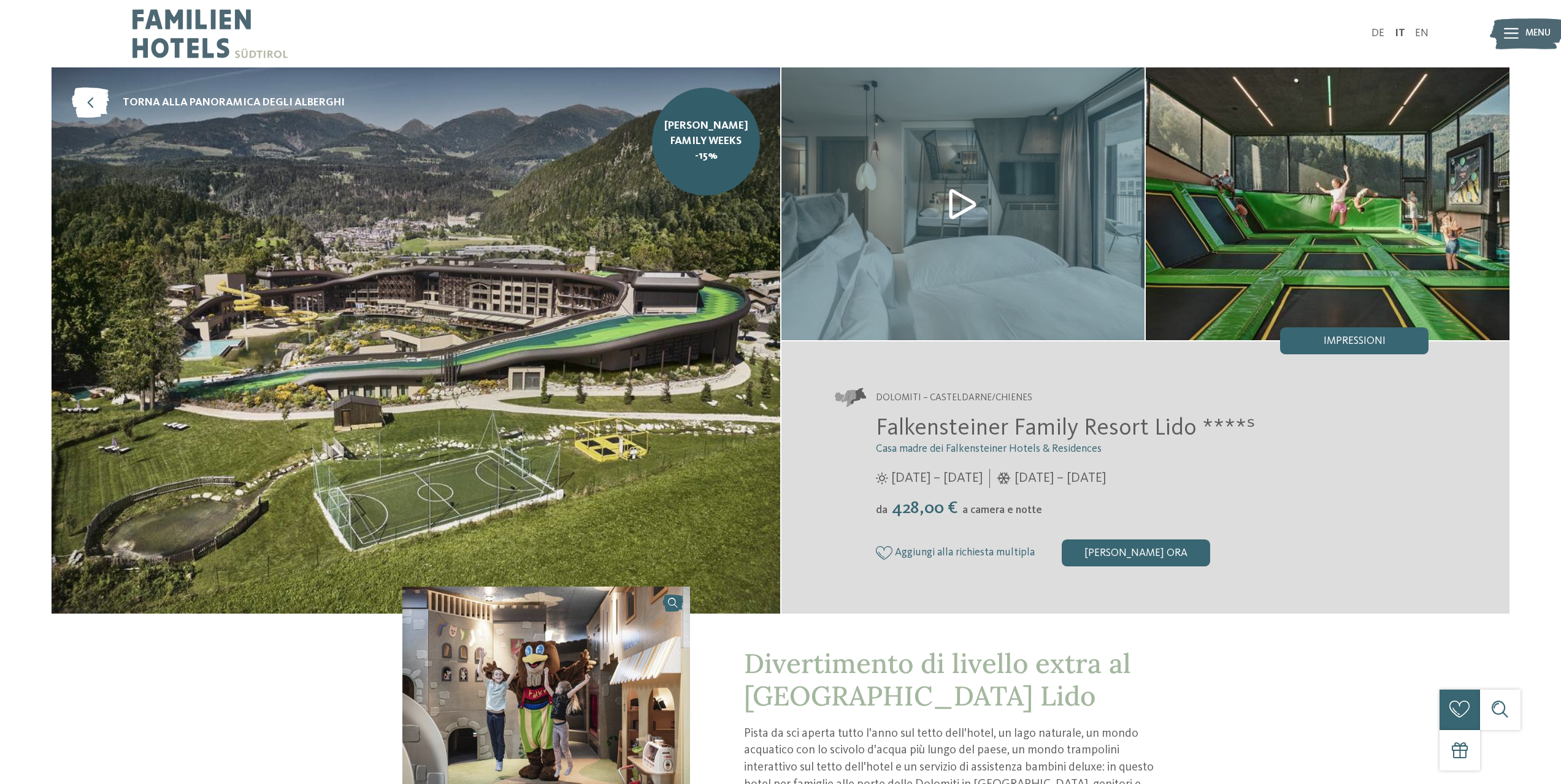
click at [963, 201] on img at bounding box center [963, 204] width 364 height 273
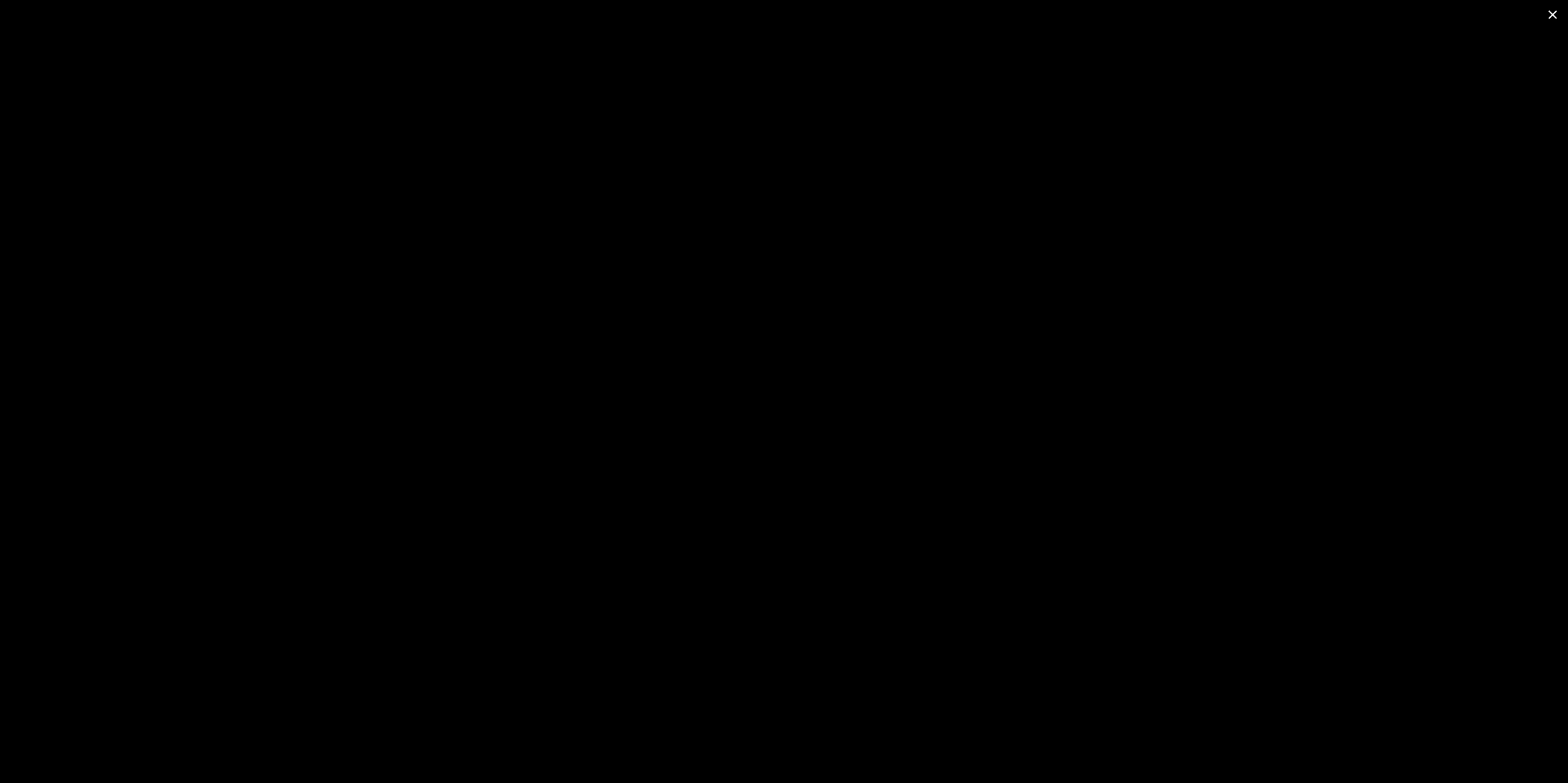
click at [1554, 8] on span at bounding box center [1552, 14] width 31 height 29
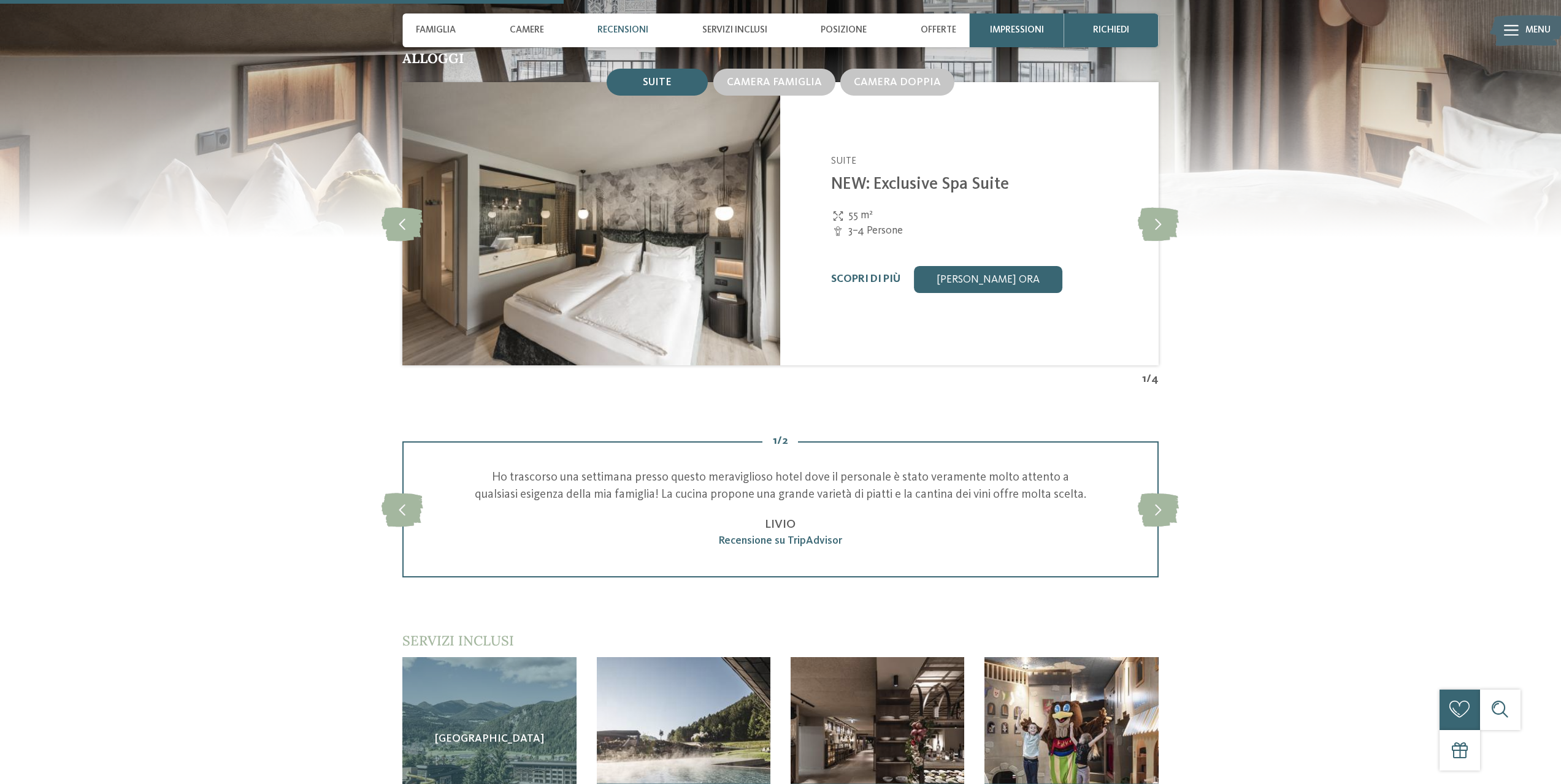
scroll to position [1594, 0]
click at [1156, 224] on icon at bounding box center [1157, 223] width 41 height 33
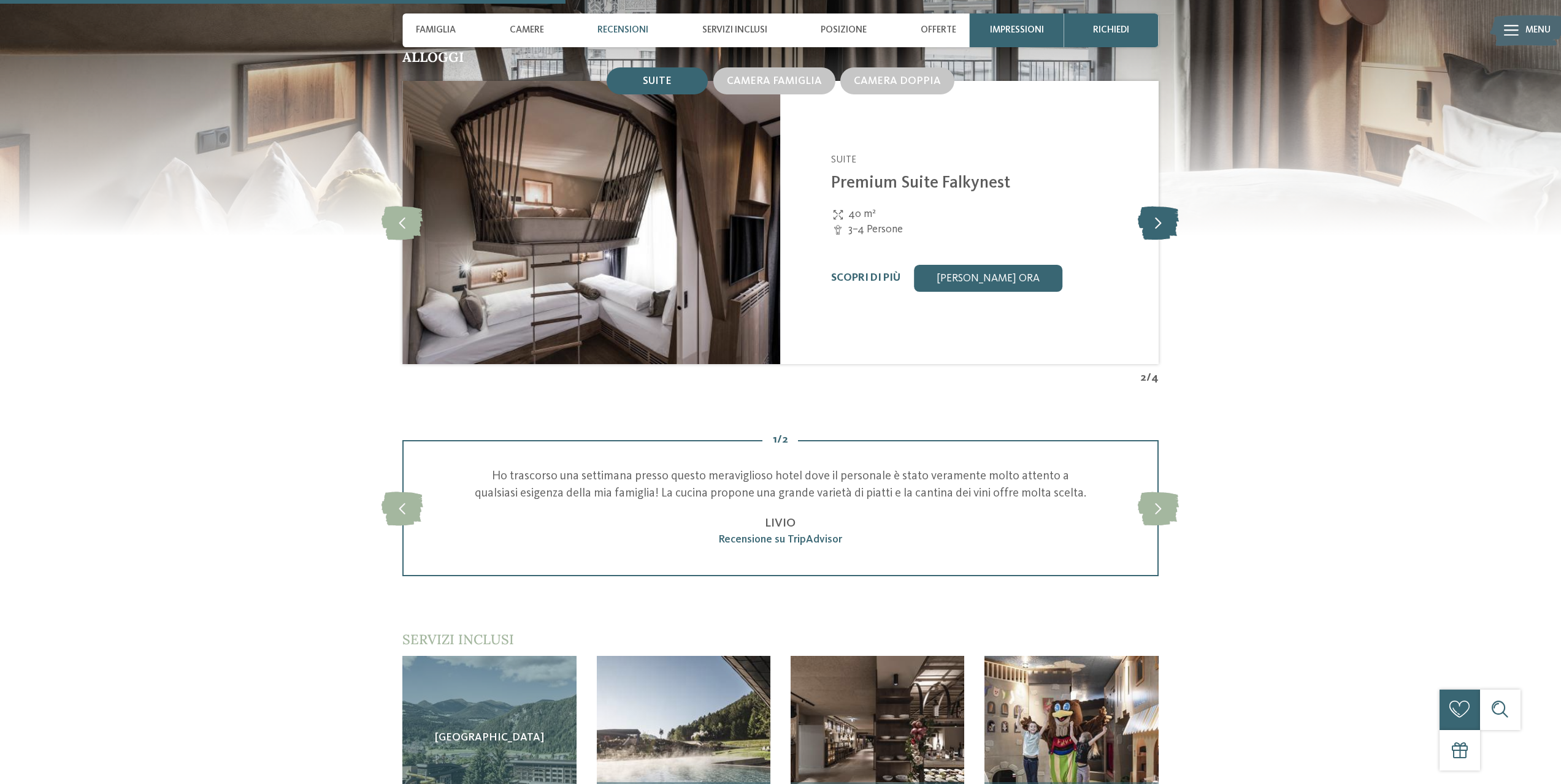
click at [1156, 224] on icon at bounding box center [1157, 223] width 41 height 33
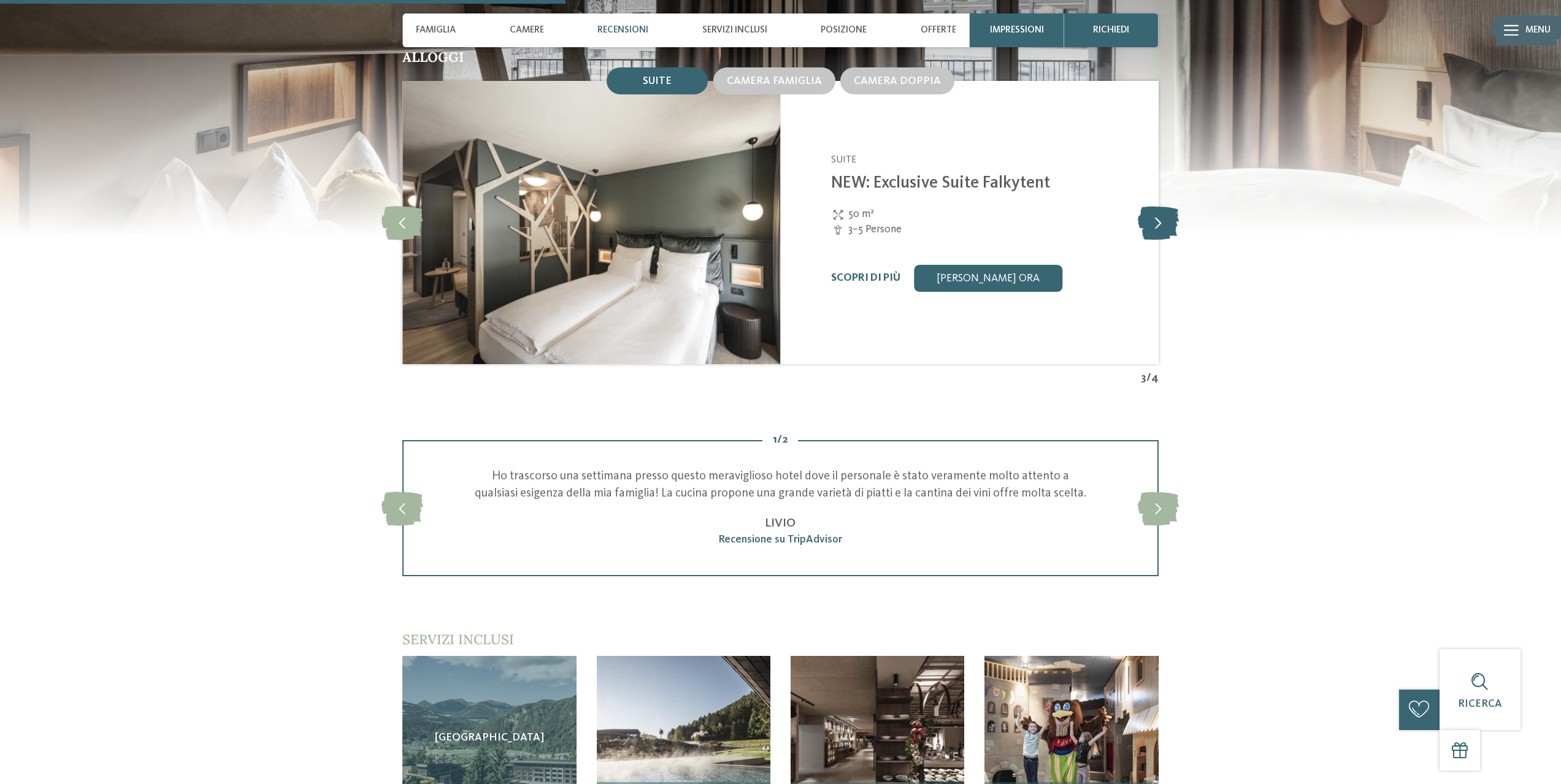
click at [1156, 224] on icon at bounding box center [1157, 223] width 41 height 33
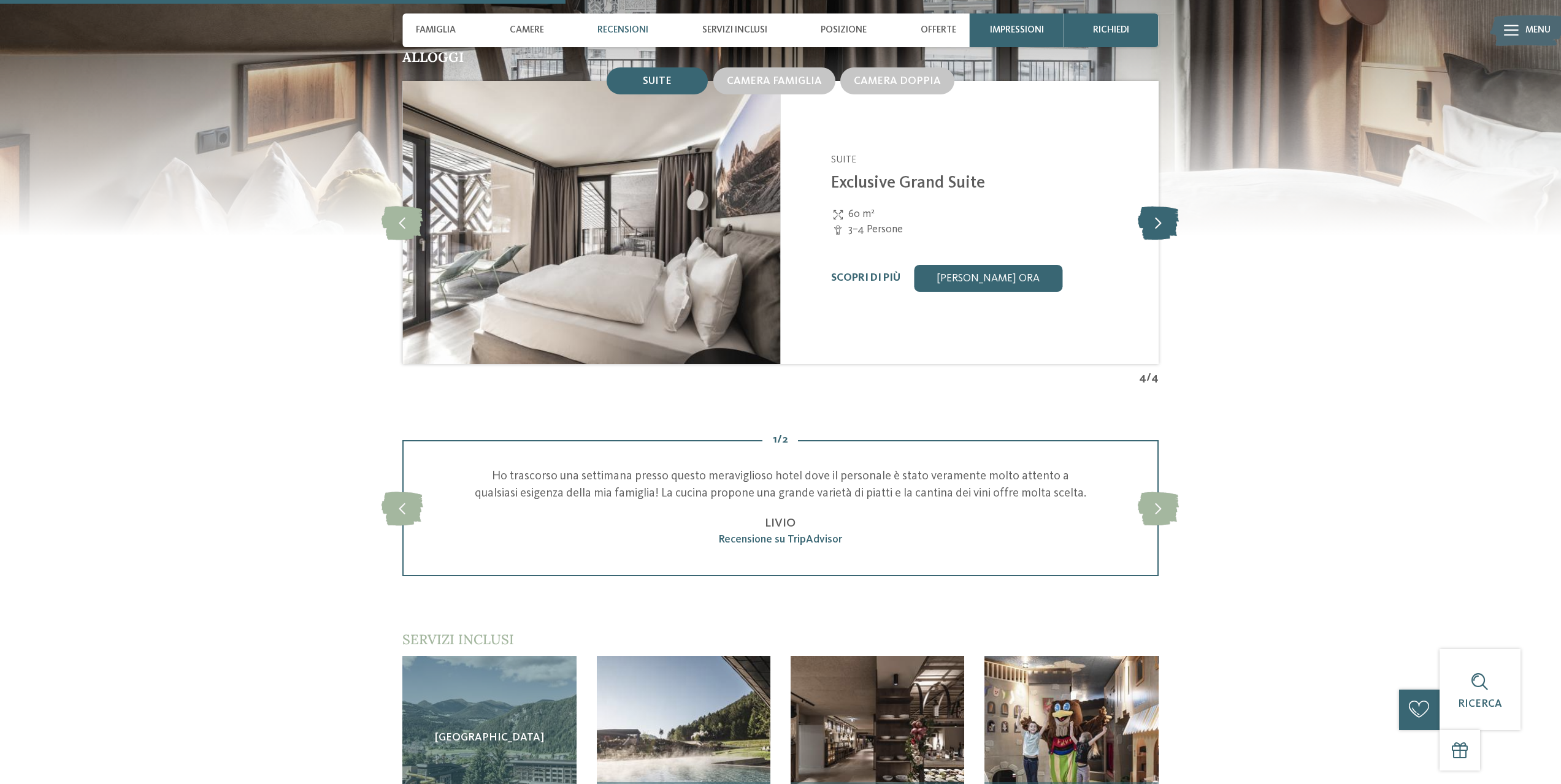
click at [1156, 224] on icon at bounding box center [1157, 223] width 41 height 33
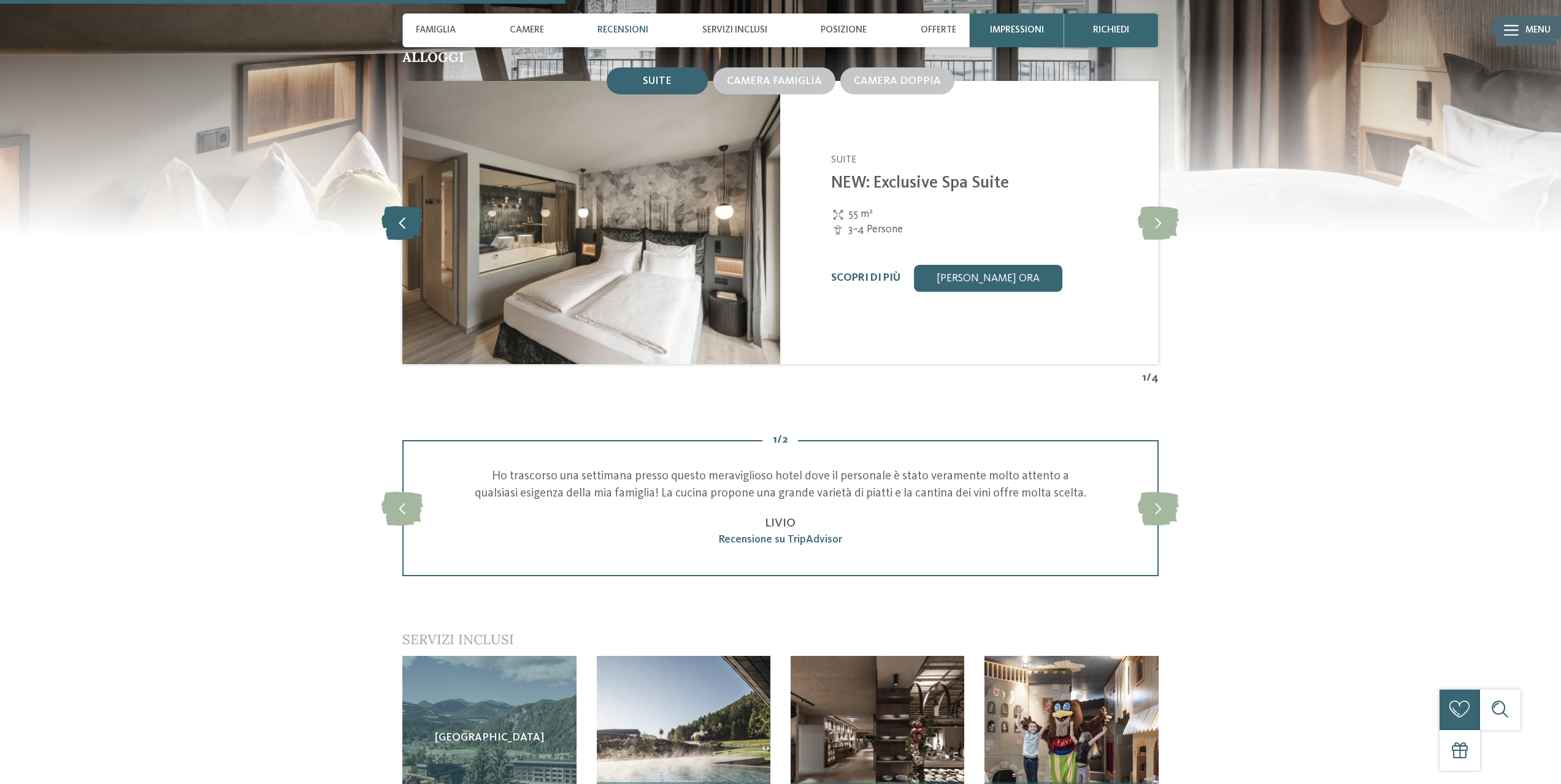
click at [406, 229] on icon at bounding box center [402, 223] width 42 height 33
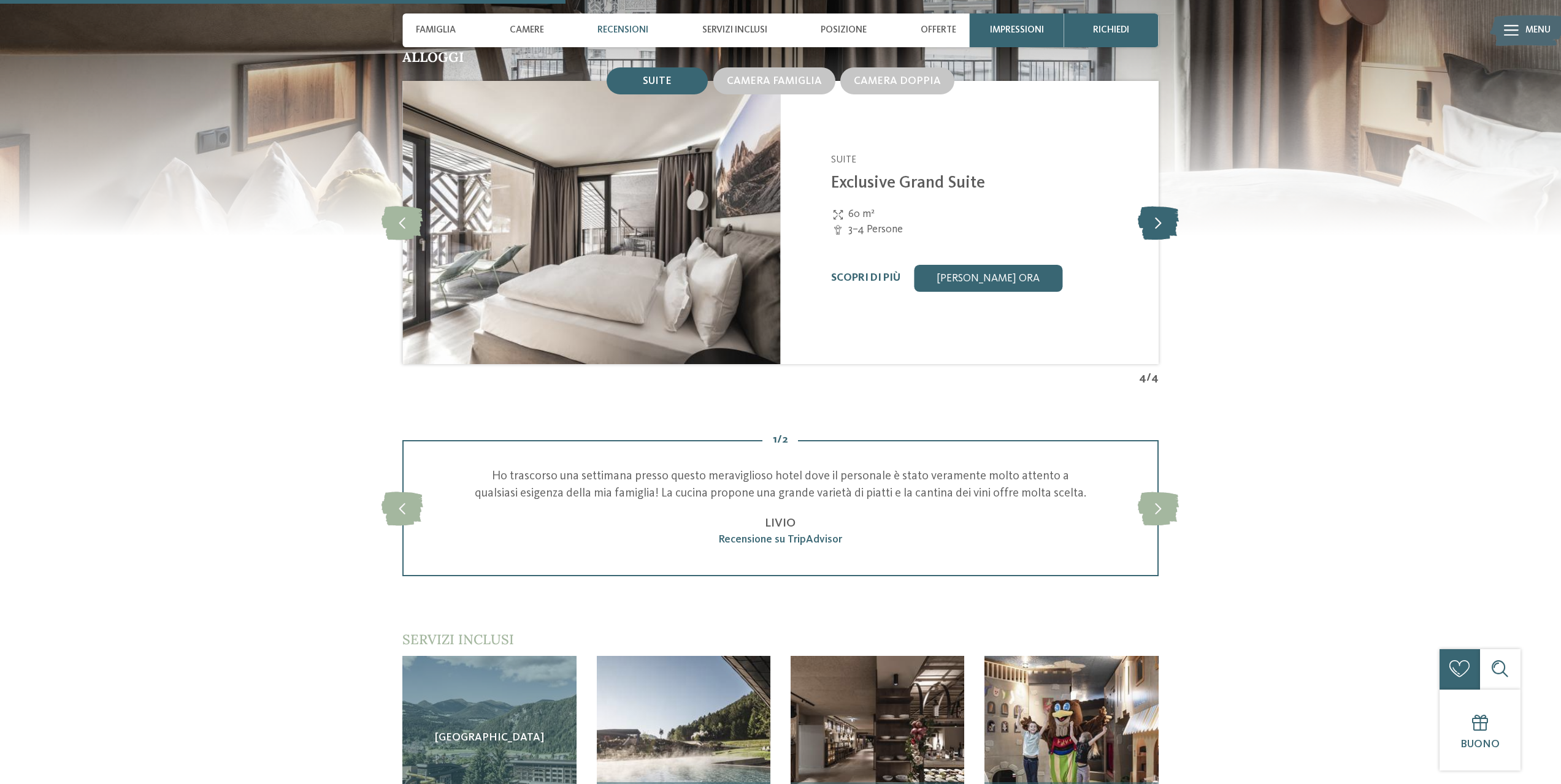
click at [1158, 227] on icon at bounding box center [1157, 223] width 41 height 33
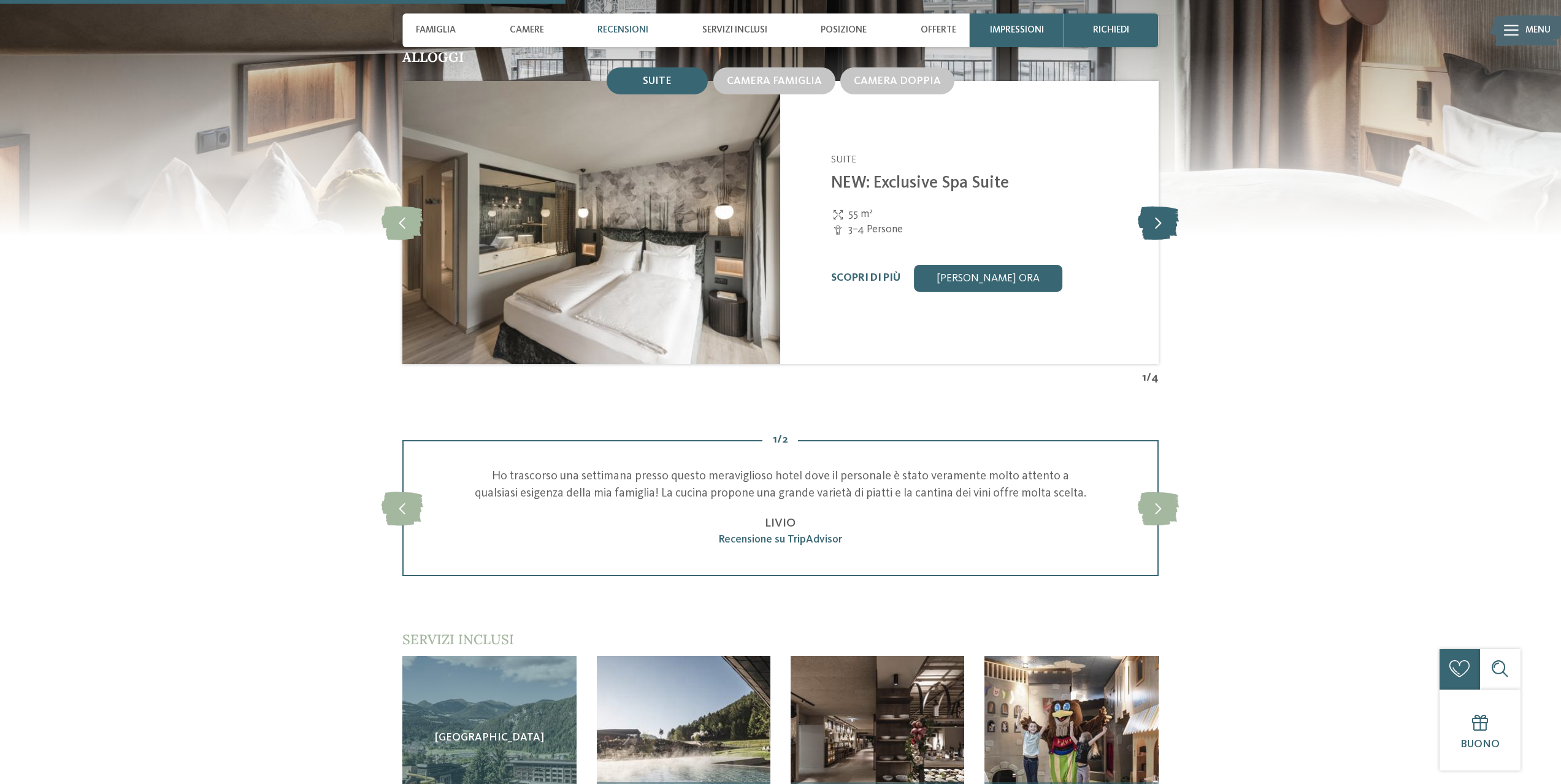
click at [1158, 227] on icon at bounding box center [1157, 223] width 41 height 33
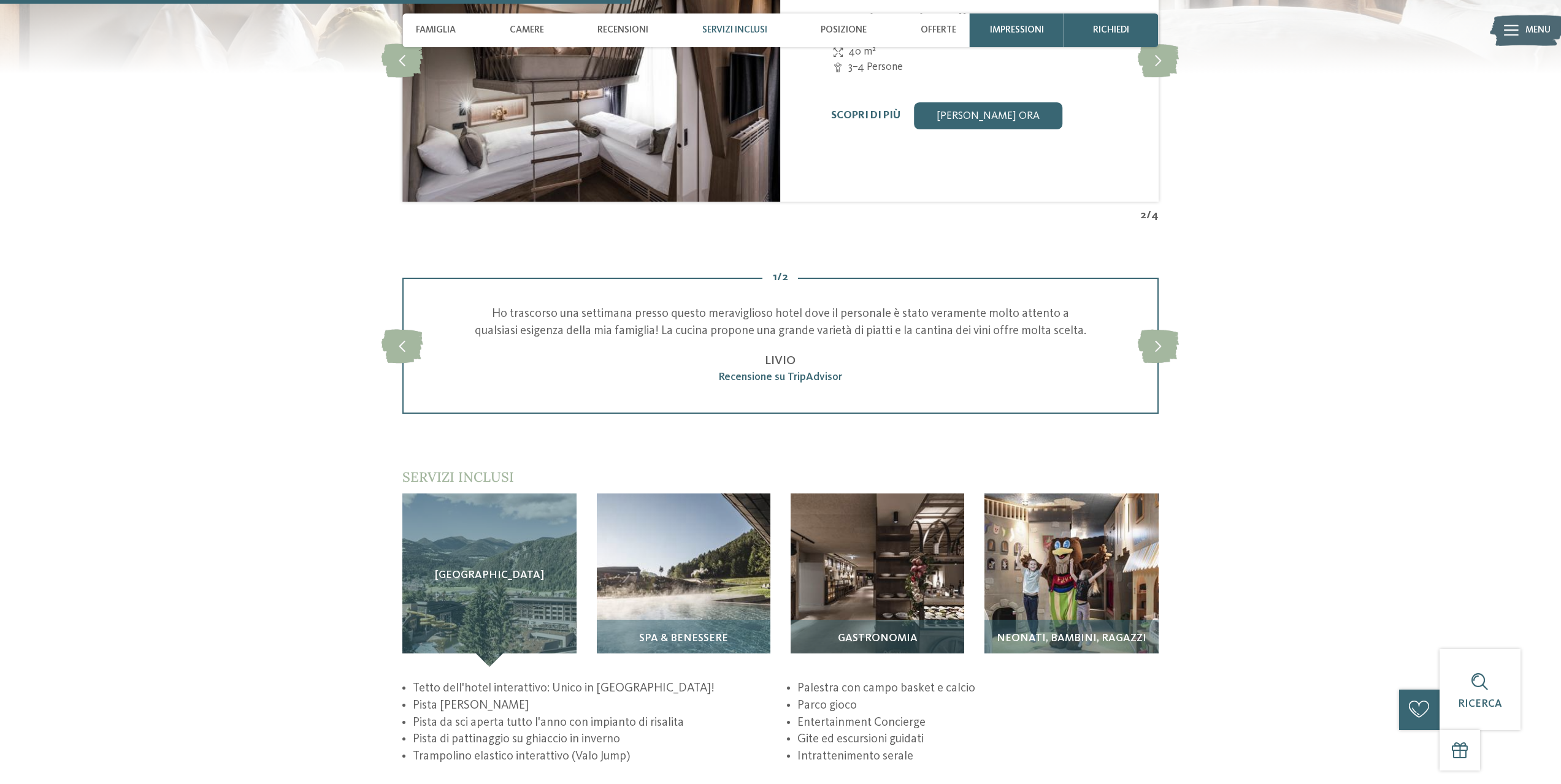
scroll to position [1777, 0]
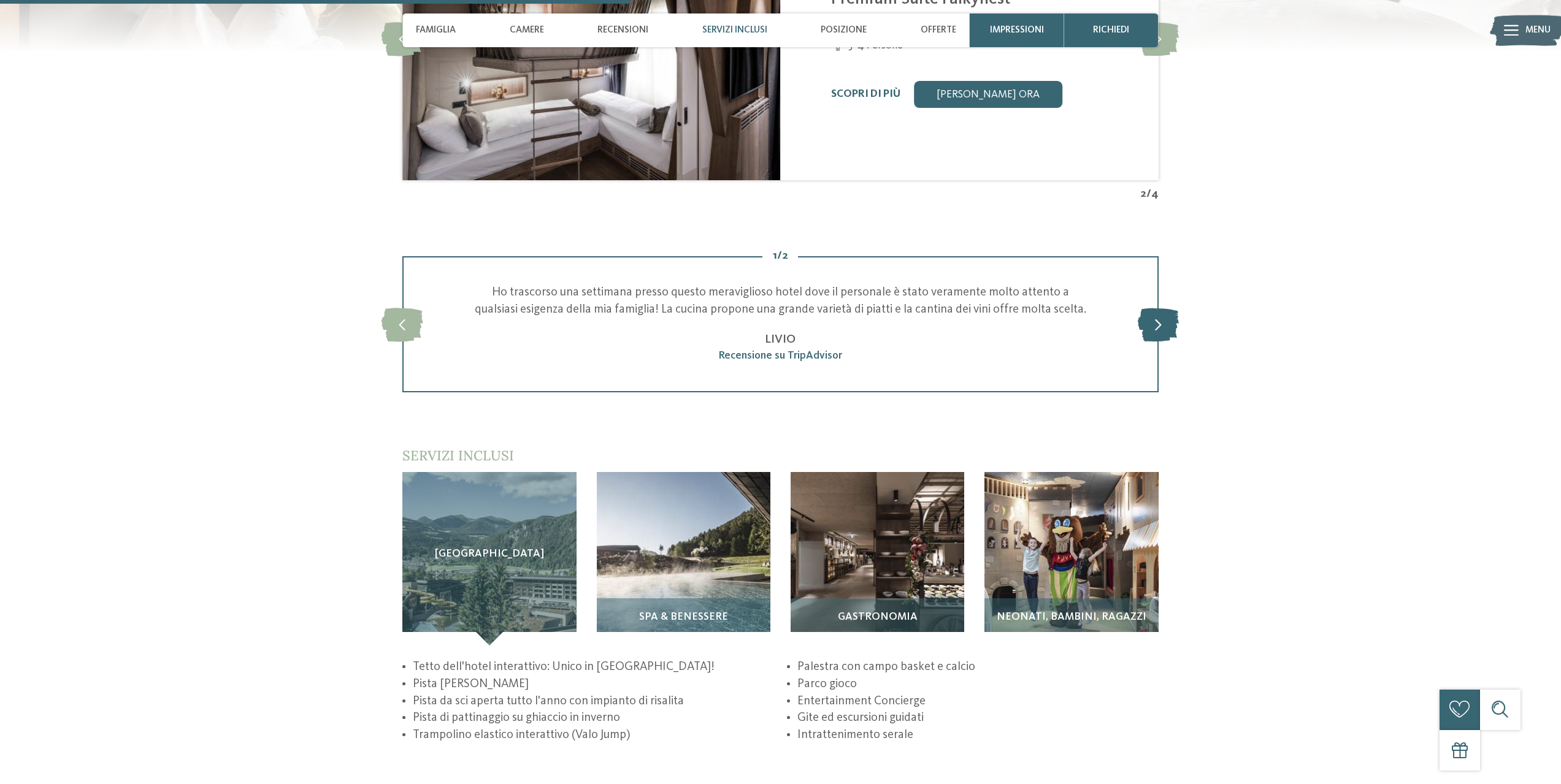
click at [1165, 326] on icon at bounding box center [1157, 324] width 41 height 33
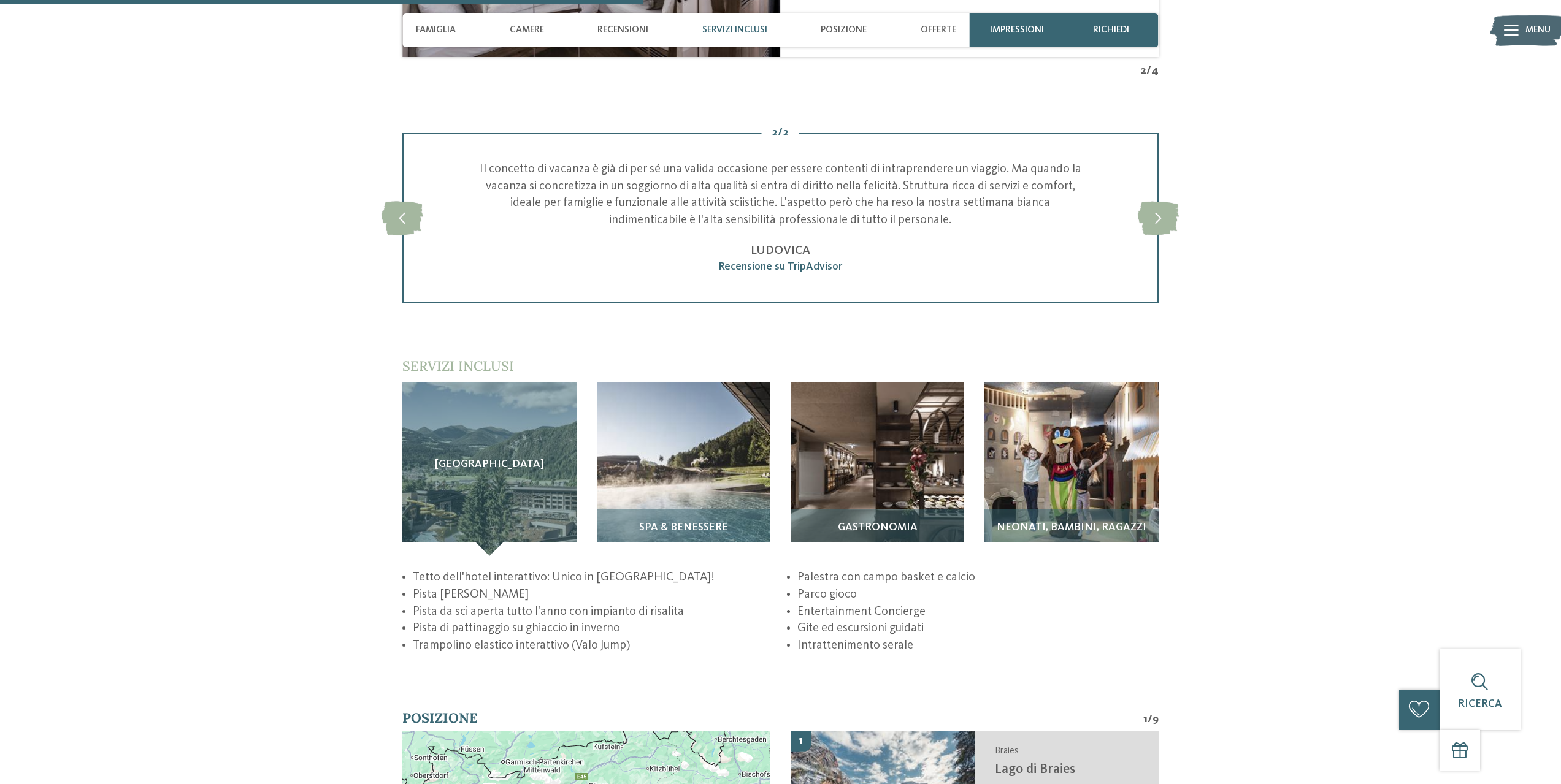
scroll to position [1962, 0]
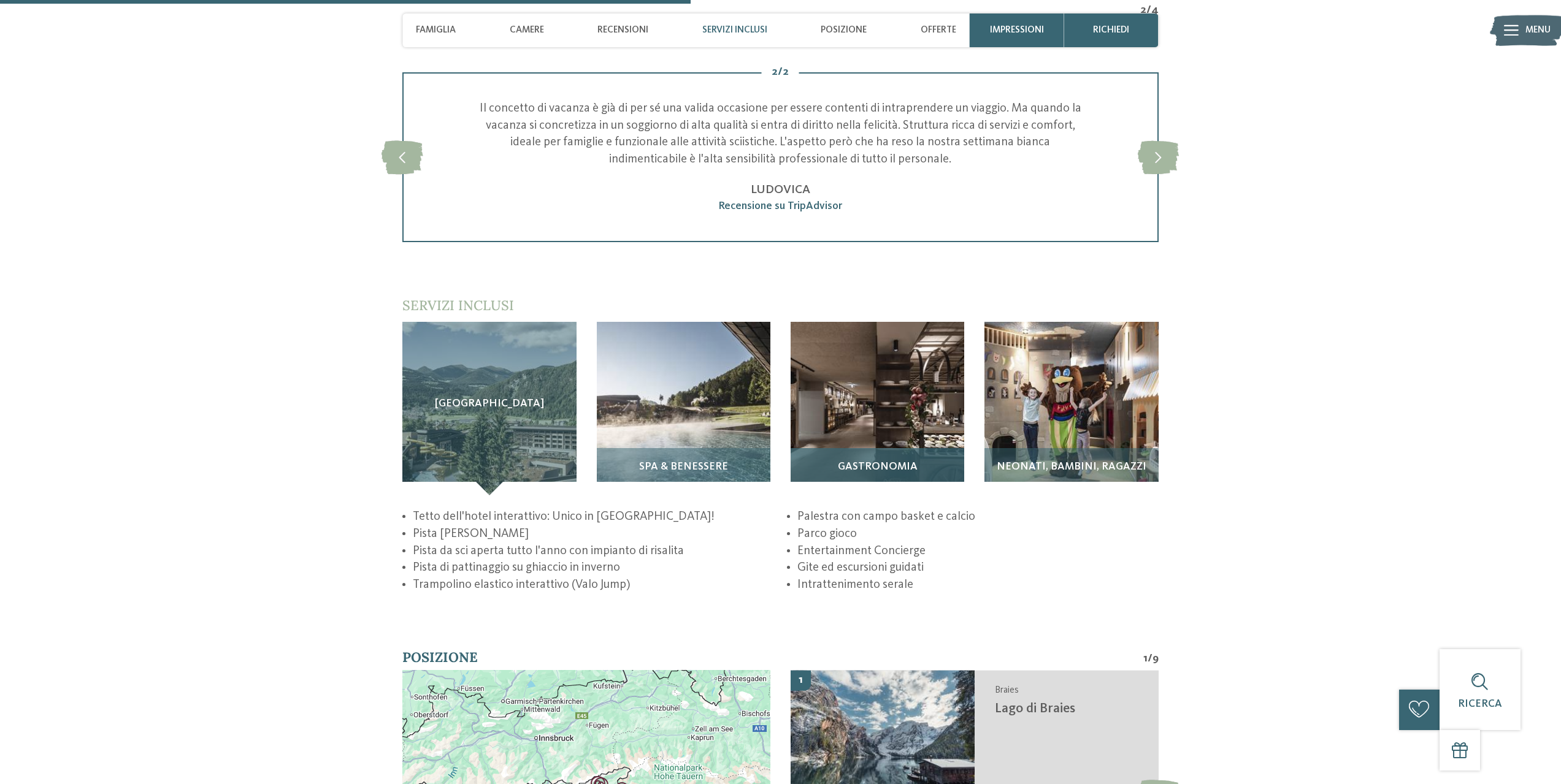
click at [895, 462] on span "Gastronomia" at bounding box center [878, 467] width 80 height 12
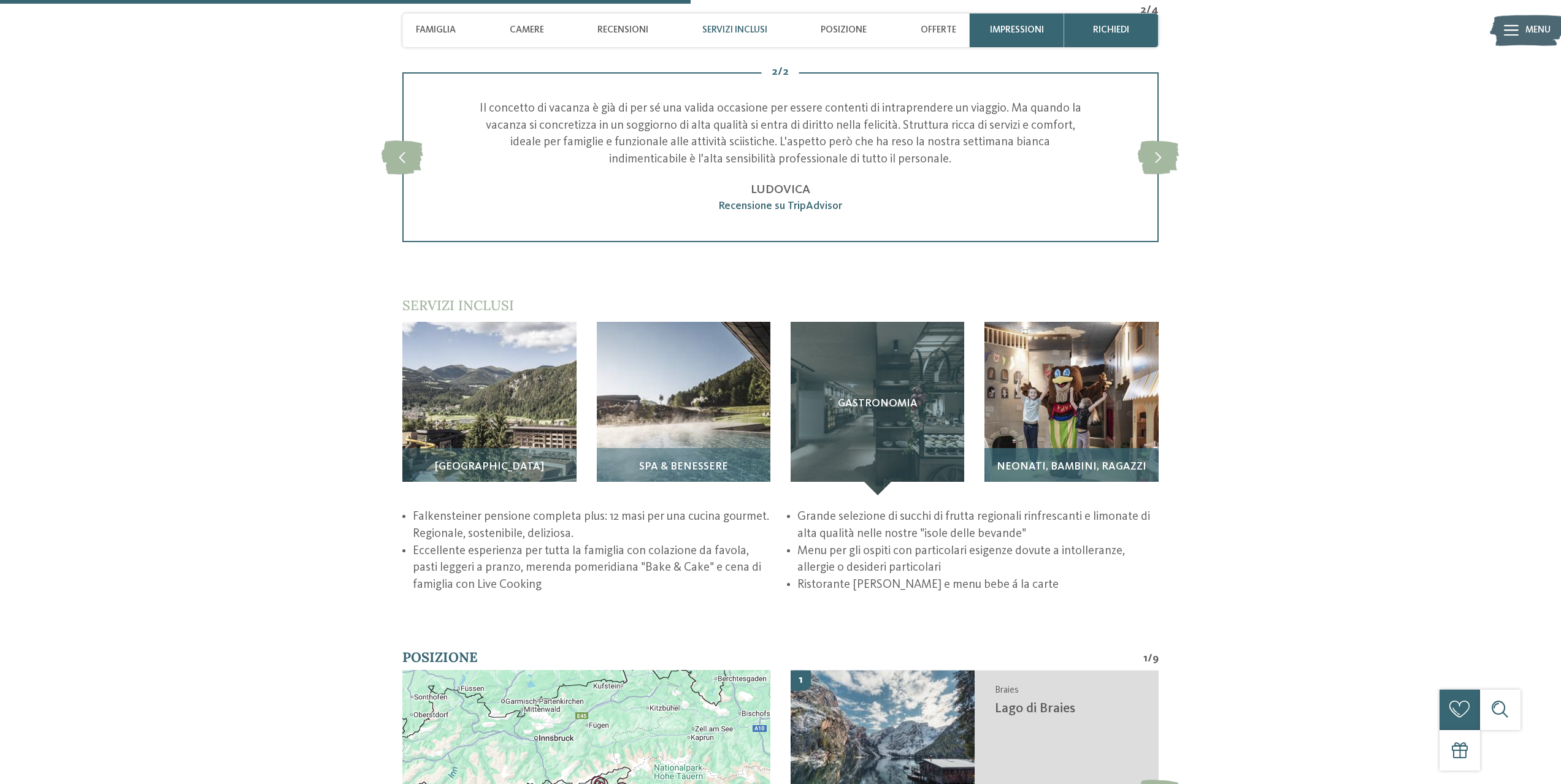
click at [1032, 463] on span "Neonati, bambini, ragazzi" at bounding box center [1070, 467] width 149 height 12
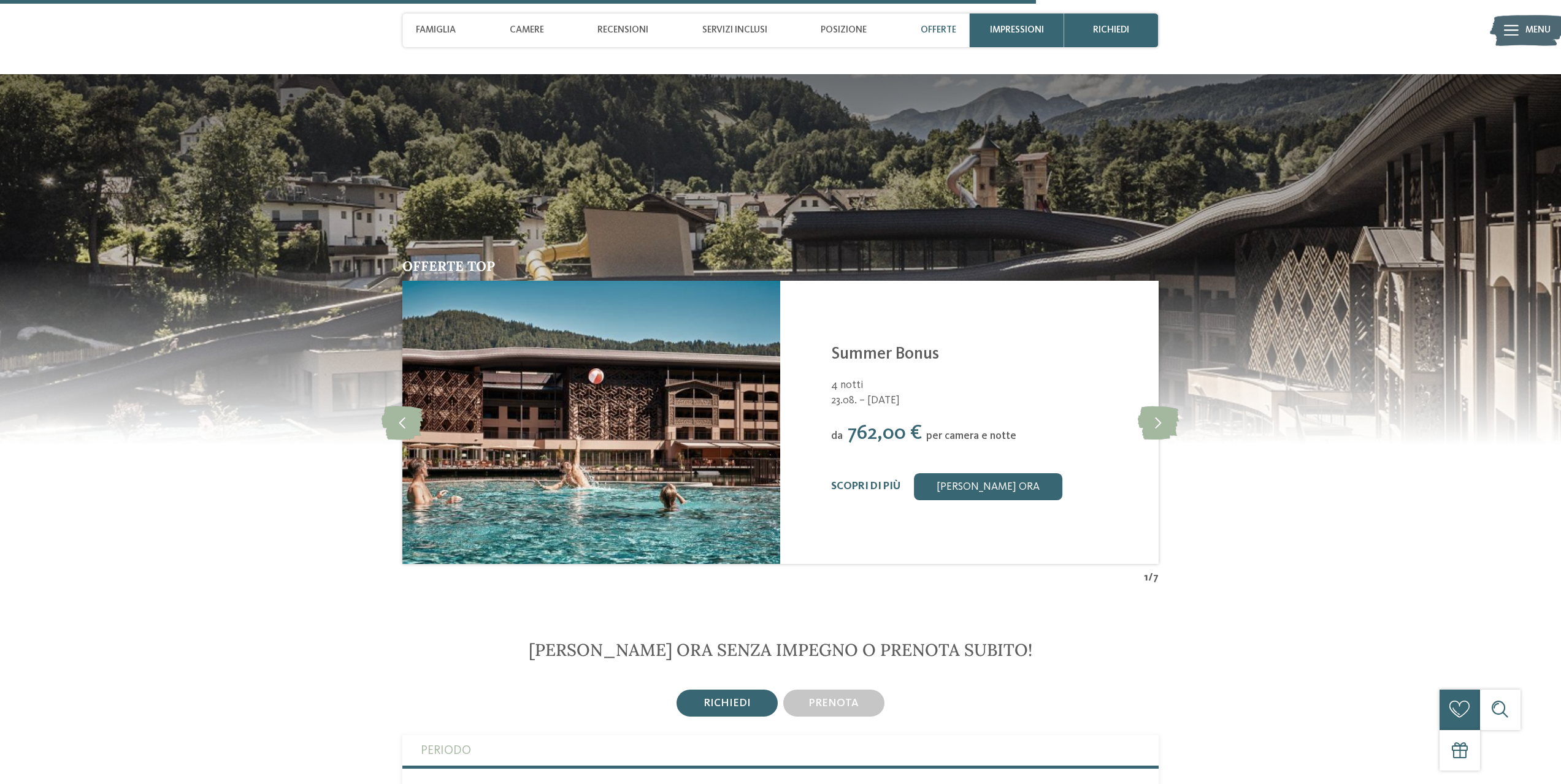
scroll to position [2943, 0]
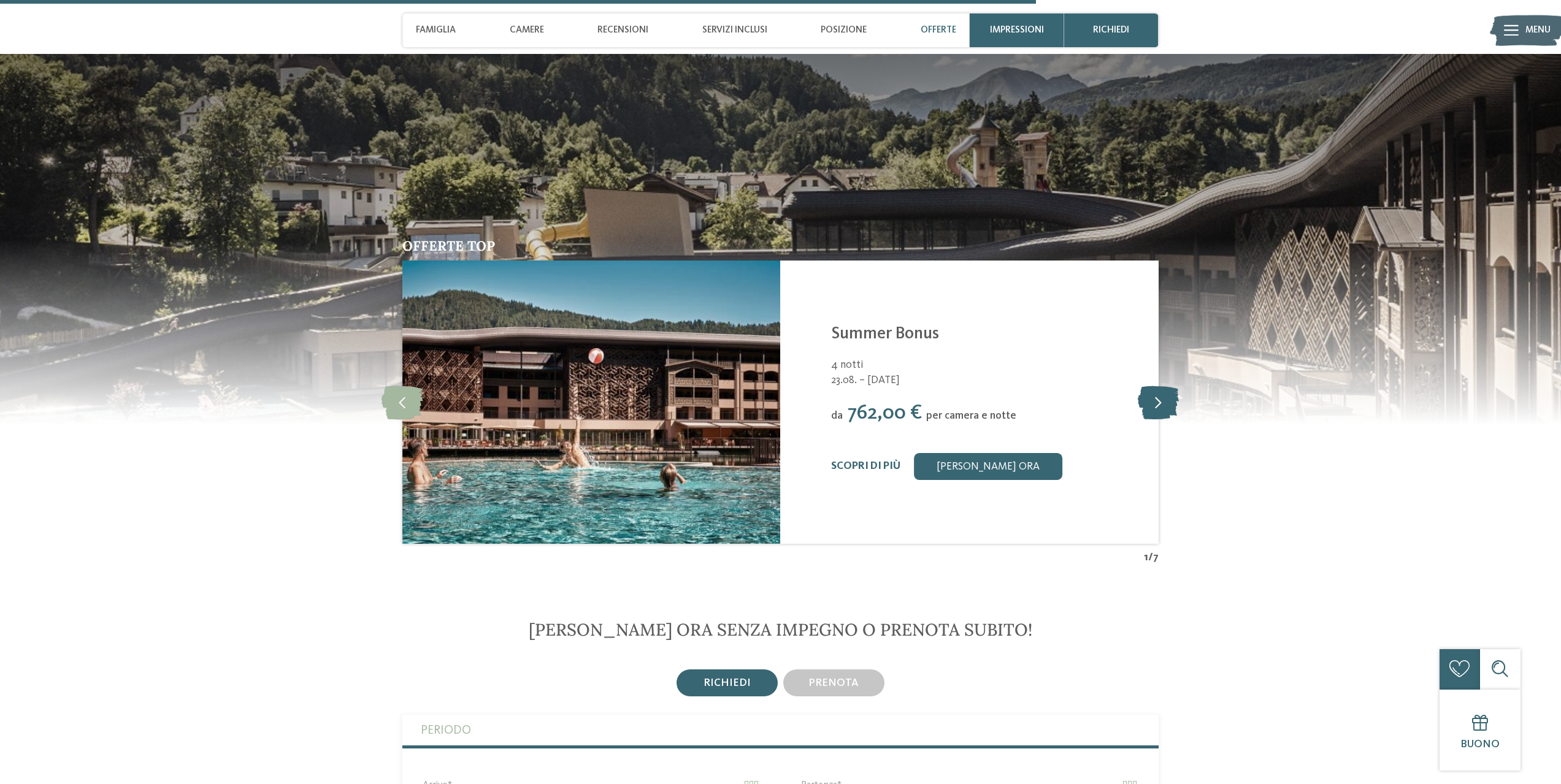
click at [1162, 401] on icon at bounding box center [1157, 402] width 41 height 33
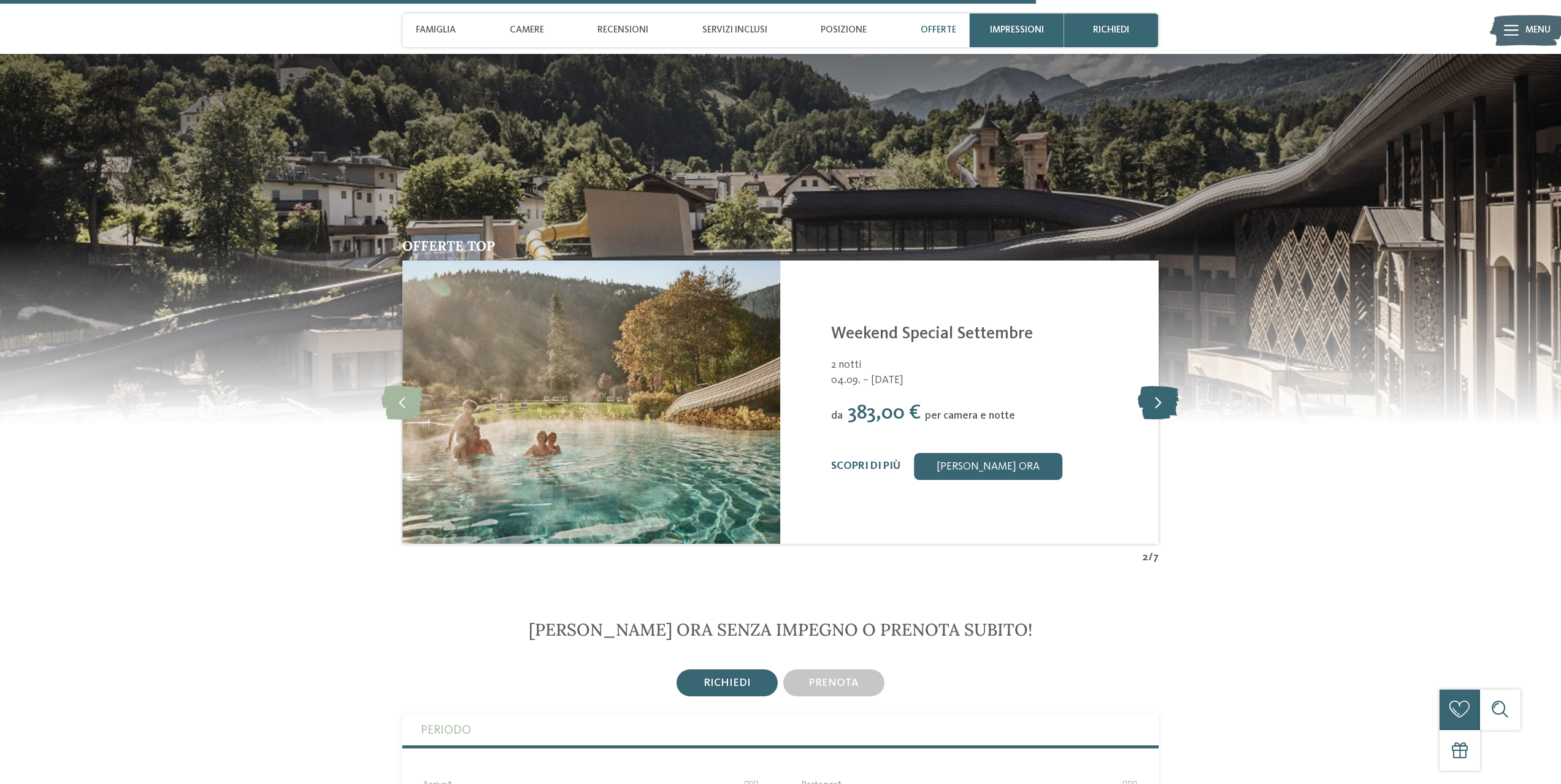
click at [1162, 401] on icon at bounding box center [1157, 402] width 41 height 33
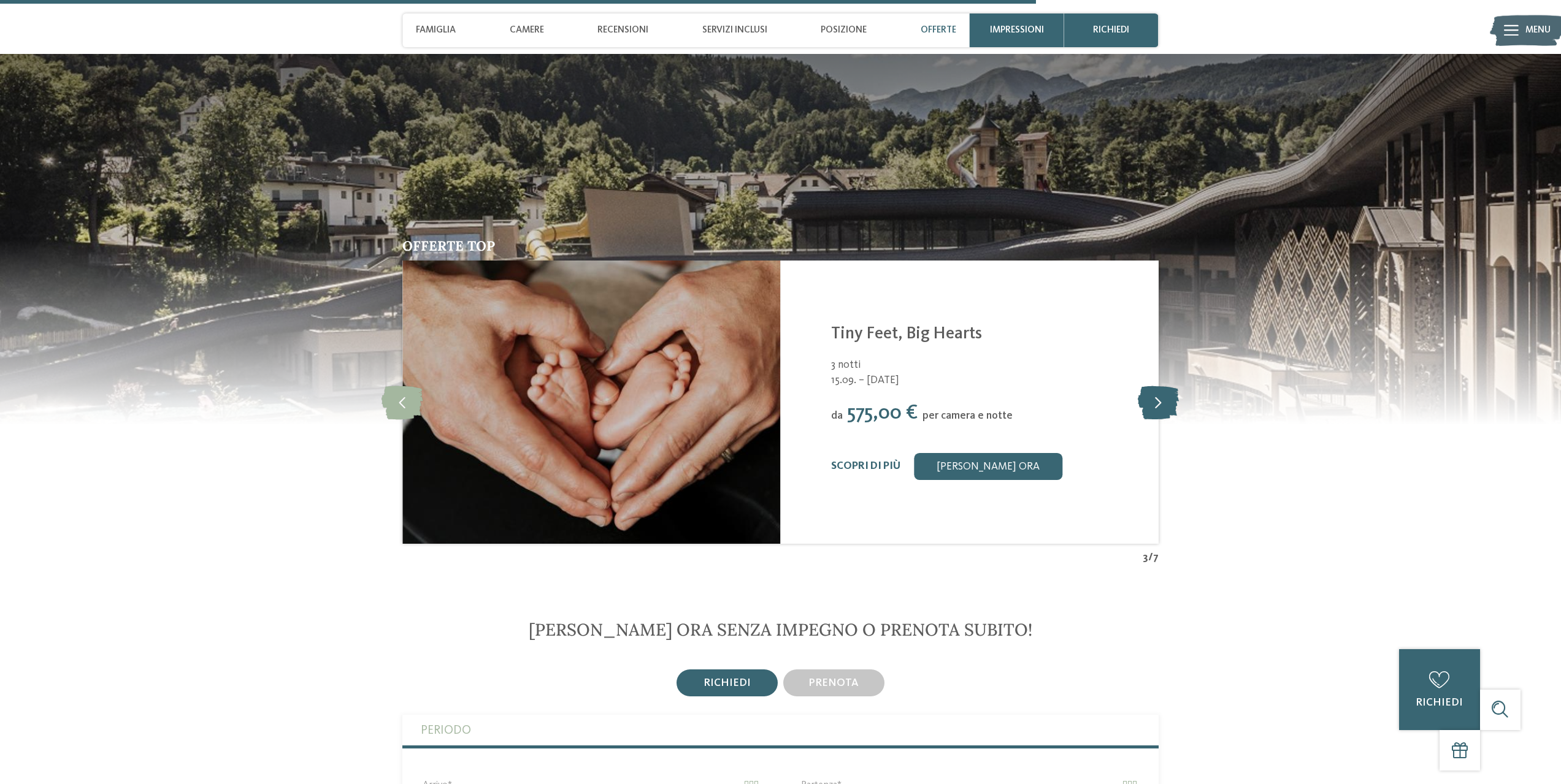
click at [1162, 401] on icon at bounding box center [1157, 402] width 41 height 33
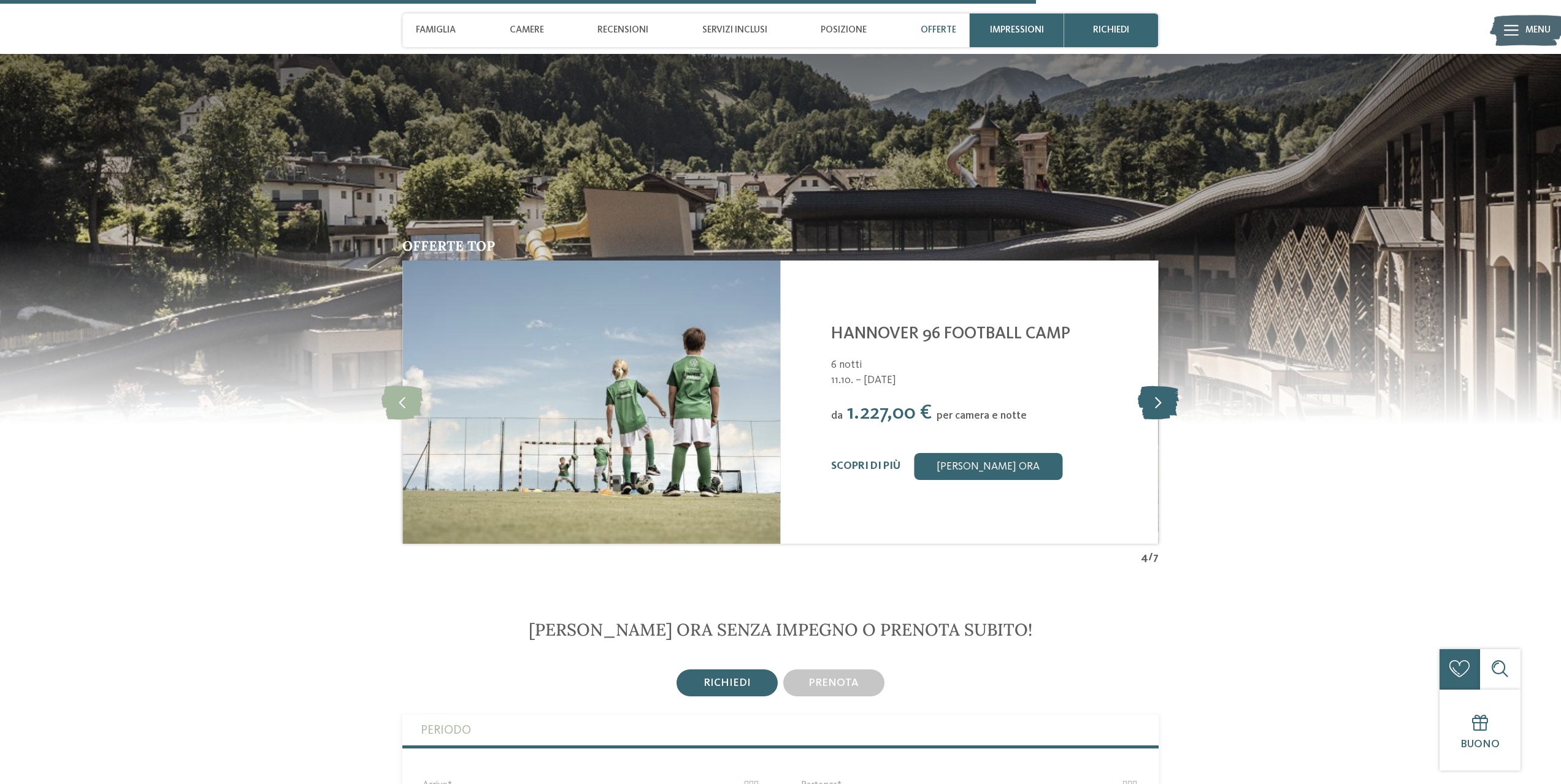
click at [1162, 401] on icon at bounding box center [1157, 402] width 41 height 33
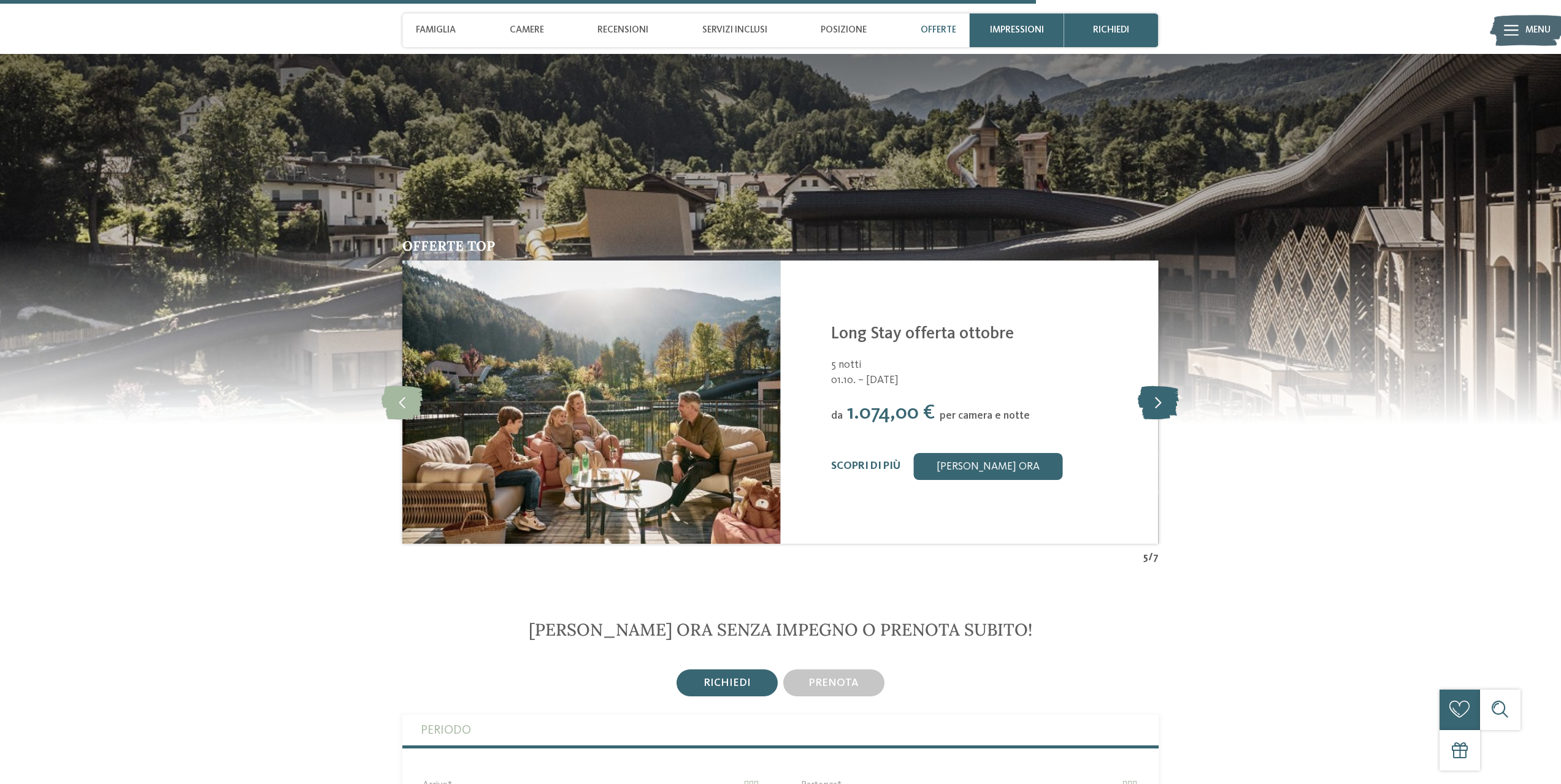
click at [1162, 401] on icon at bounding box center [1157, 402] width 41 height 33
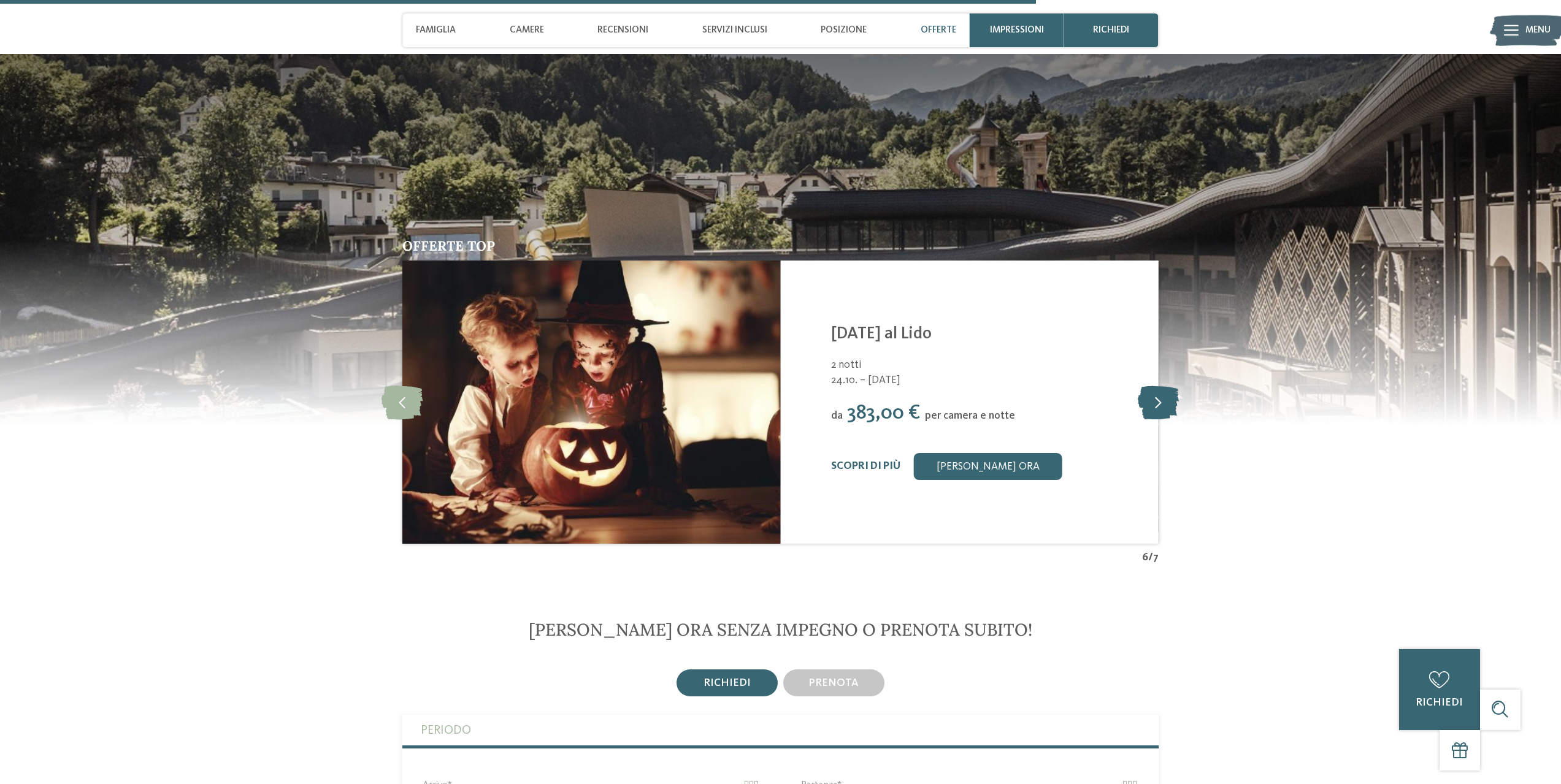
click at [1162, 401] on icon at bounding box center [1157, 402] width 41 height 33
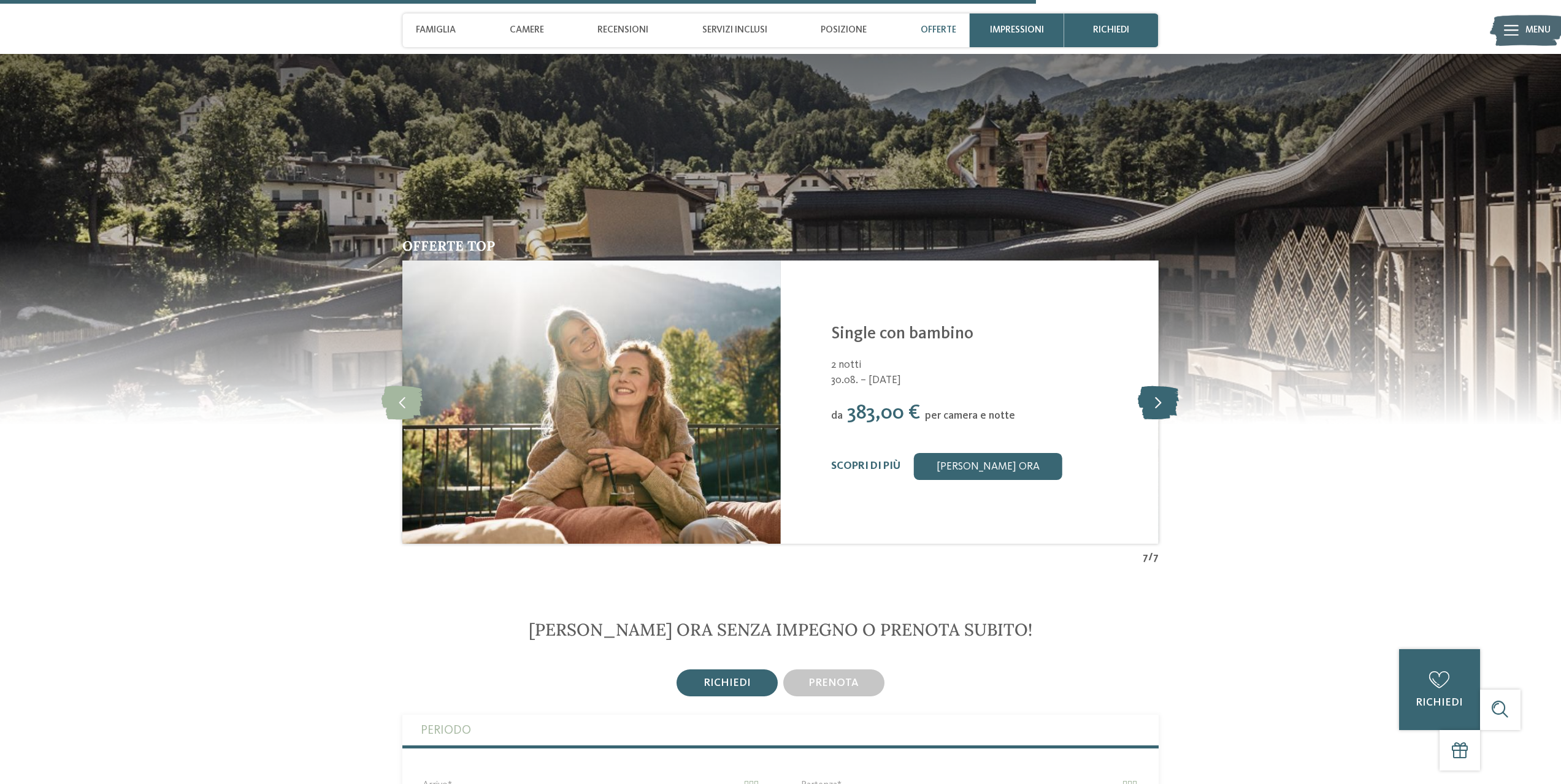
click at [1162, 401] on icon at bounding box center [1157, 402] width 41 height 33
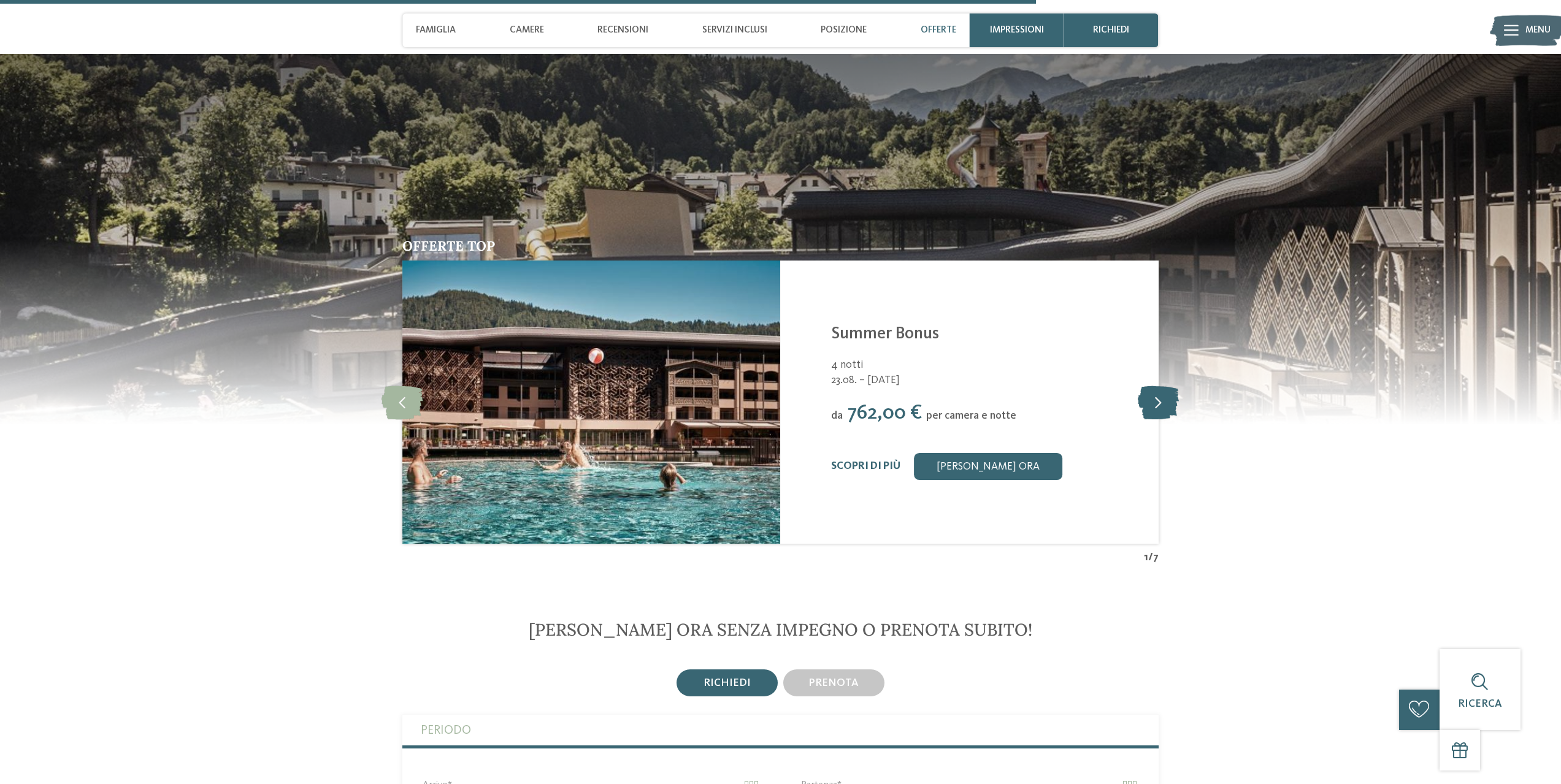
click at [1163, 401] on icon at bounding box center [1157, 402] width 41 height 33
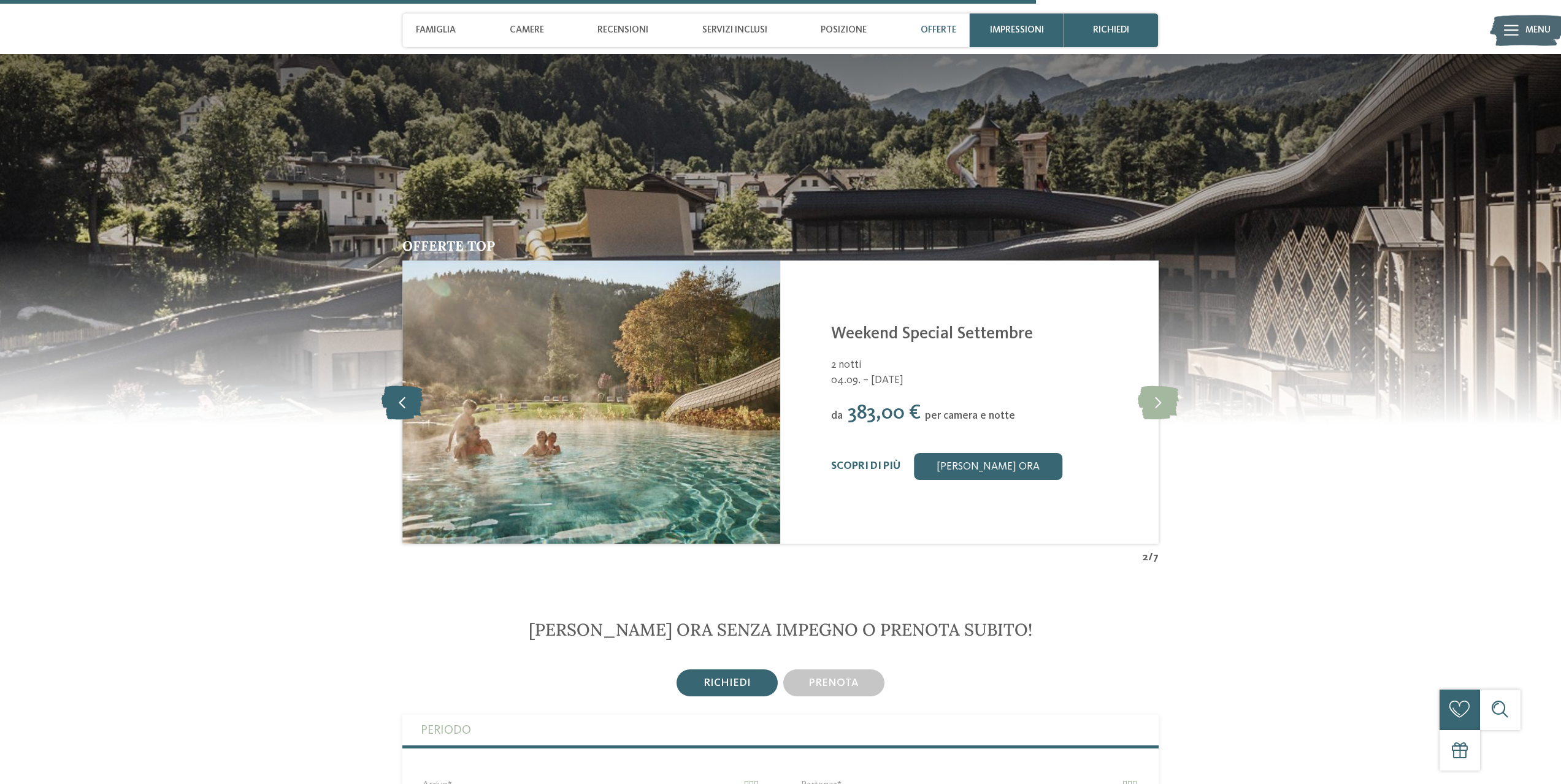
click at [396, 400] on icon at bounding box center [402, 402] width 42 height 33
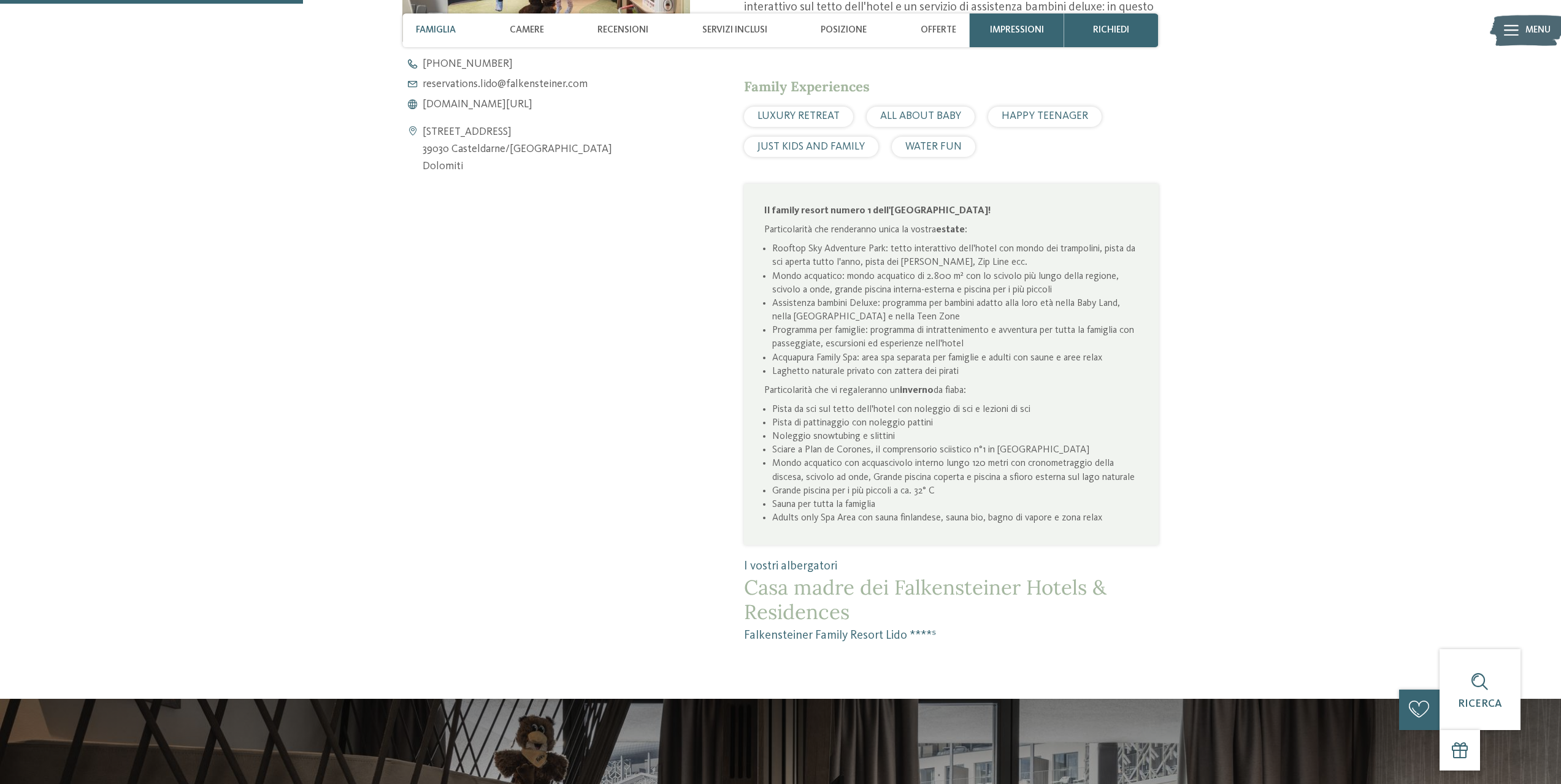
scroll to position [736, 0]
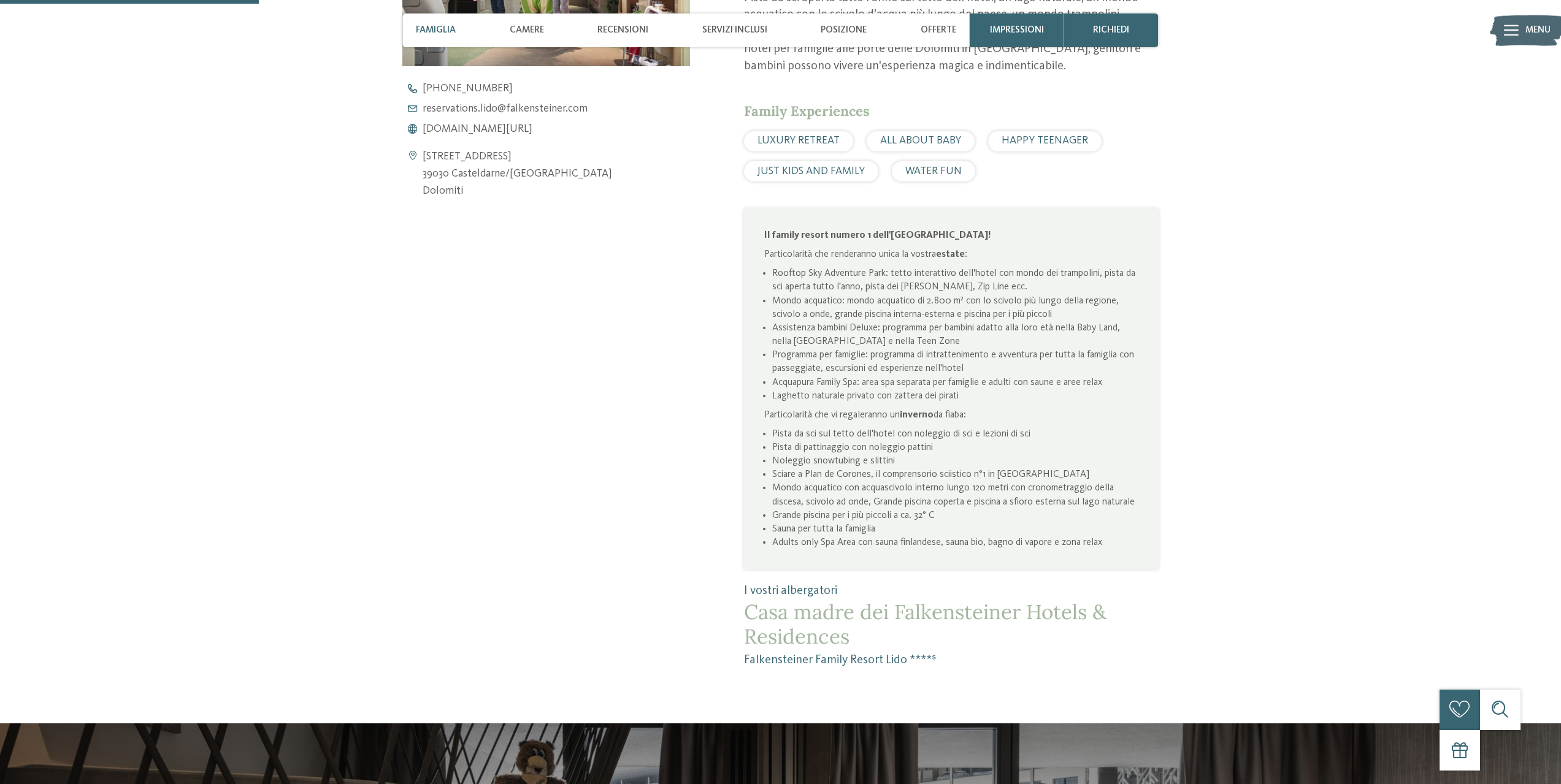
click at [947, 170] on span "WATER FUN" at bounding box center [934, 171] width 57 height 10
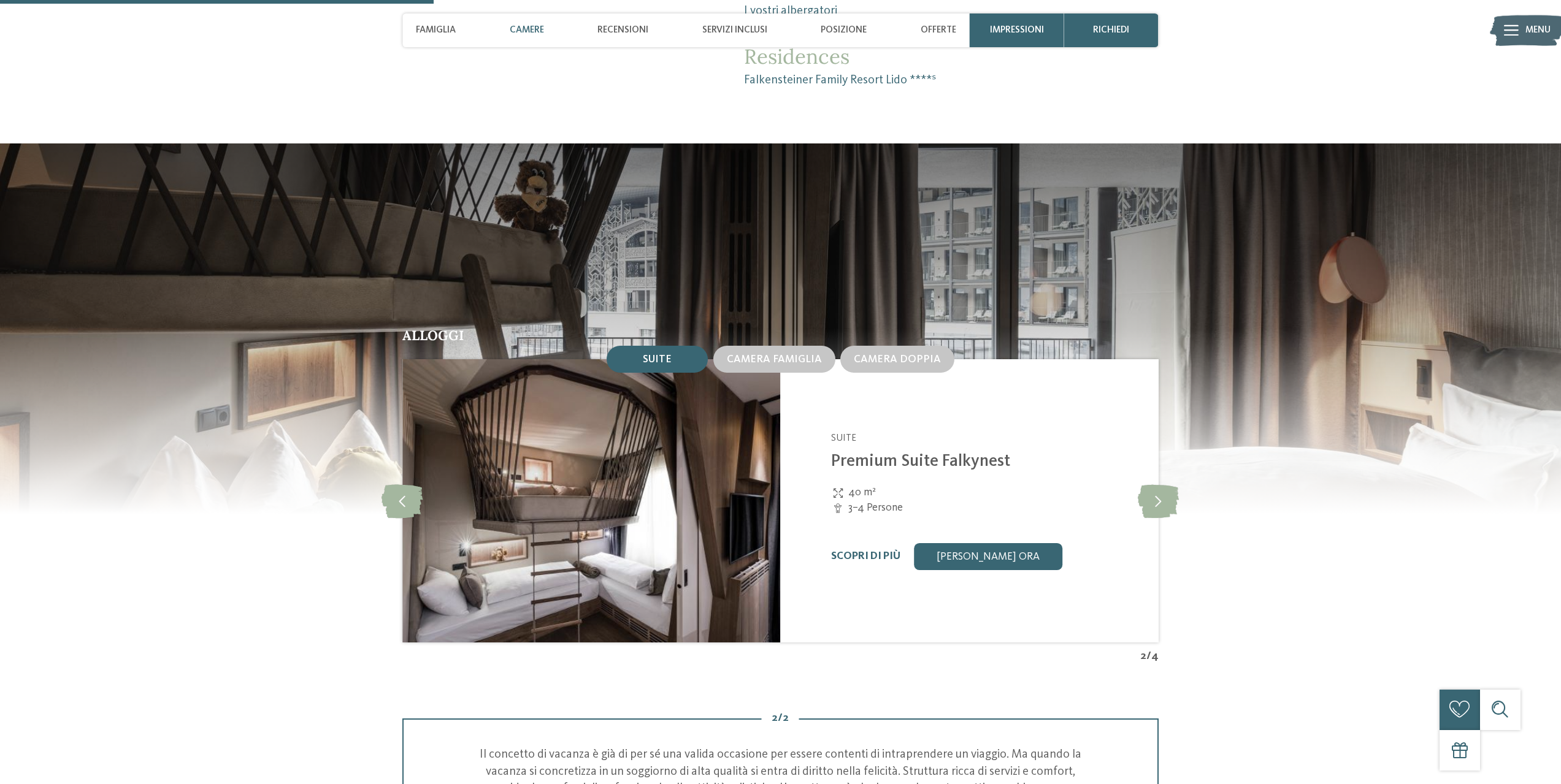
scroll to position [1349, 0]
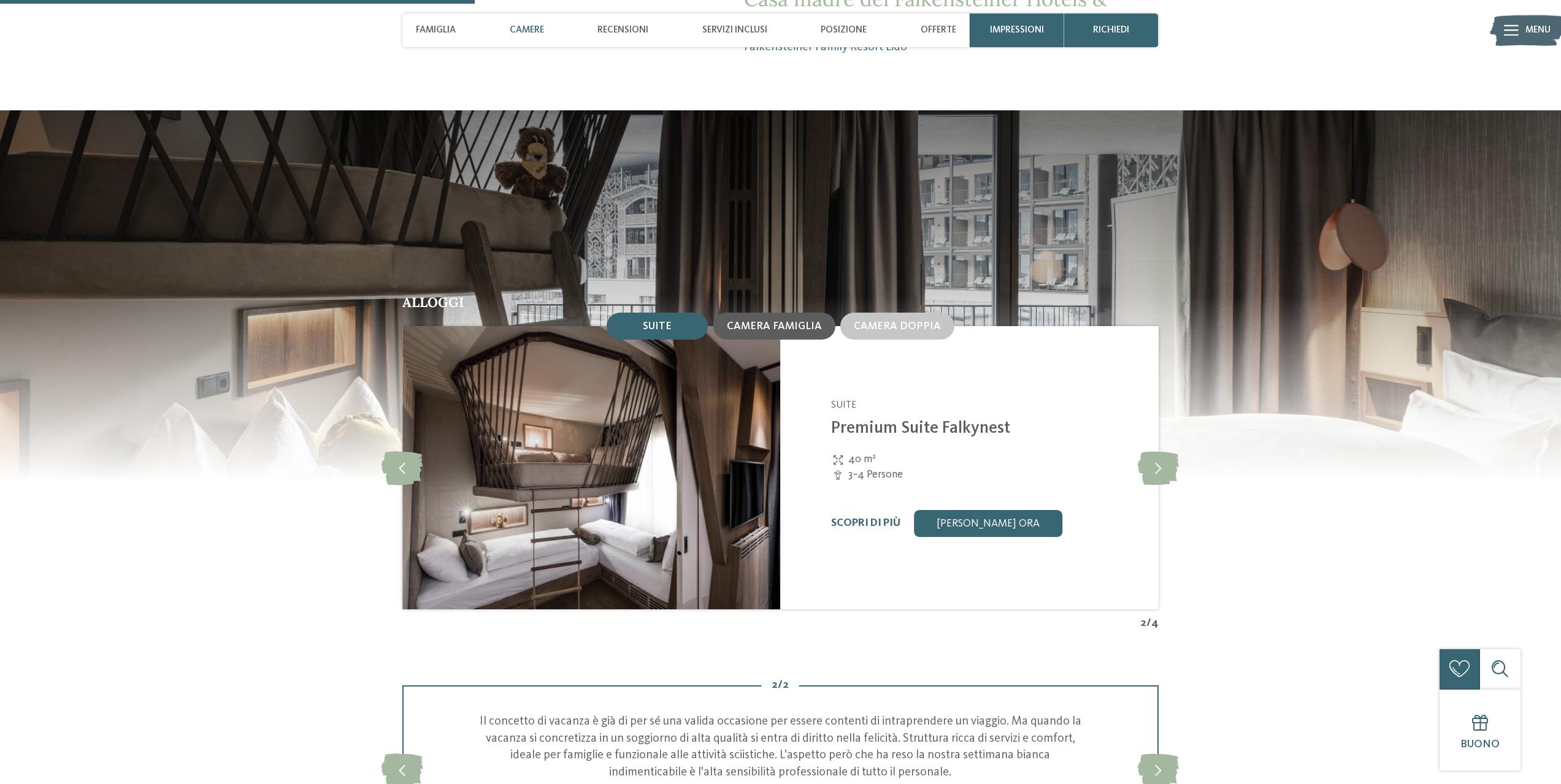
click at [751, 329] on span "Camera famiglia" at bounding box center [774, 326] width 95 height 10
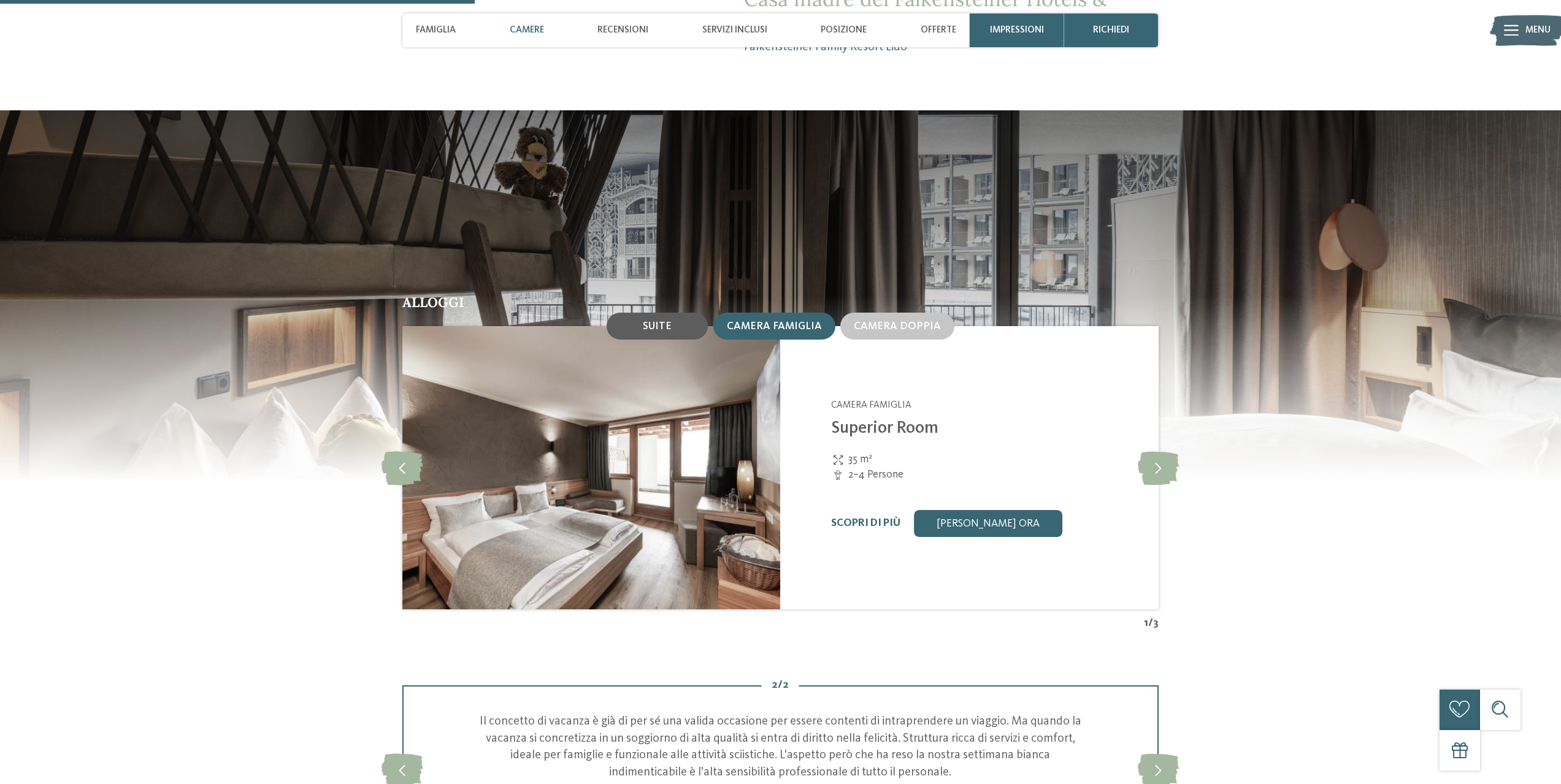
click at [679, 328] on div "Suite" at bounding box center [657, 326] width 101 height 27
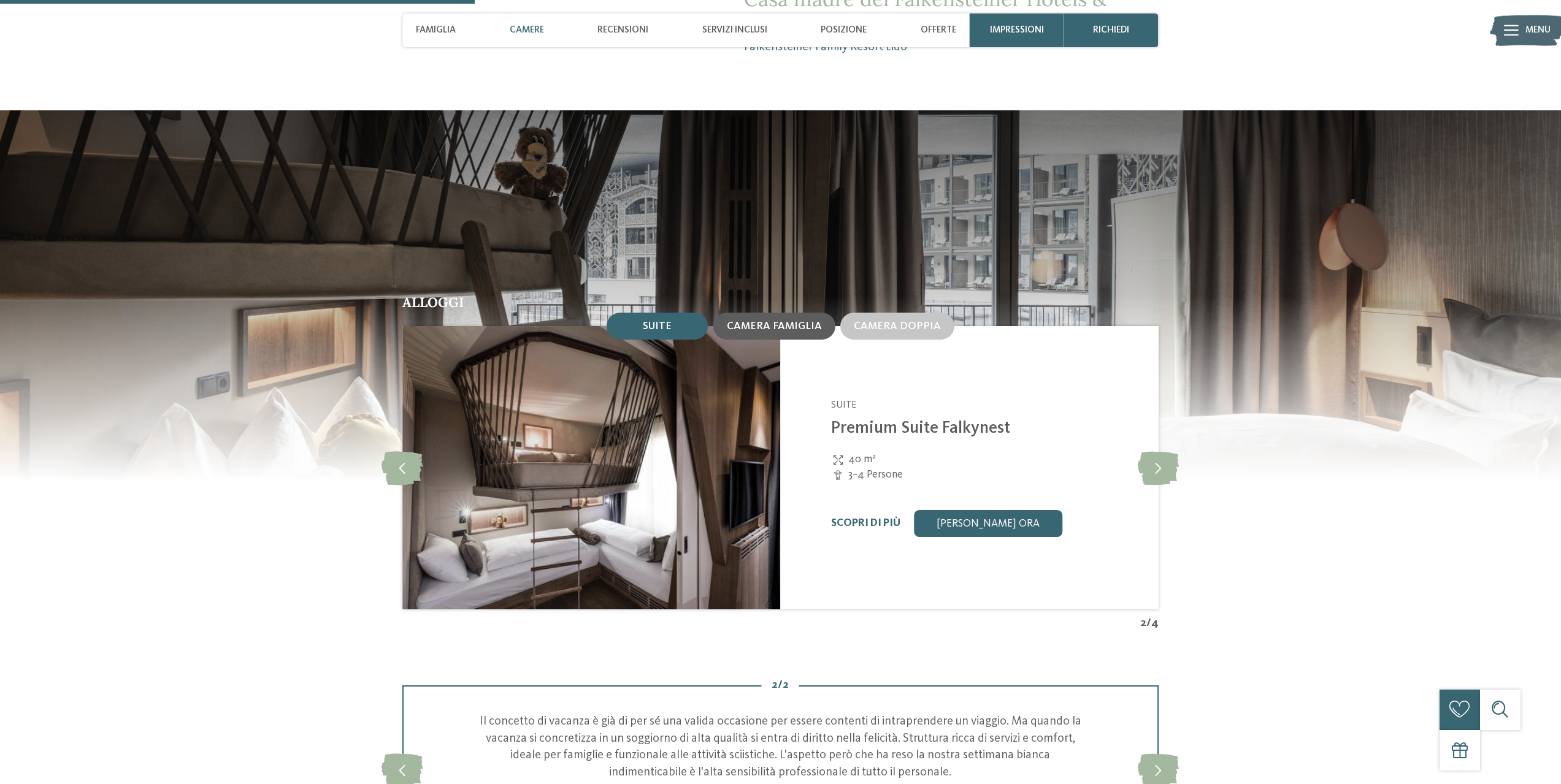
click at [760, 329] on span "Camera famiglia" at bounding box center [774, 326] width 95 height 10
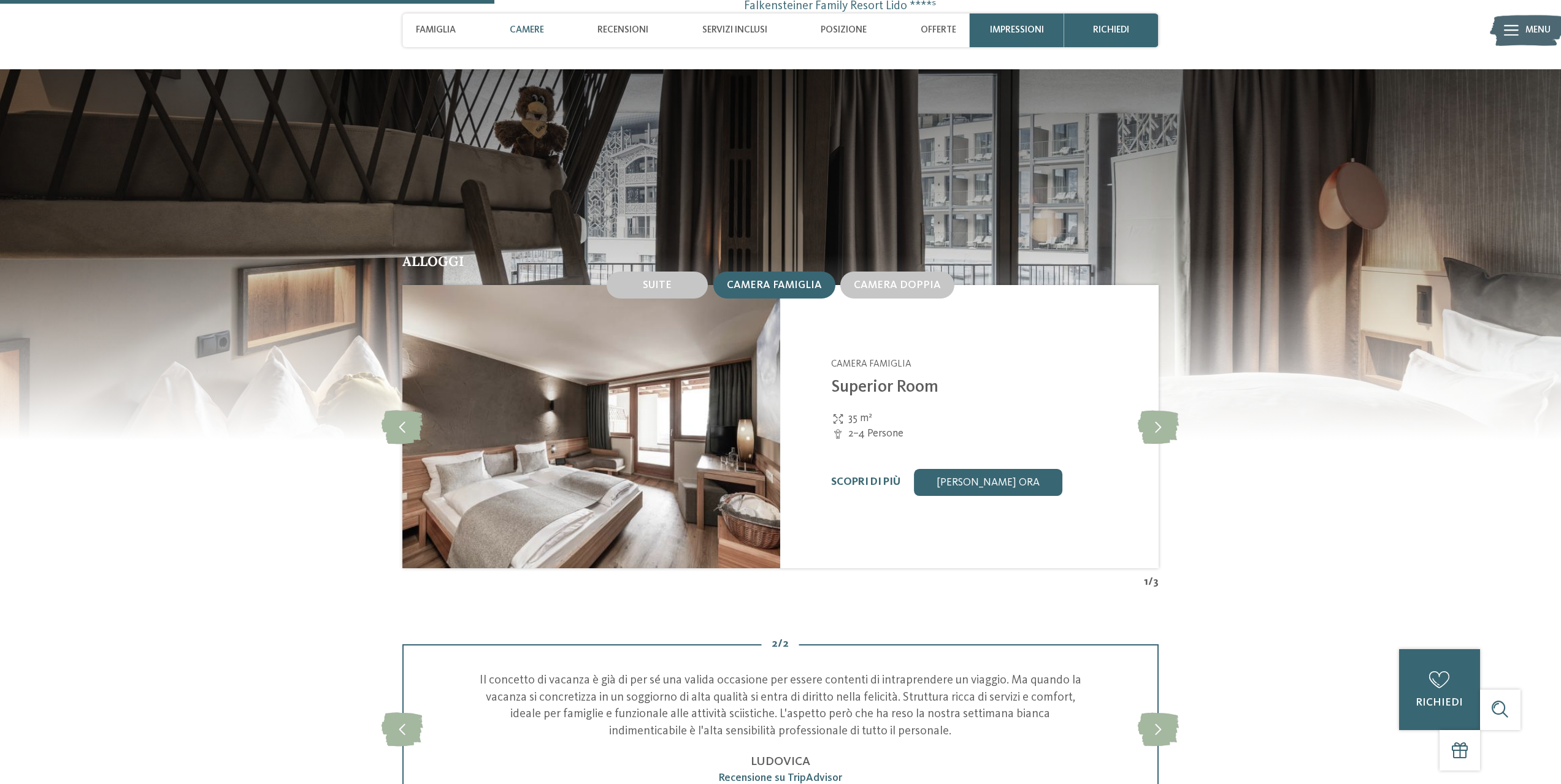
scroll to position [1410, 0]
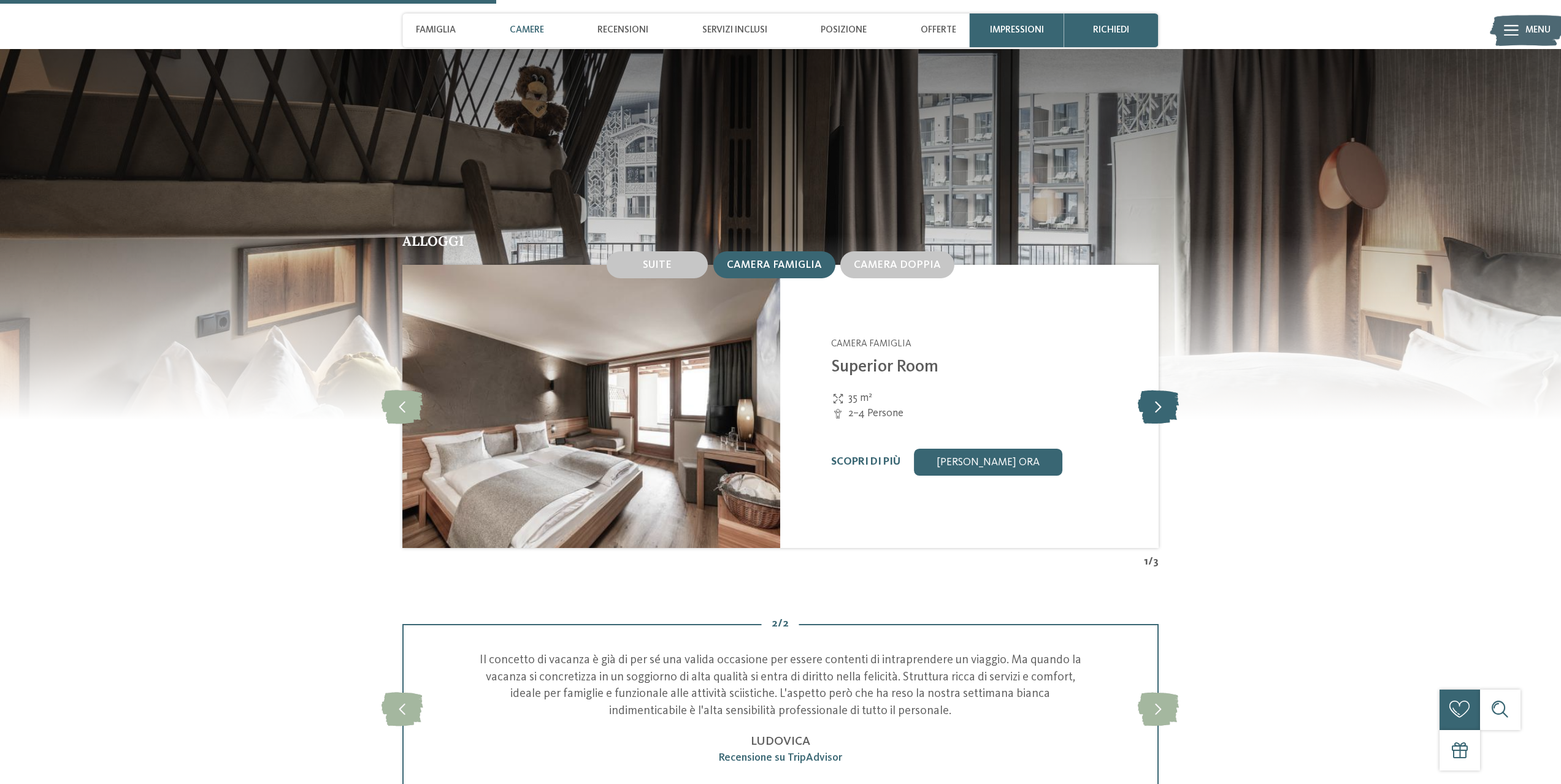
click at [1151, 405] on icon at bounding box center [1157, 406] width 41 height 33
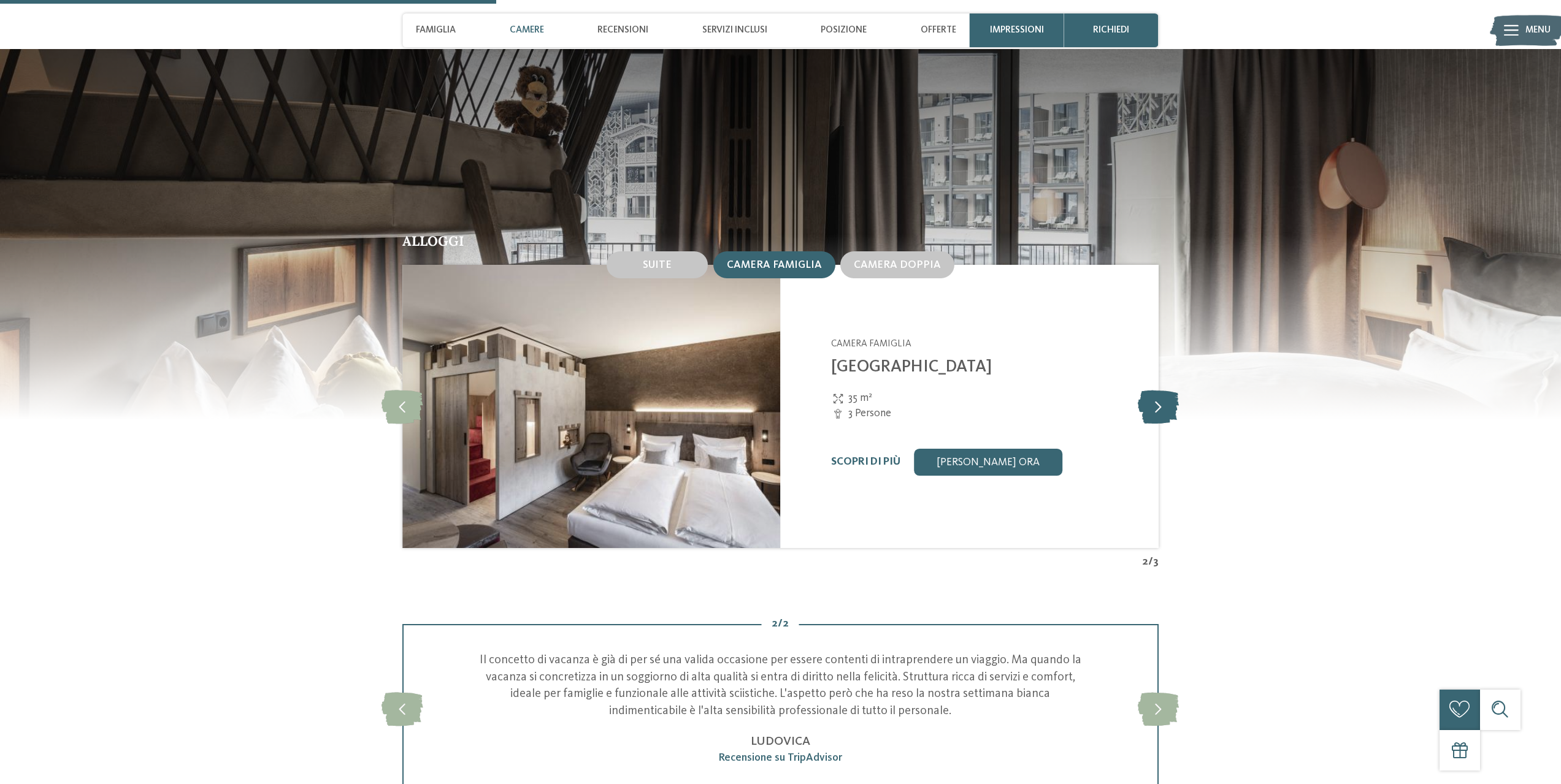
click at [1151, 405] on icon at bounding box center [1157, 406] width 41 height 33
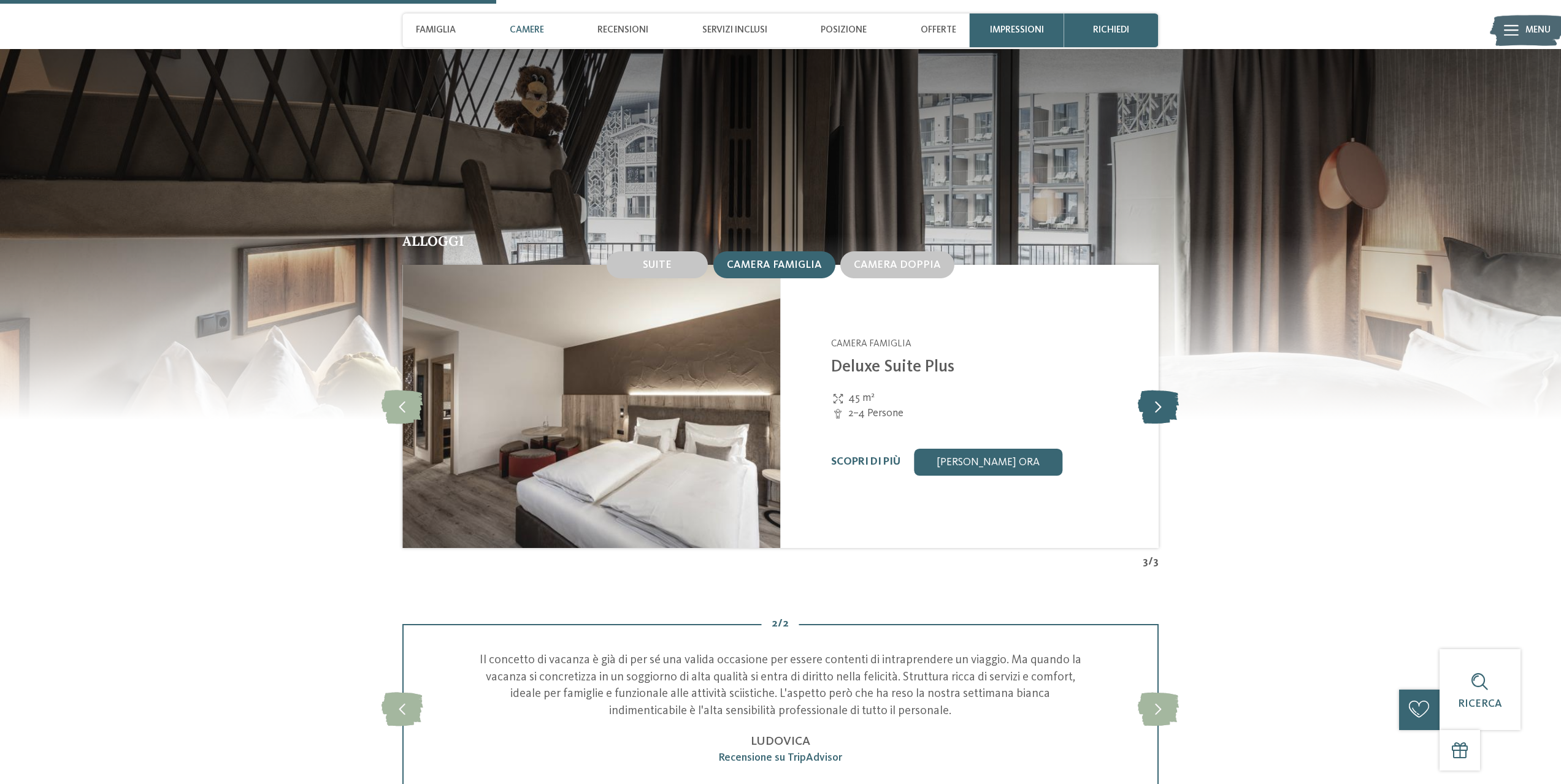
click at [1151, 405] on icon at bounding box center [1157, 406] width 41 height 33
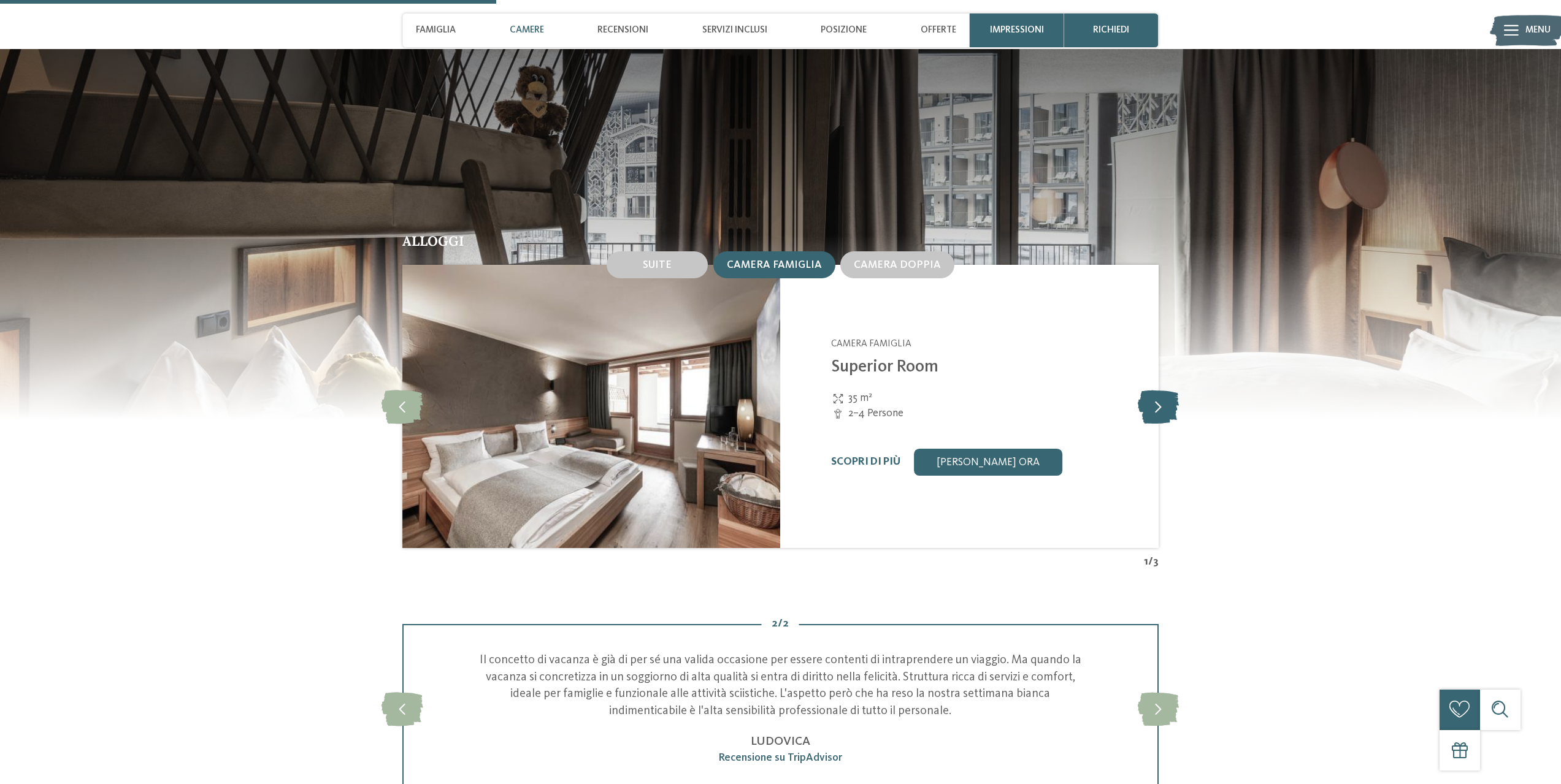
click at [1151, 405] on icon at bounding box center [1157, 406] width 41 height 33
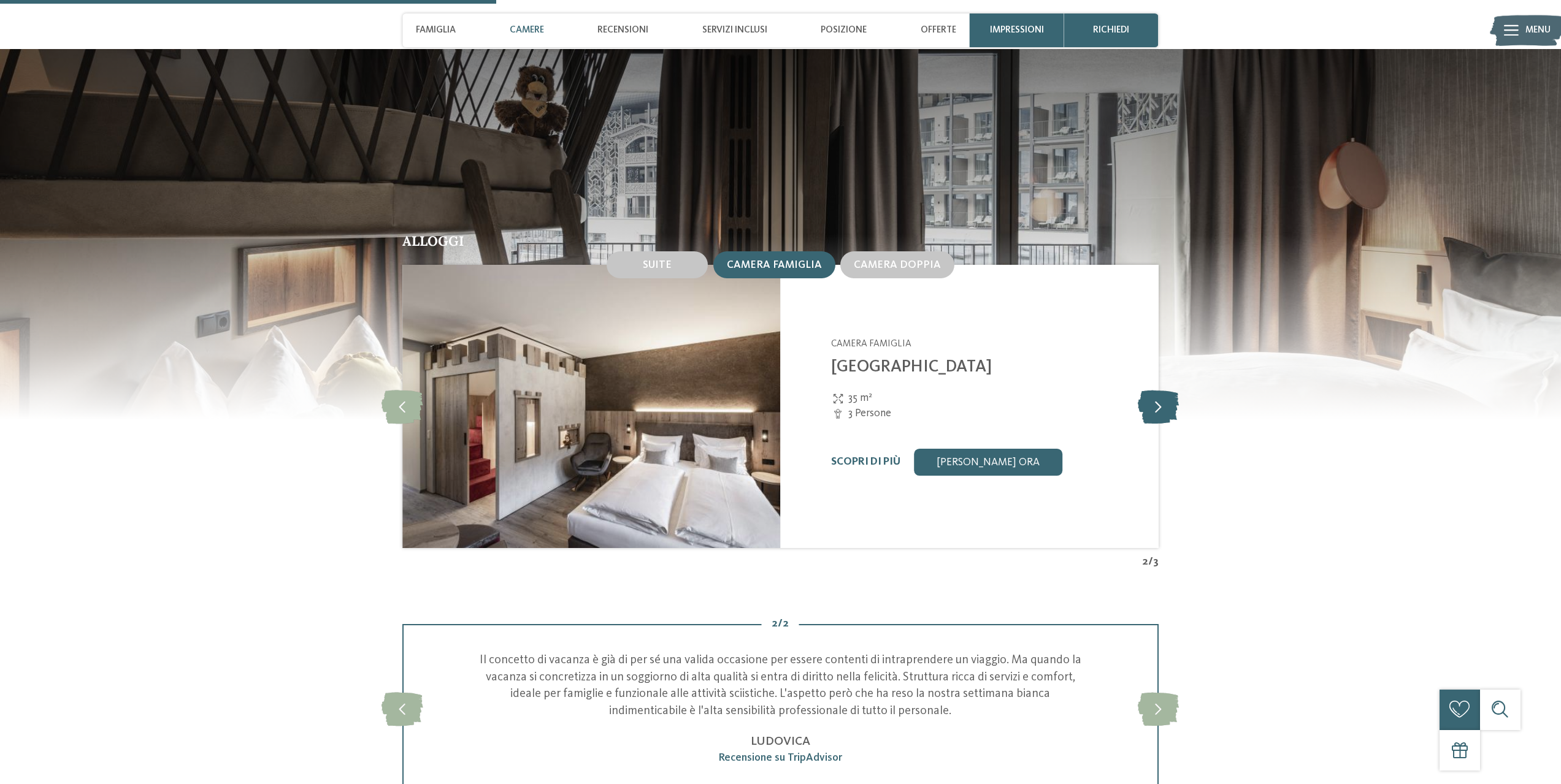
click at [1158, 413] on icon at bounding box center [1157, 406] width 41 height 33
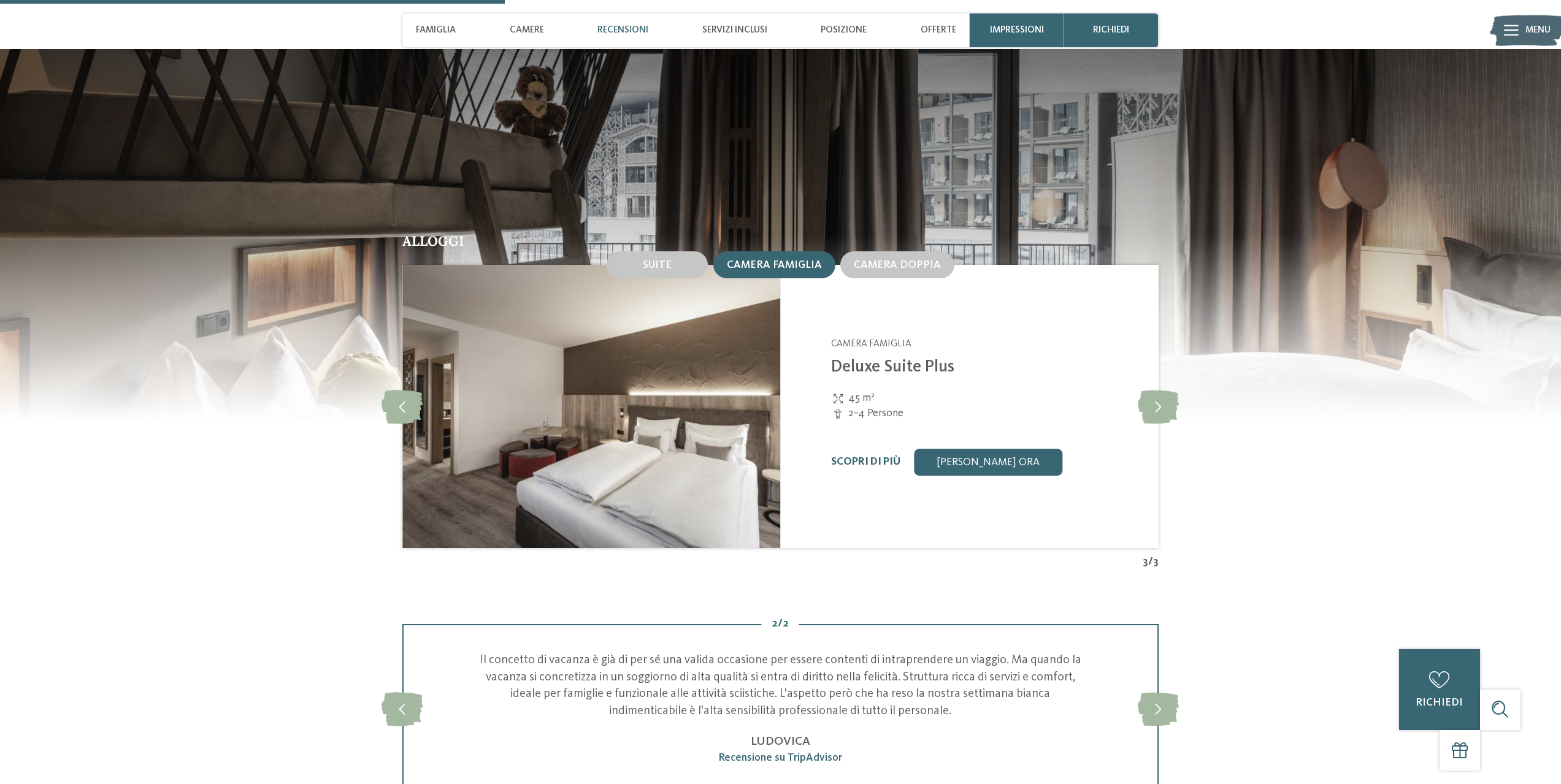
scroll to position [1471, 0]
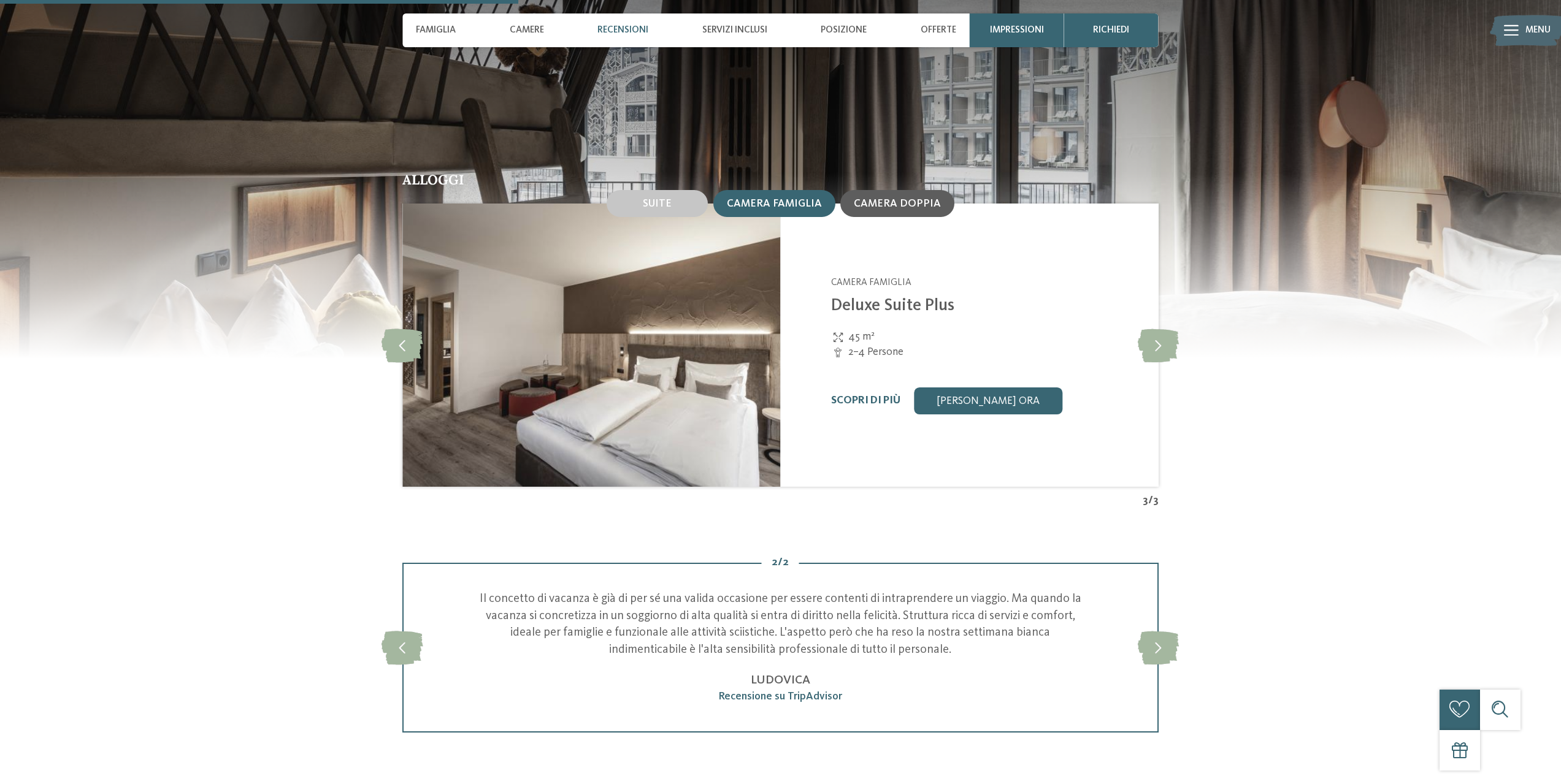
click at [907, 213] on div "Camera doppia" at bounding box center [897, 204] width 114 height 27
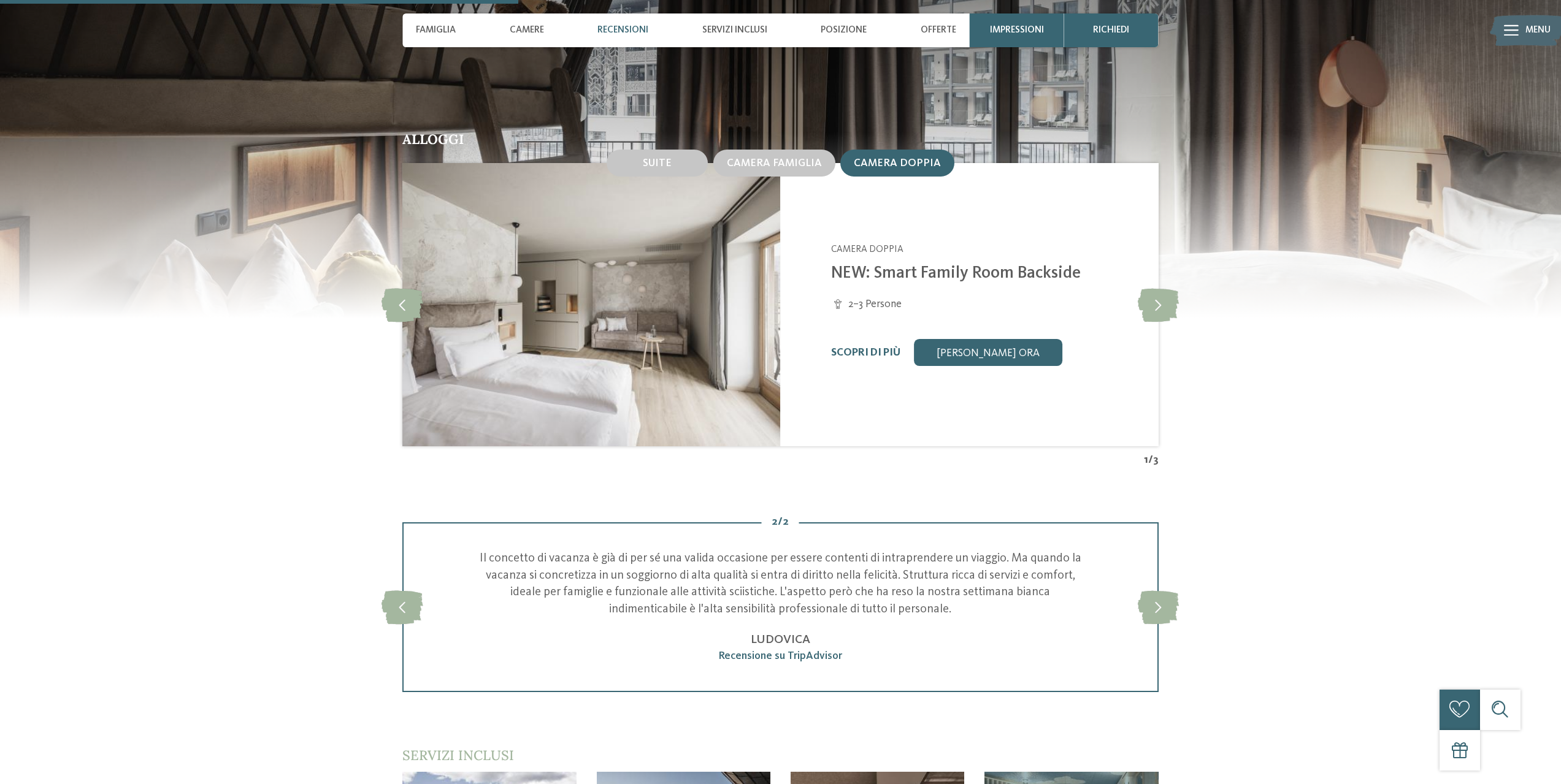
scroll to position [1532, 0]
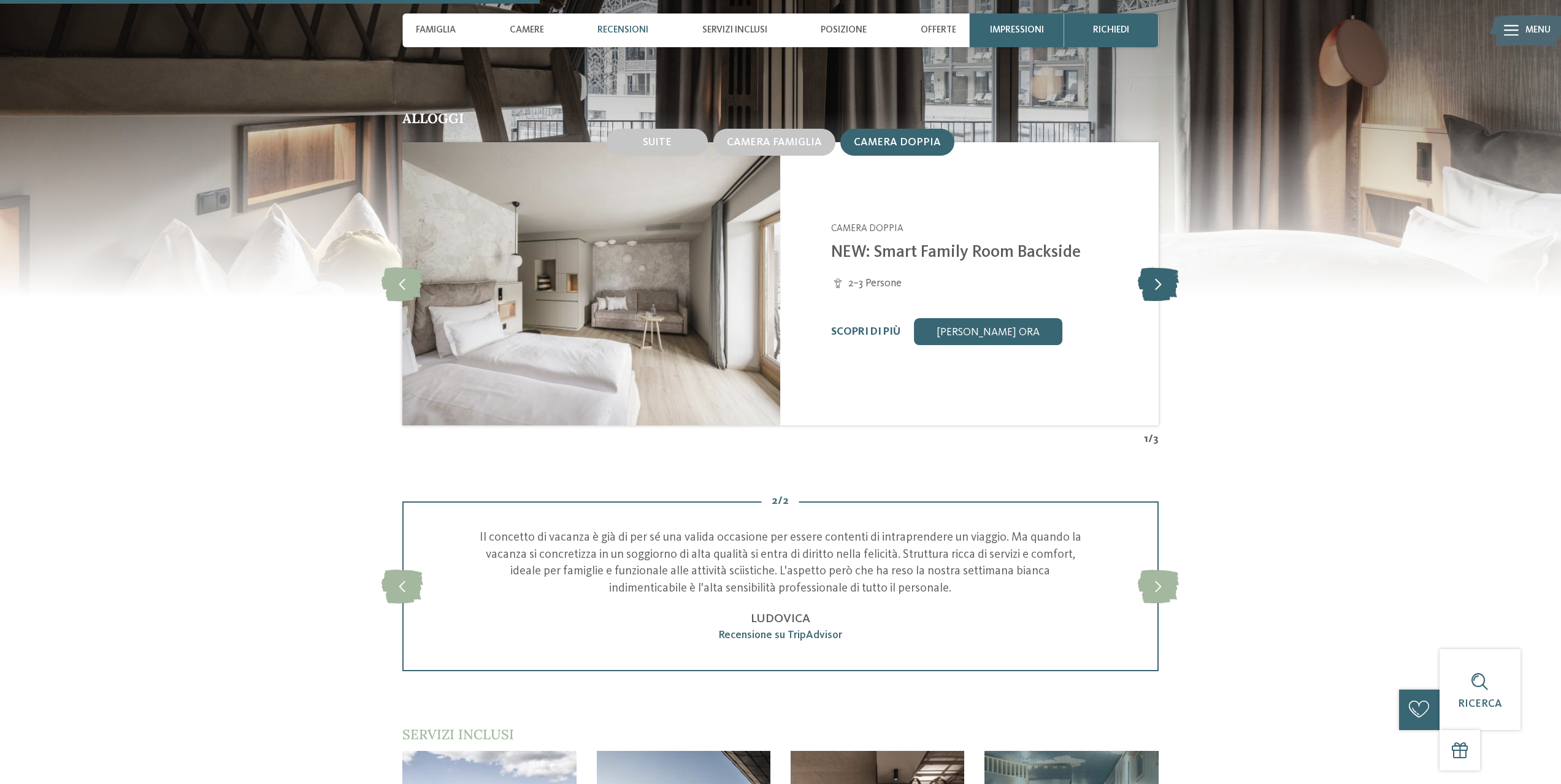
click at [1155, 282] on icon at bounding box center [1157, 284] width 41 height 33
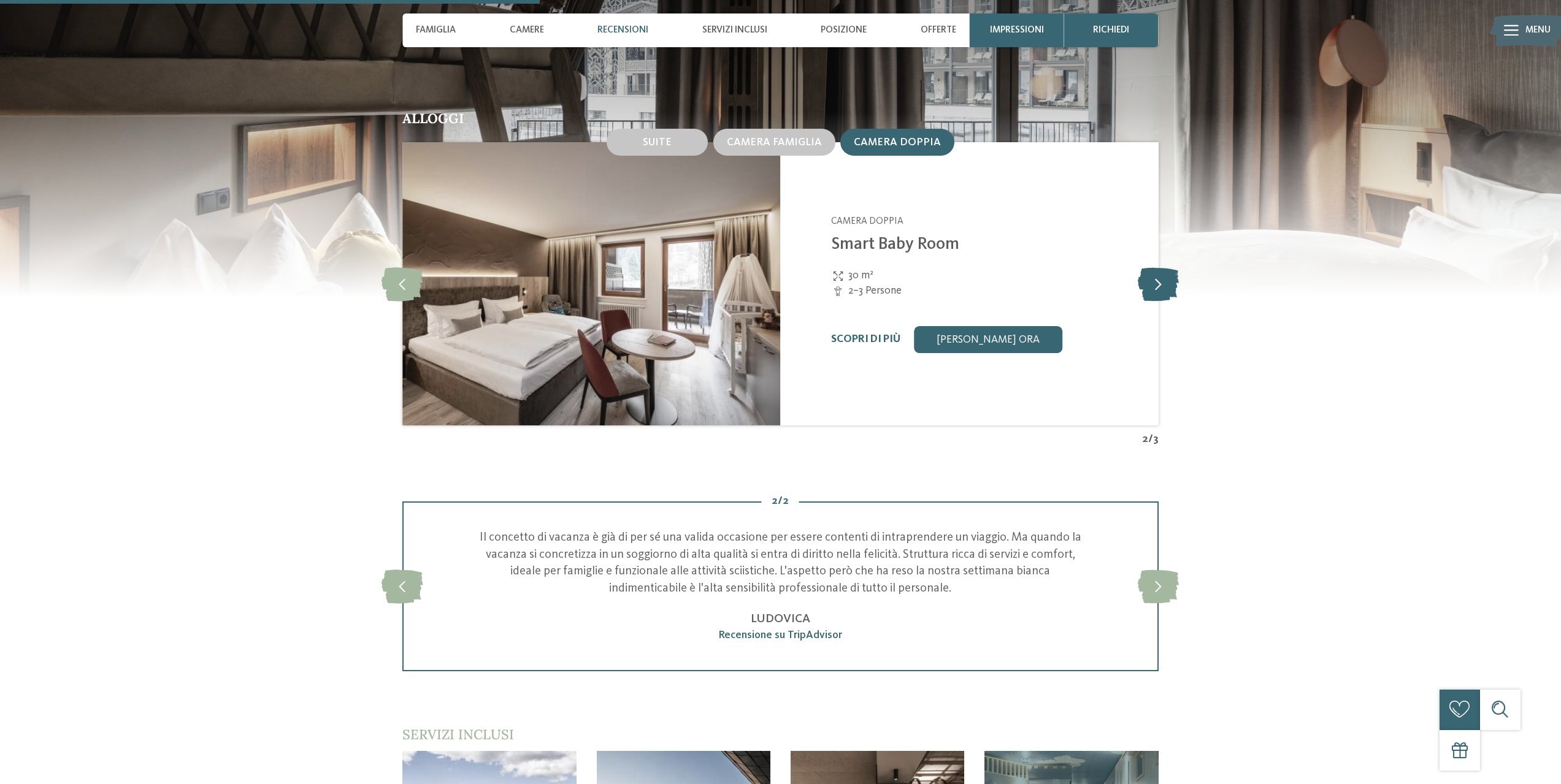
click at [1155, 282] on icon at bounding box center [1157, 284] width 41 height 33
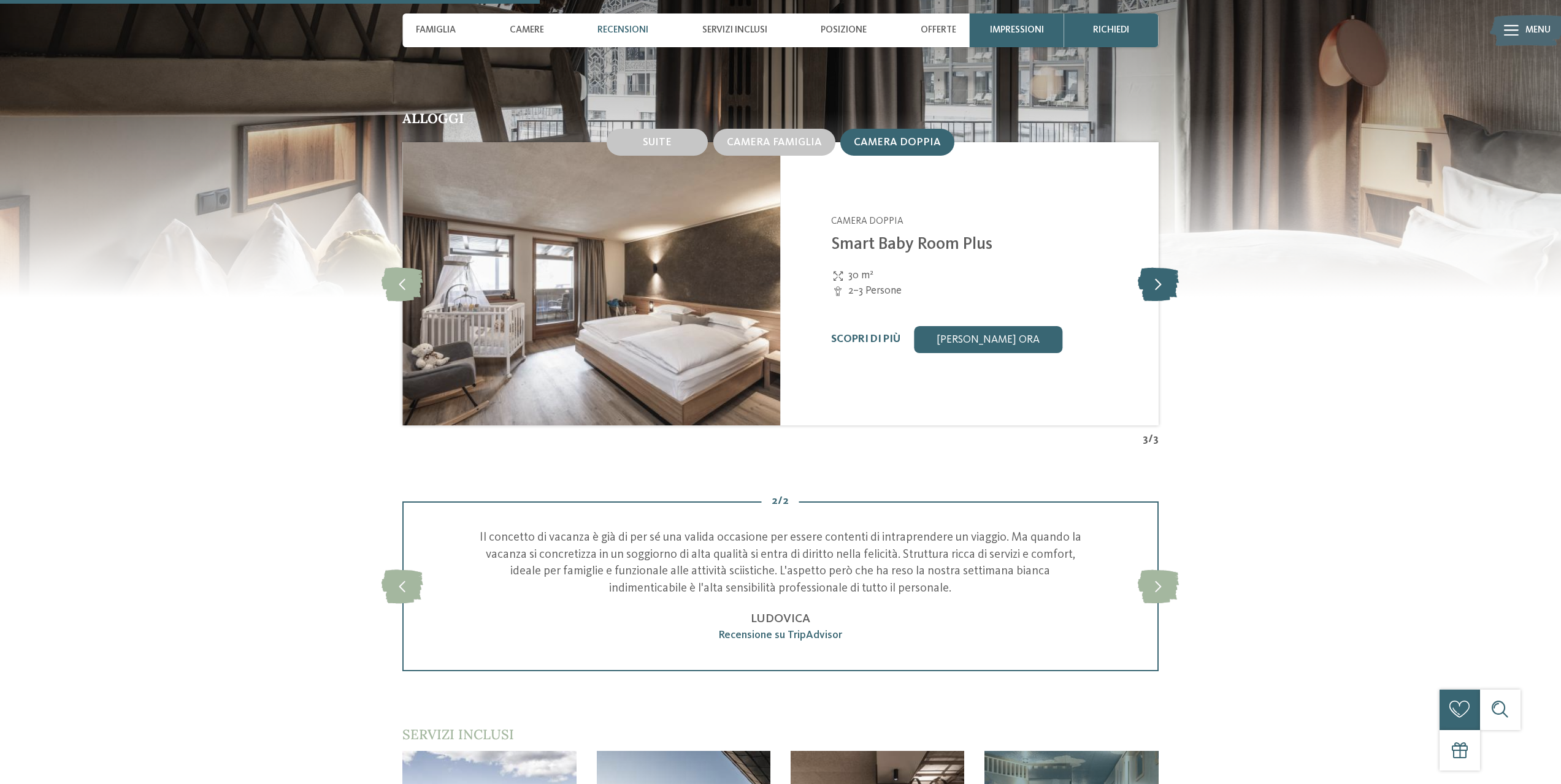
click at [1155, 282] on icon at bounding box center [1157, 284] width 41 height 33
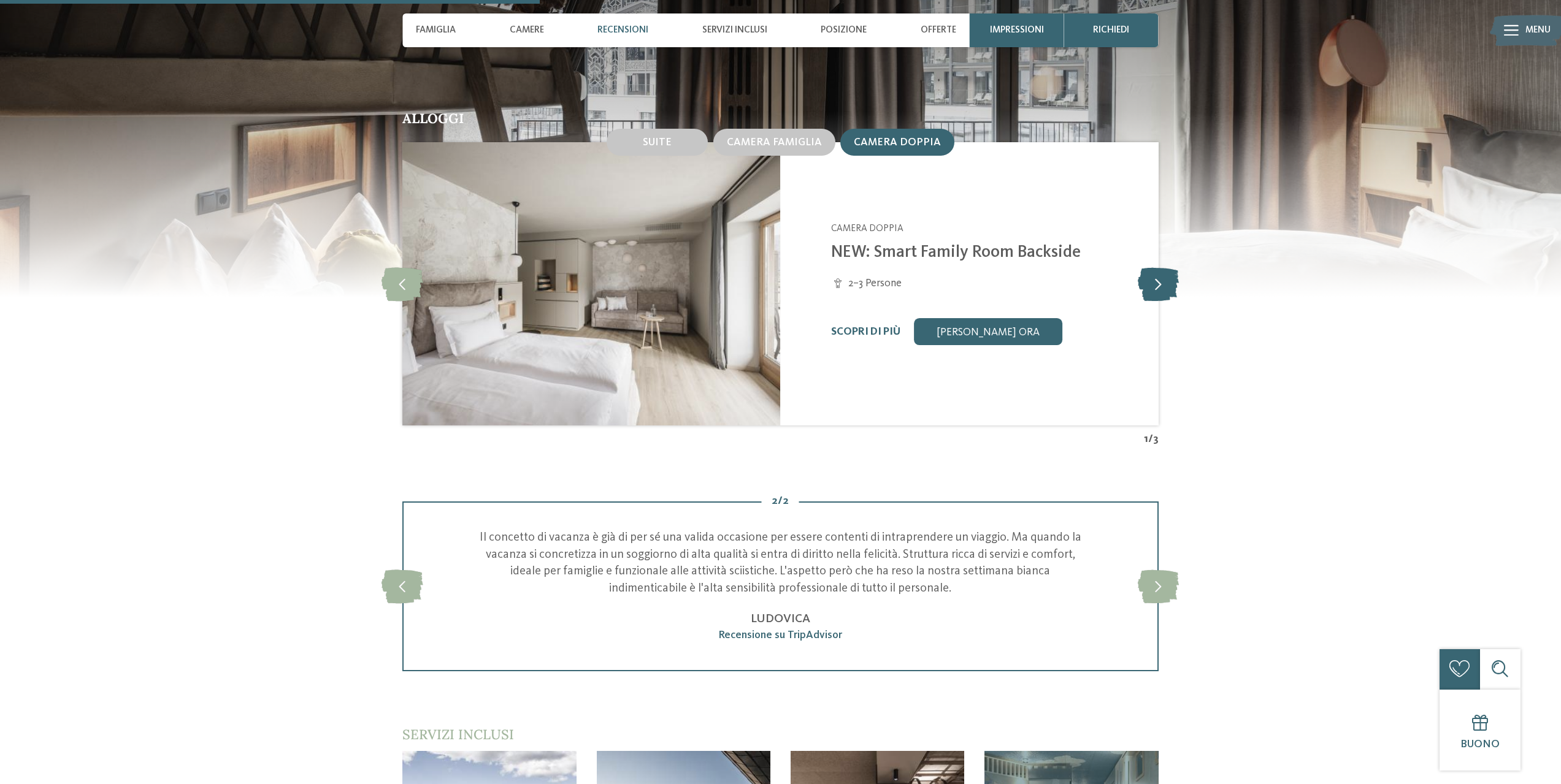
click at [1155, 282] on icon at bounding box center [1157, 284] width 41 height 33
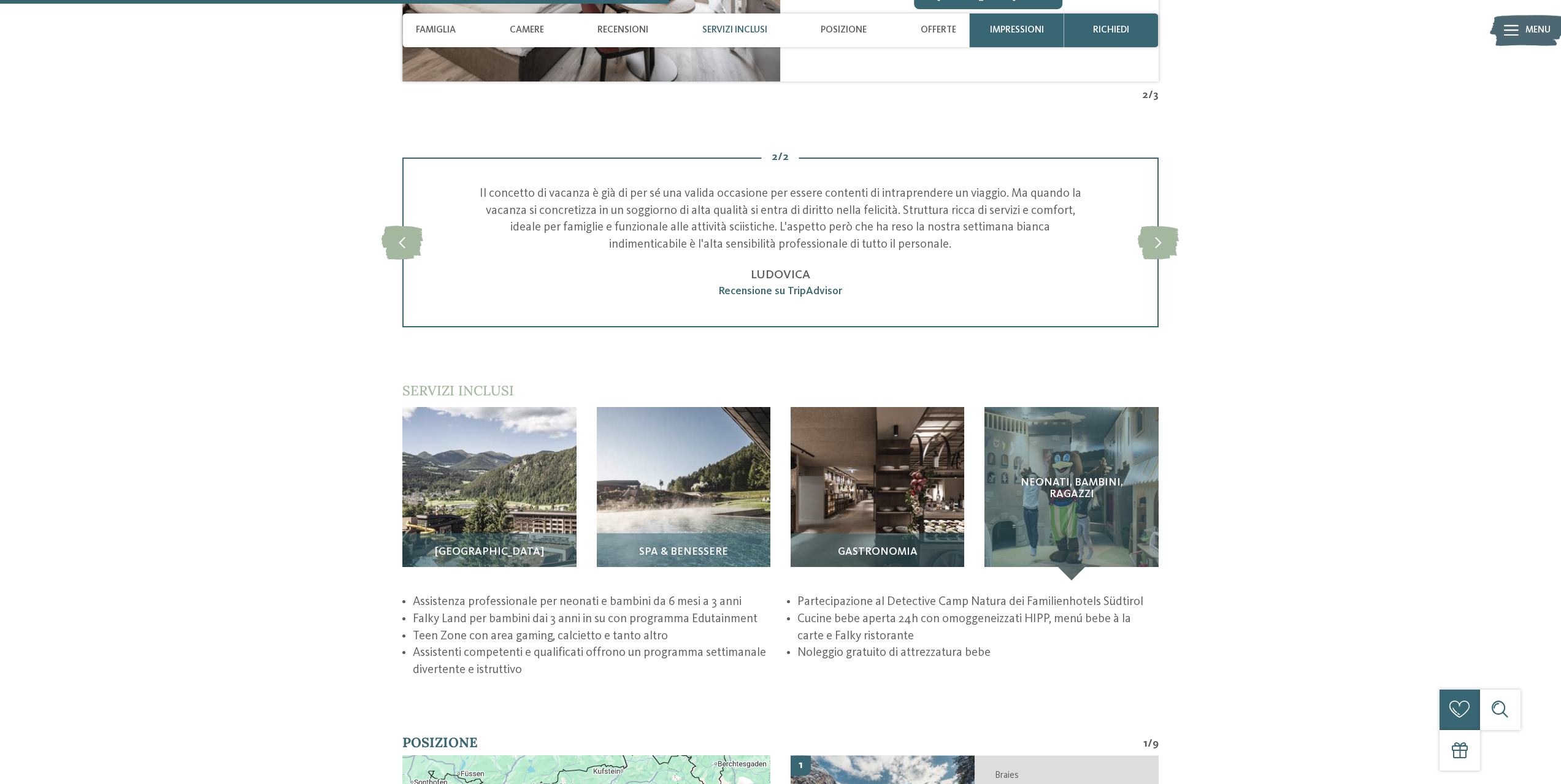
scroll to position [1900, 0]
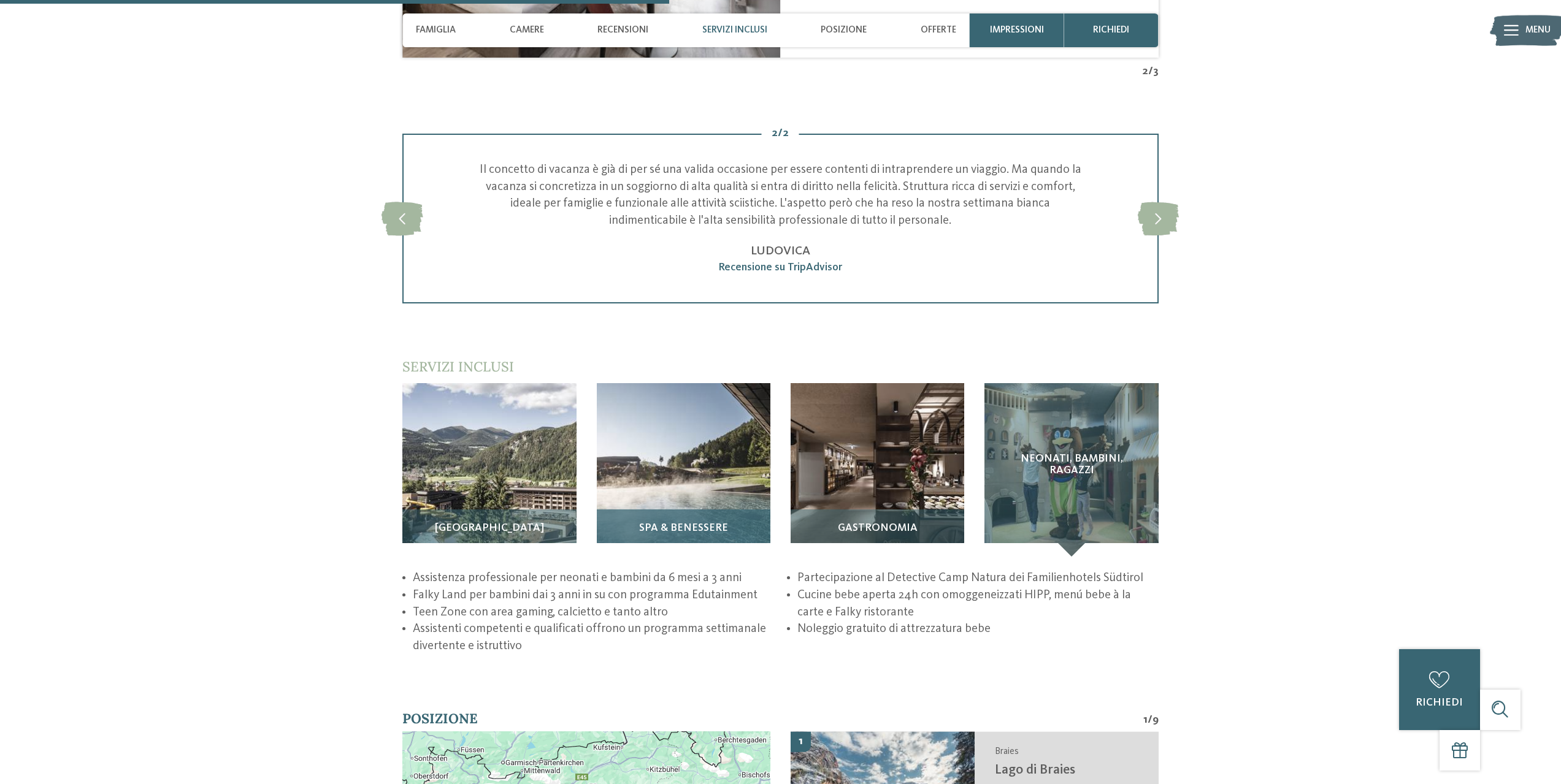
click at [662, 496] on img at bounding box center [683, 470] width 174 height 173
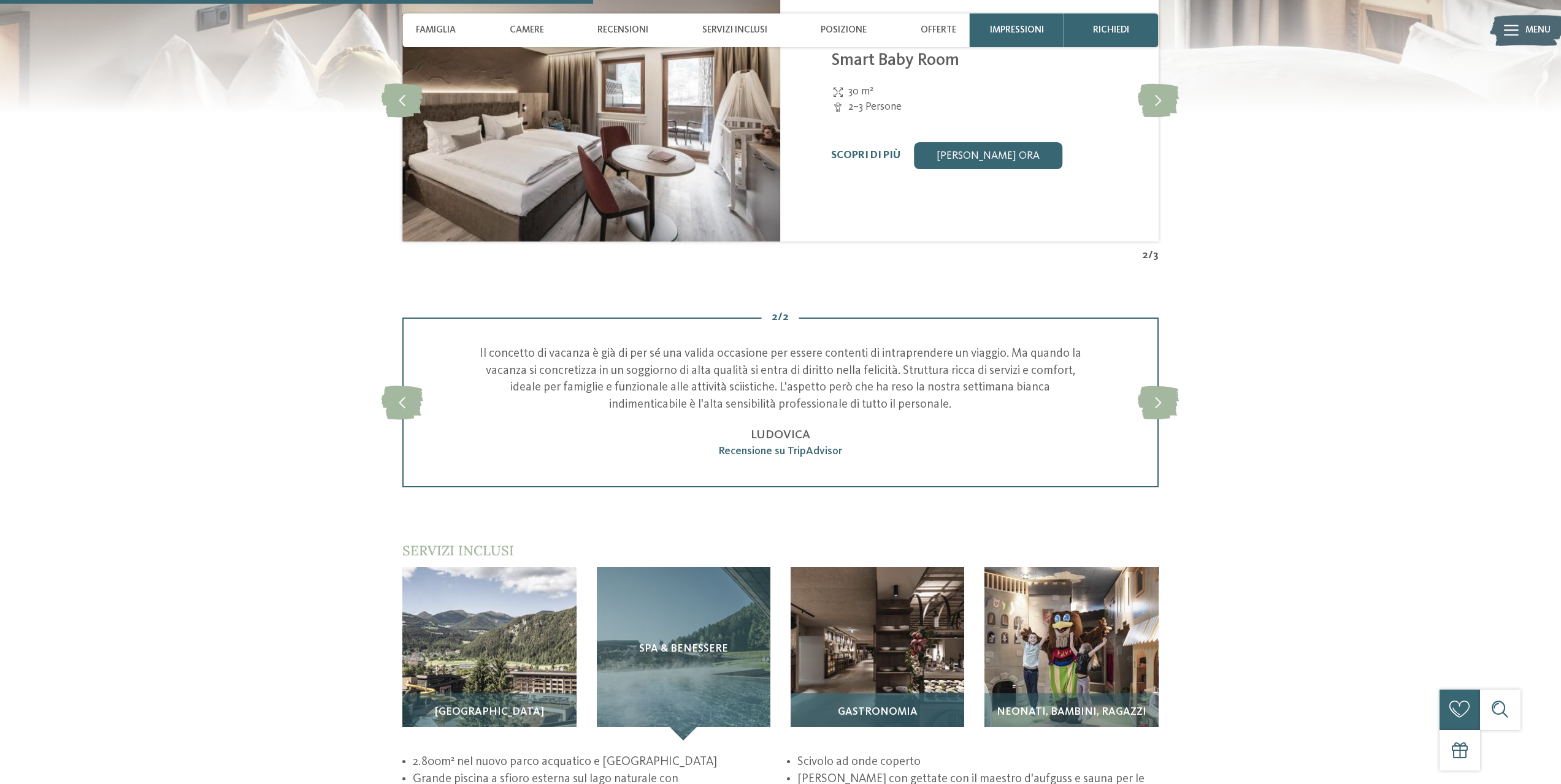
scroll to position [1410, 0]
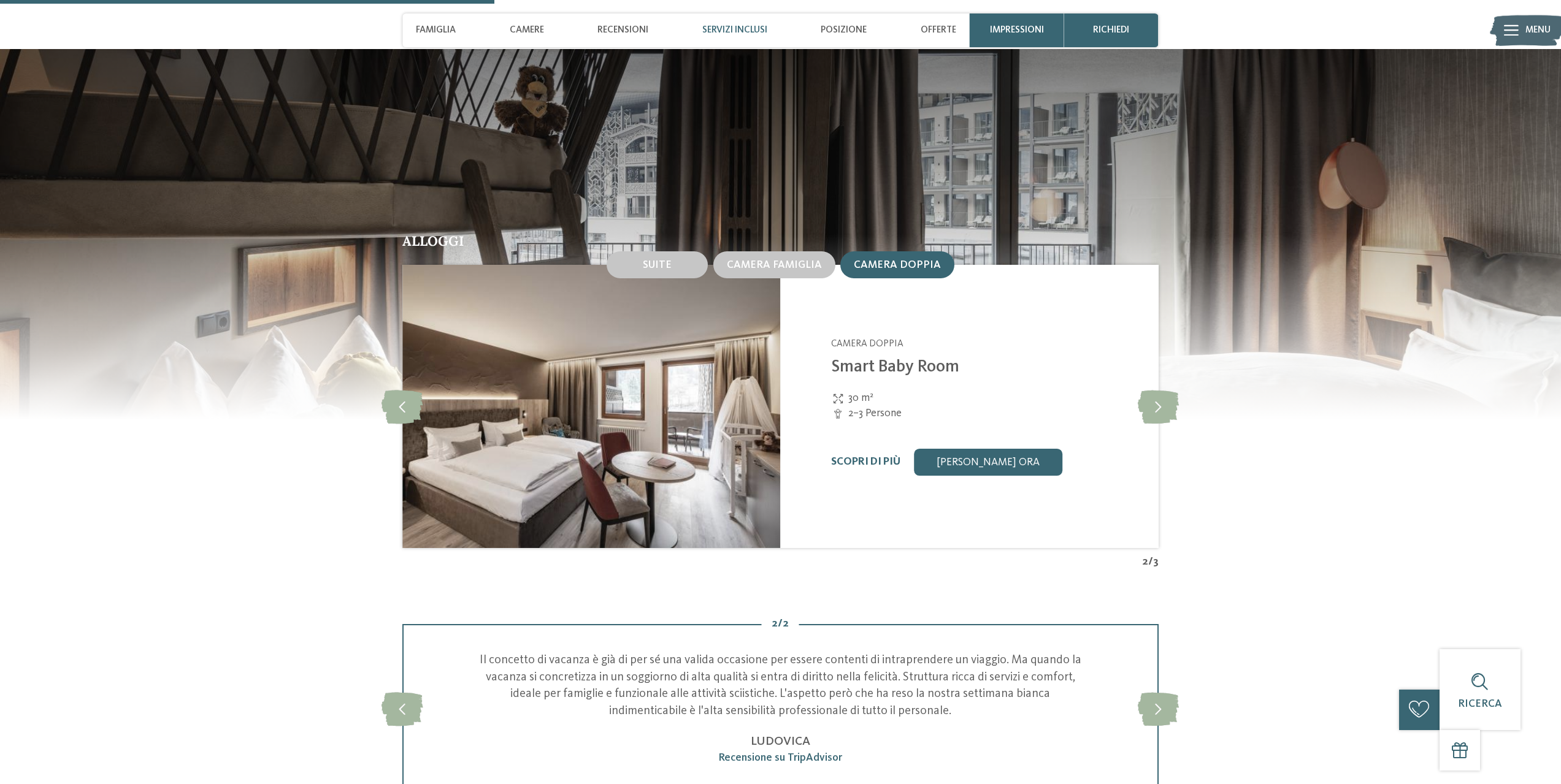
click at [747, 25] on span "Servizi inclusi" at bounding box center [735, 29] width 65 height 11
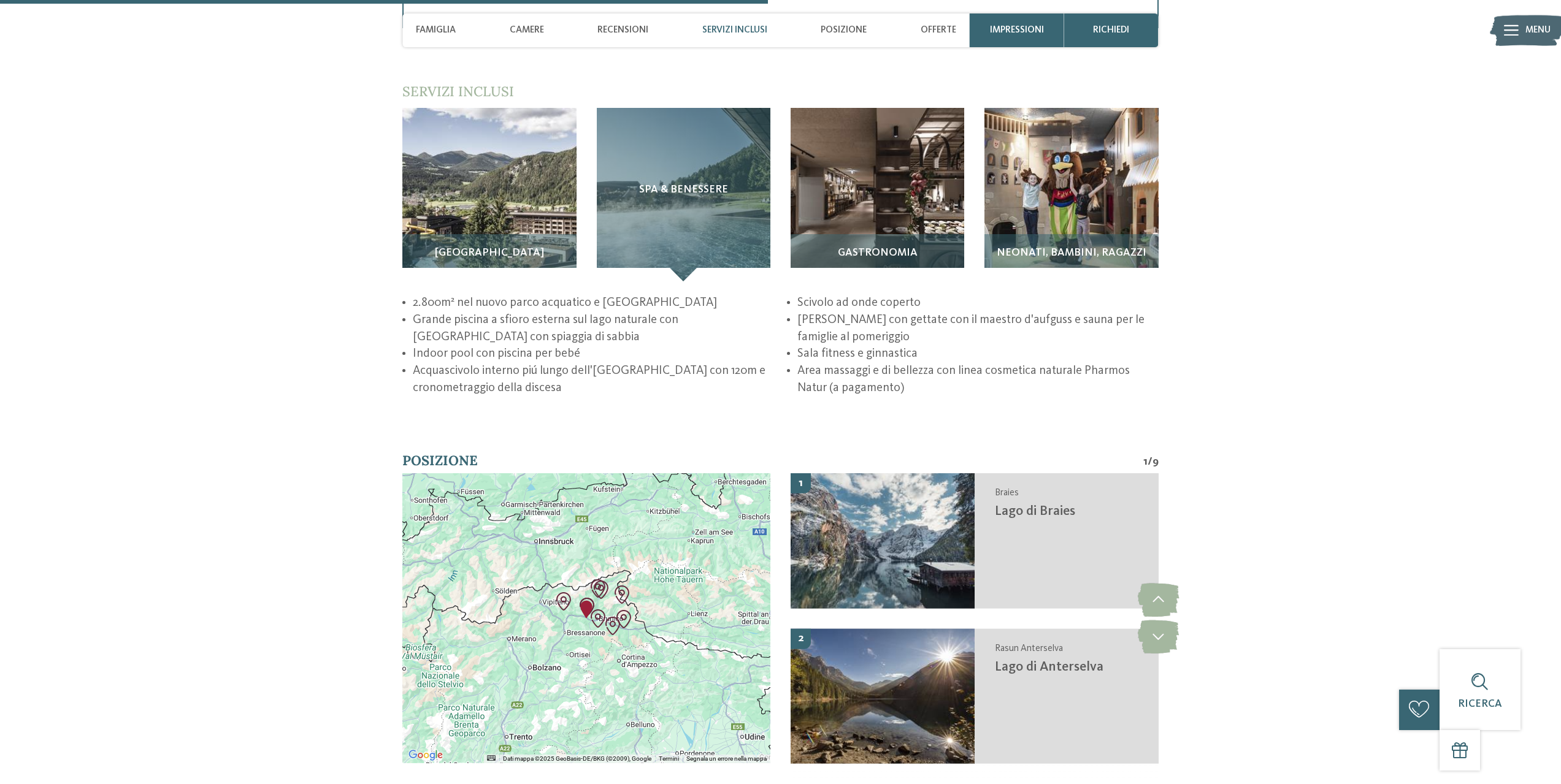
scroll to position [2190, 0]
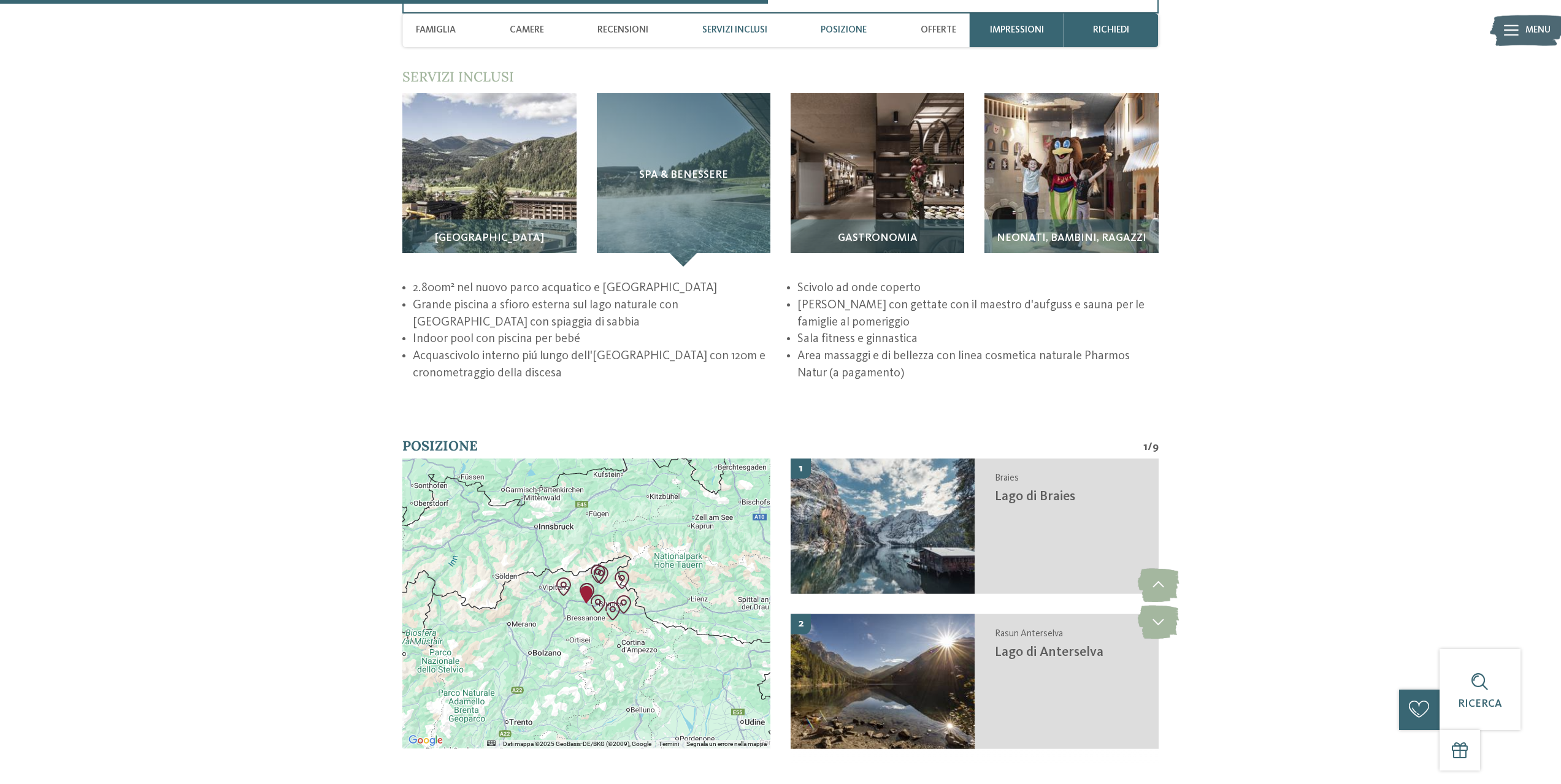
click at [848, 28] on span "Posizione" at bounding box center [843, 29] width 46 height 11
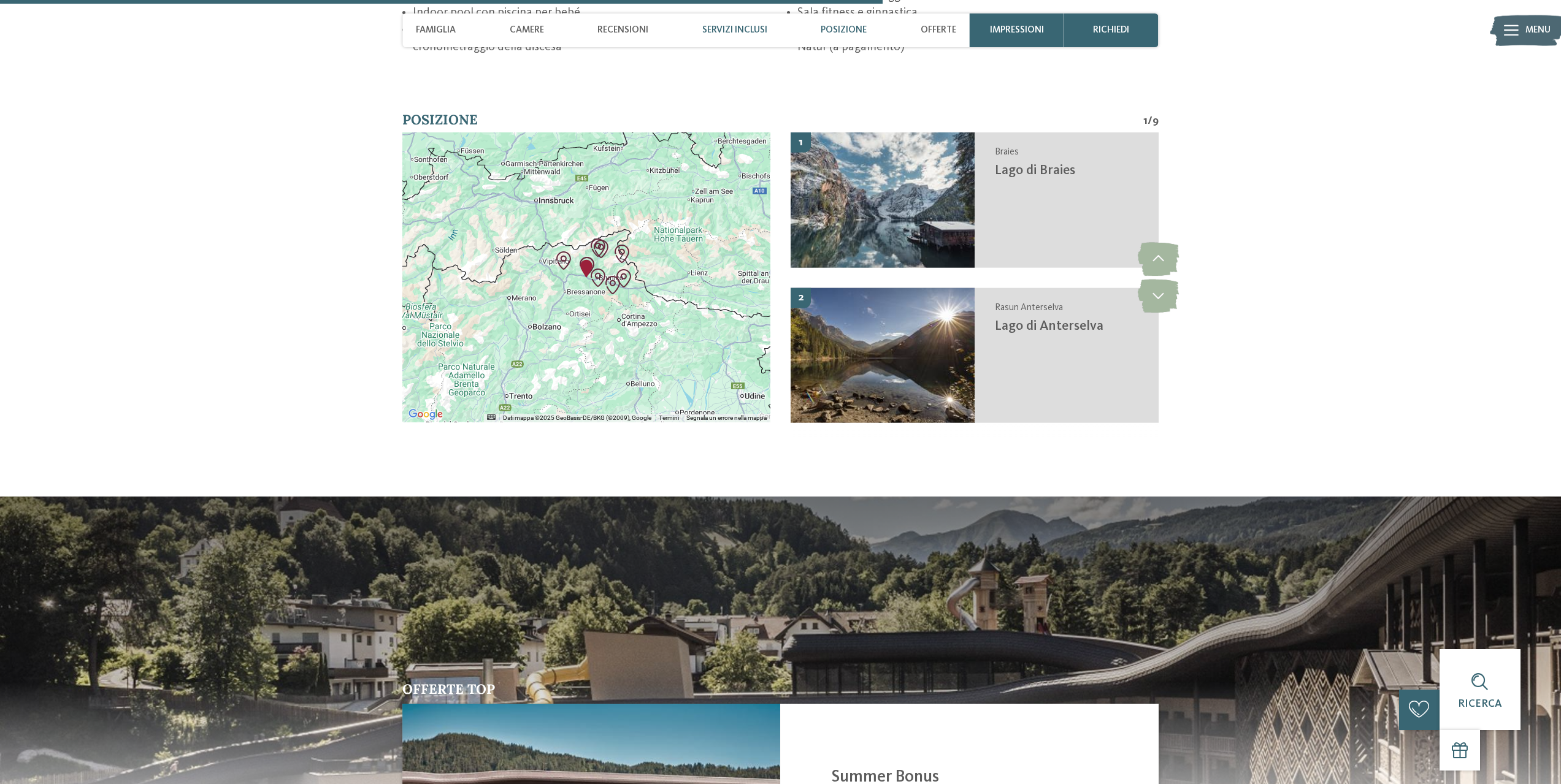
scroll to position [2560, 0]
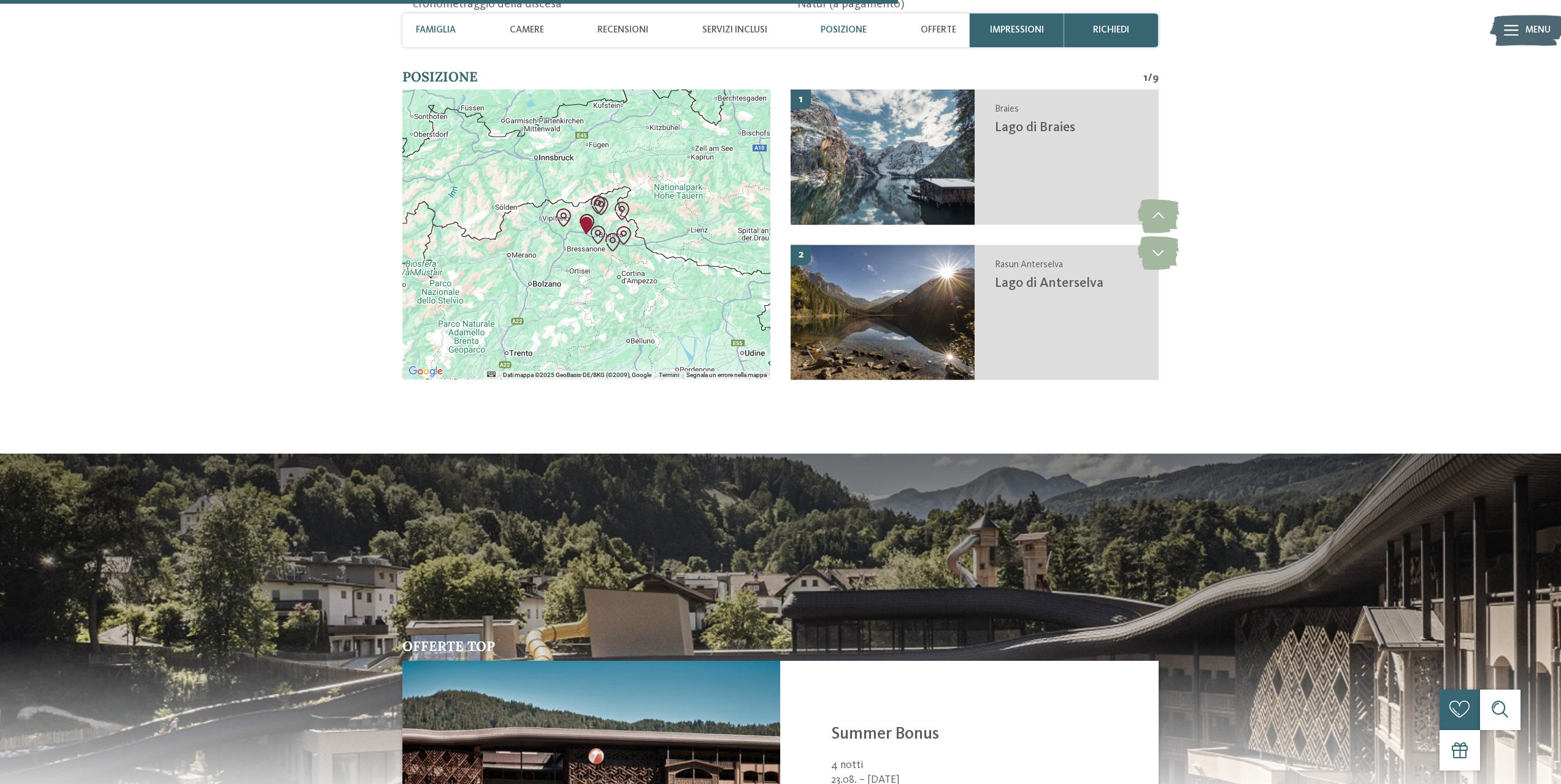
click at [446, 28] on span "Famiglia" at bounding box center [436, 29] width 40 height 11
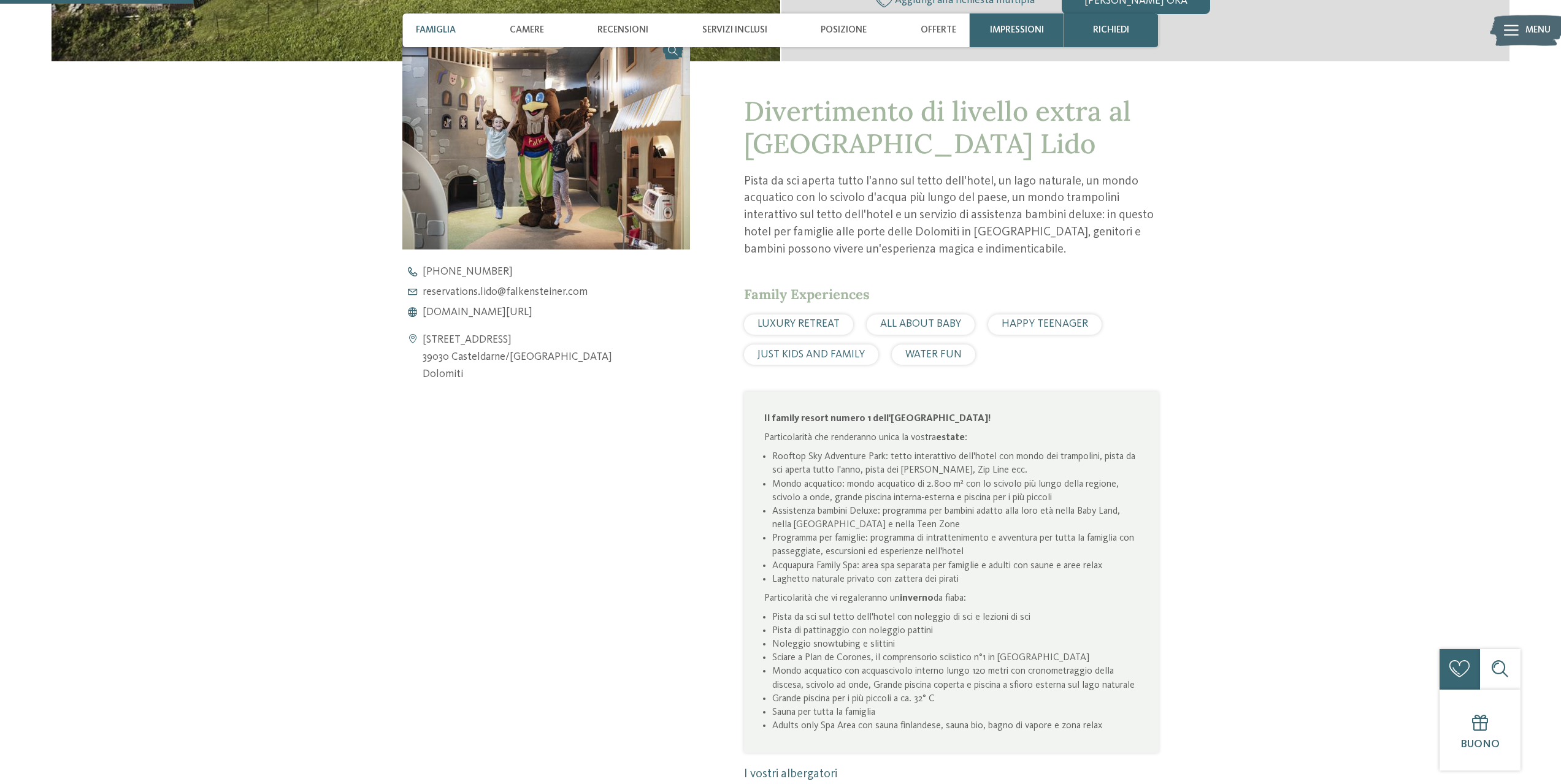
scroll to position [546, 0]
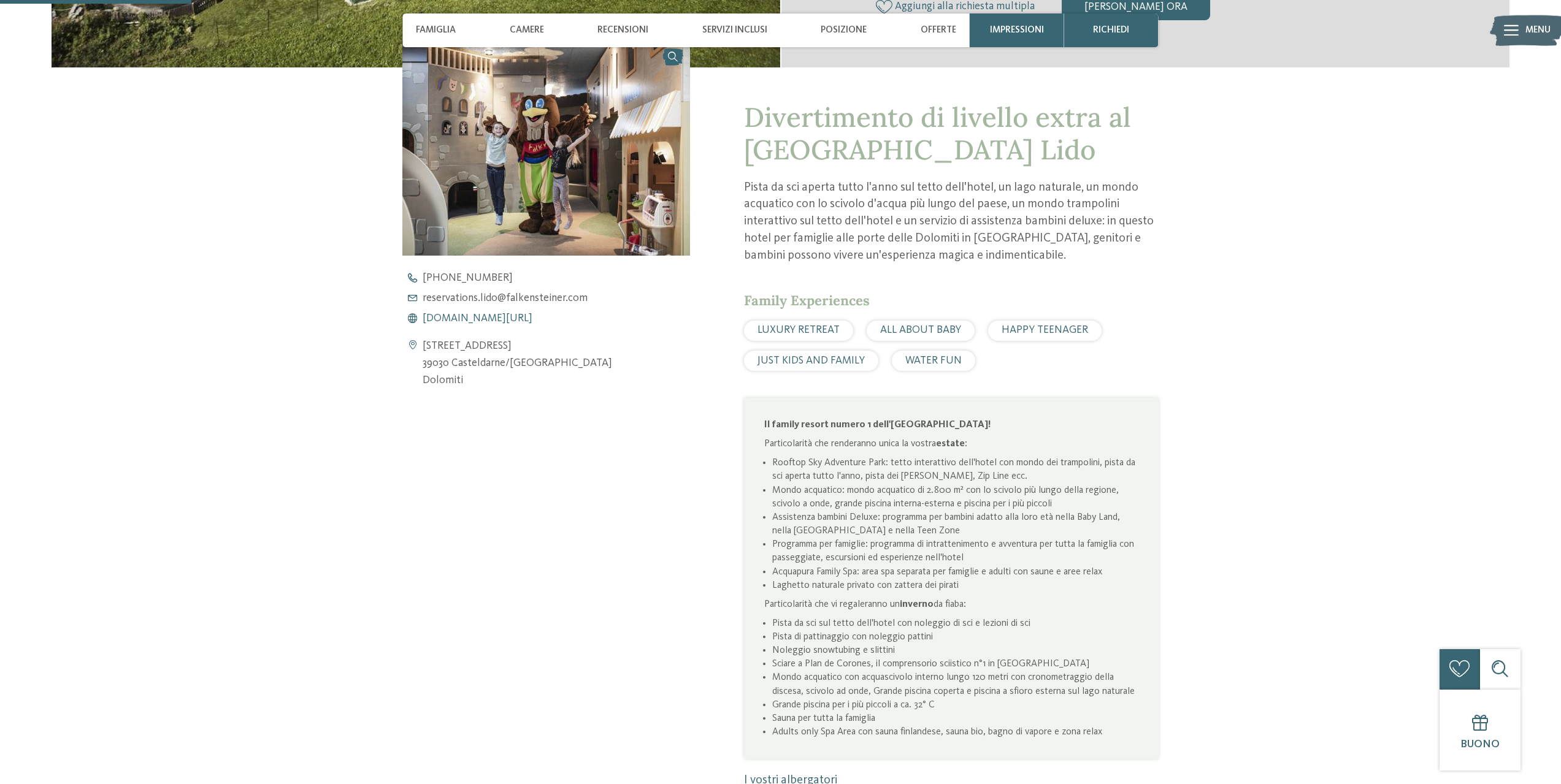
click at [481, 318] on span "www.falkensteiner.com/it/family-resort-lido" at bounding box center [477, 319] width 110 height 11
